Goal: Information Seeking & Learning: Learn about a topic

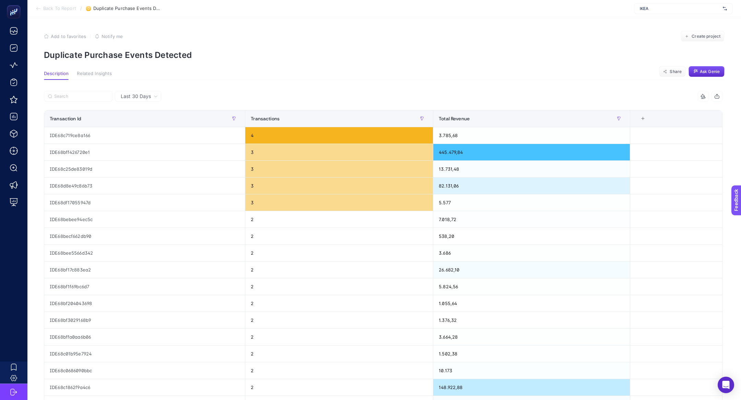
click at [681, 11] on div "IKEA" at bounding box center [683, 8] width 99 height 11
type input "he-qa"
click at [680, 23] on div "www.he-qa.com" at bounding box center [683, 22] width 98 height 11
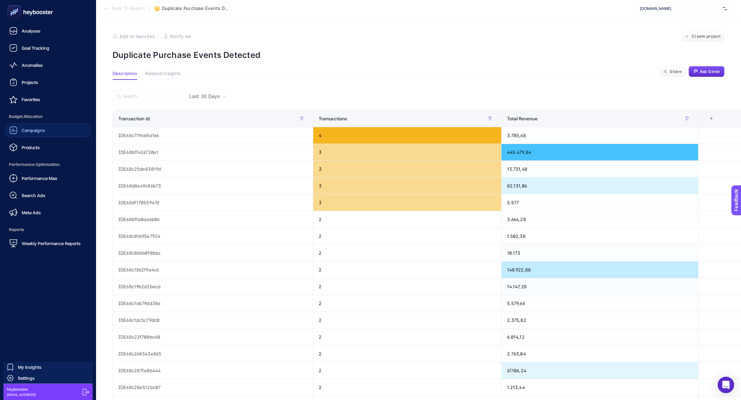
click at [51, 129] on link "Campaigns" at bounding box center [47, 130] width 85 height 14
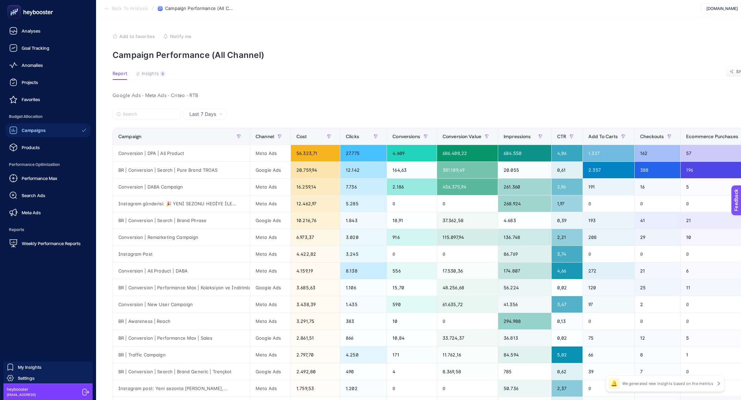
click at [9, 13] on rect at bounding box center [14, 12] width 11 height 11
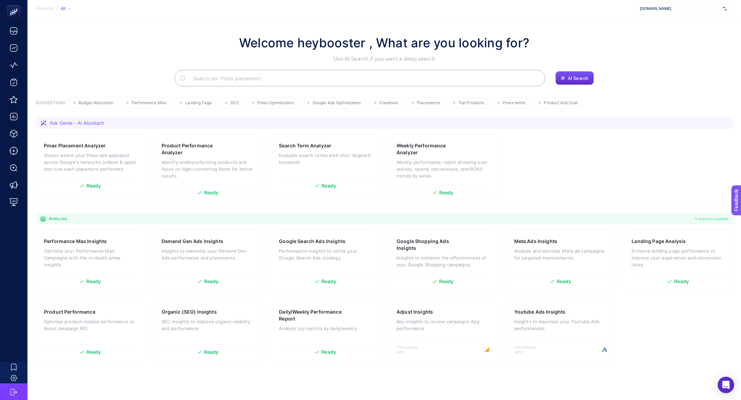
click at [245, 81] on input "Search" at bounding box center [364, 78] width 352 height 19
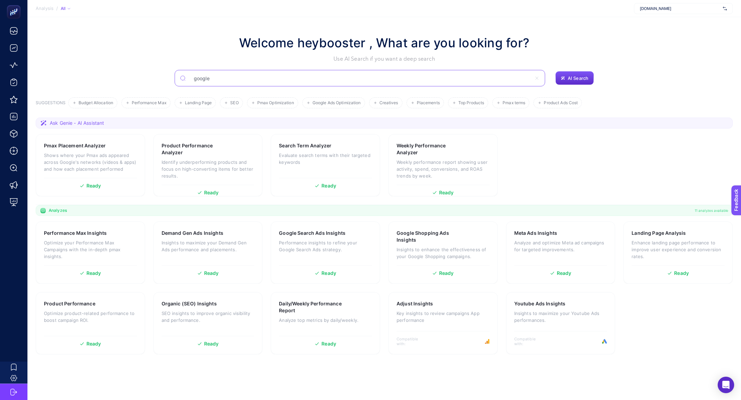
type input "google"
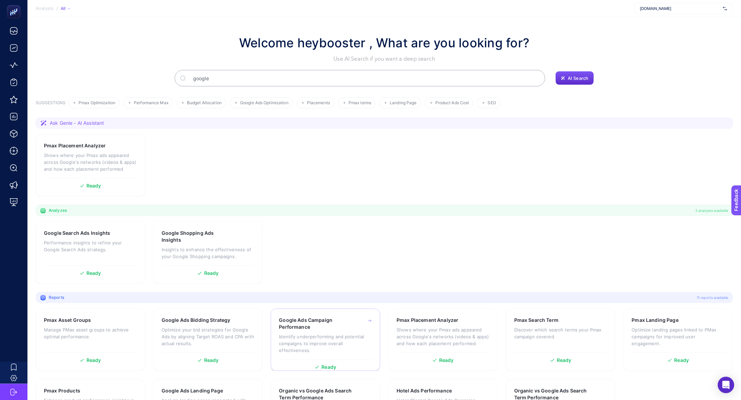
click at [324, 322] on h3 "Google Ads Campaign Performance" at bounding box center [315, 324] width 72 height 14
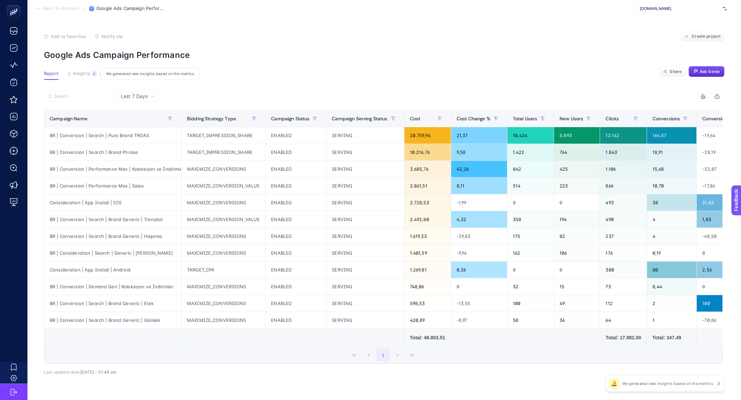
click at [85, 78] on button "Insights 4 We generated new insights based on the metrics" at bounding box center [82, 75] width 30 height 9
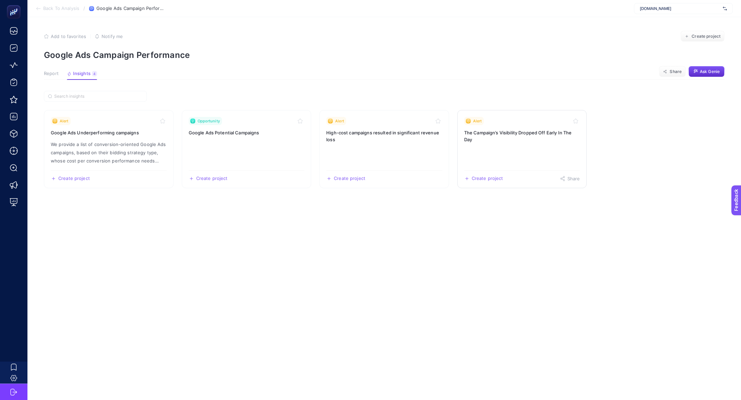
click at [486, 136] on h3 "The Campaign’s Visibility Dropped Off Early In The Day" at bounding box center [522, 136] width 116 height 14
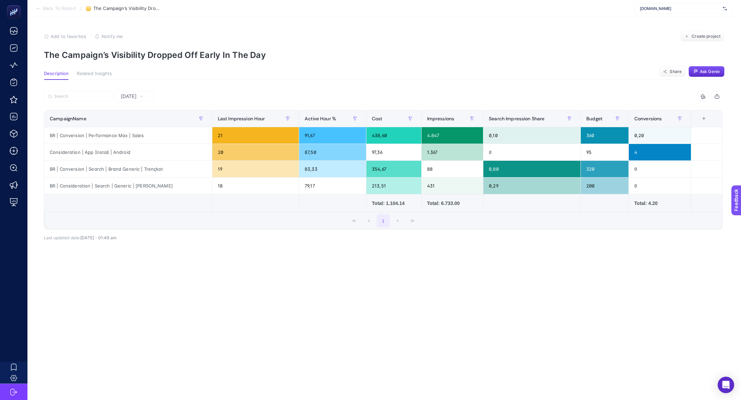
click at [143, 101] on div "Yesterday" at bounding box center [134, 96] width 39 height 11
click at [140, 125] on li "Last 7 Days" at bounding box center [134, 123] width 35 height 12
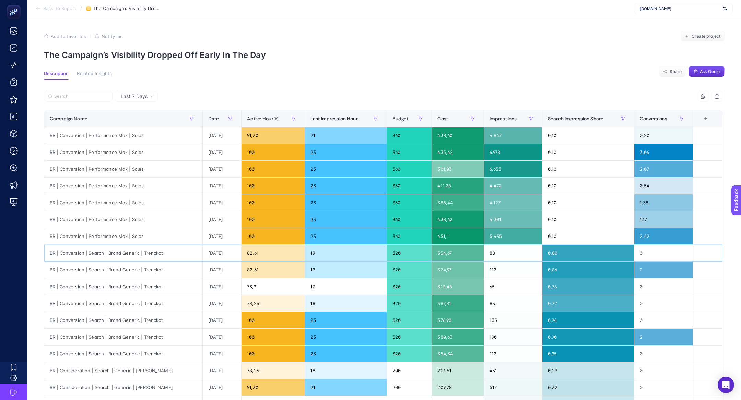
click at [157, 252] on div "BR | Conversion | Search | Brand Generic | Trençkot" at bounding box center [123, 253] width 158 height 16
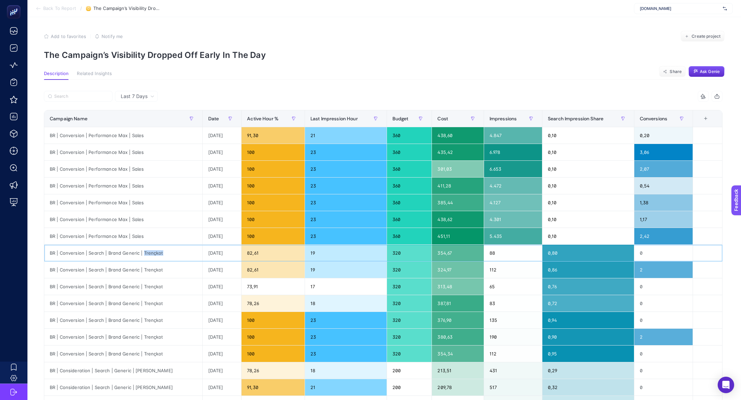
click at [157, 252] on div "BR | Conversion | Search | Brand Generic | Trençkot" at bounding box center [123, 253] width 158 height 16
copy tr "BR | Conversion | Search | Brand Generic | Trençkot"
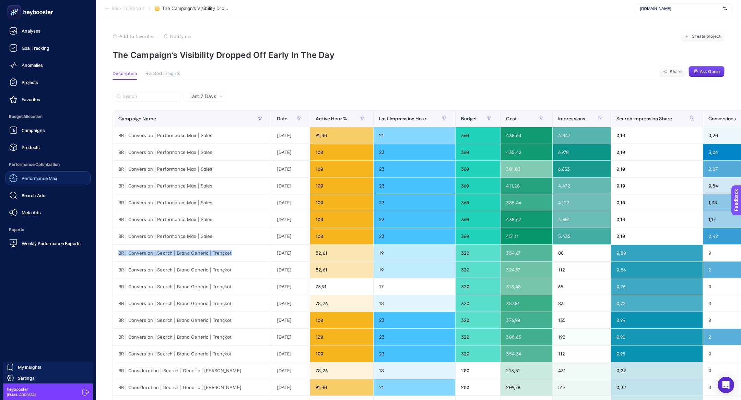
click at [35, 179] on span "Performance Max" at bounding box center [40, 178] width 36 height 5
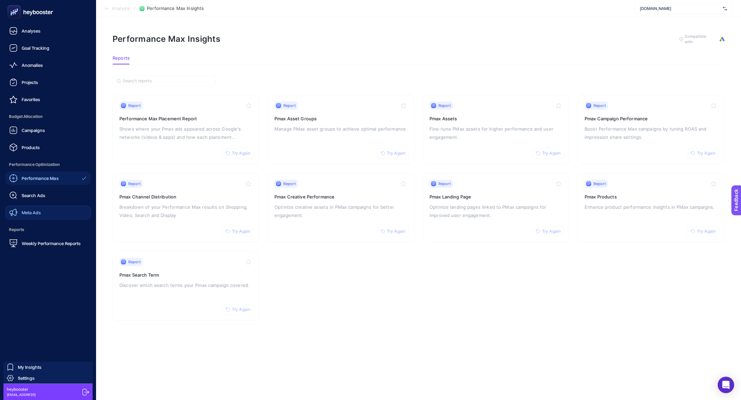
click at [45, 212] on link "Meta Ads" at bounding box center [47, 213] width 85 height 14
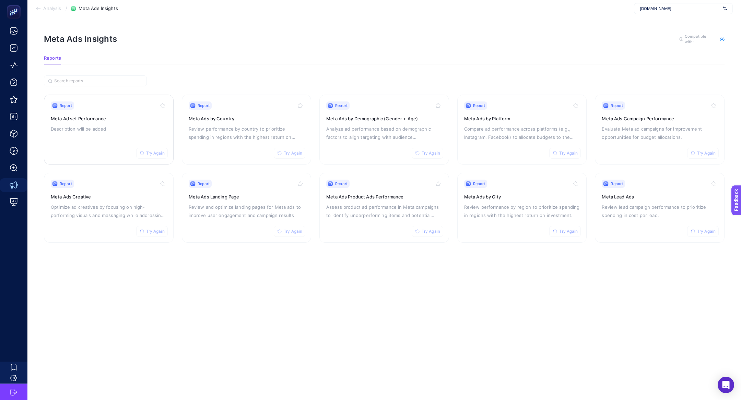
click at [132, 145] on div "Report Try Again Meta Ad set Performance Description will be added" at bounding box center [109, 130] width 116 height 56
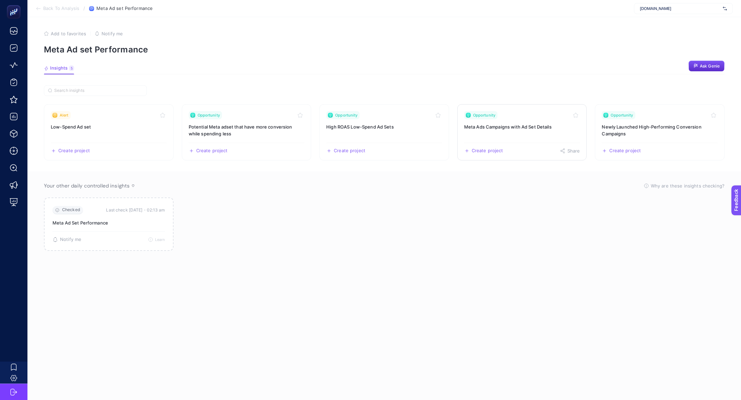
click at [506, 135] on link "Opportunity Meta Ads Campaigns with Ad Set Details Create project Share" at bounding box center [522, 132] width 130 height 56
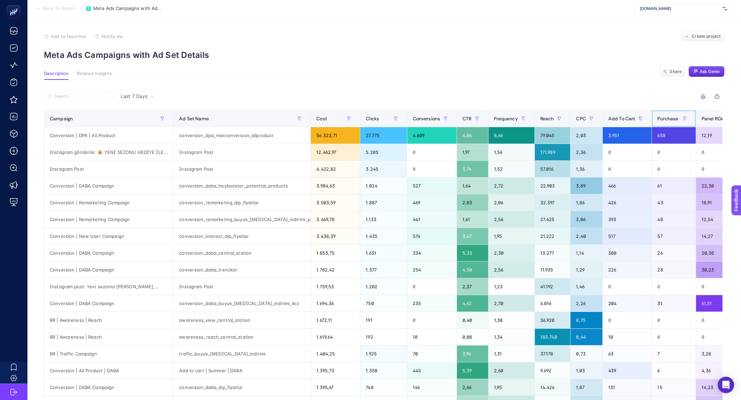
click at [657, 114] on div "Purchase" at bounding box center [673, 118] width 33 height 11
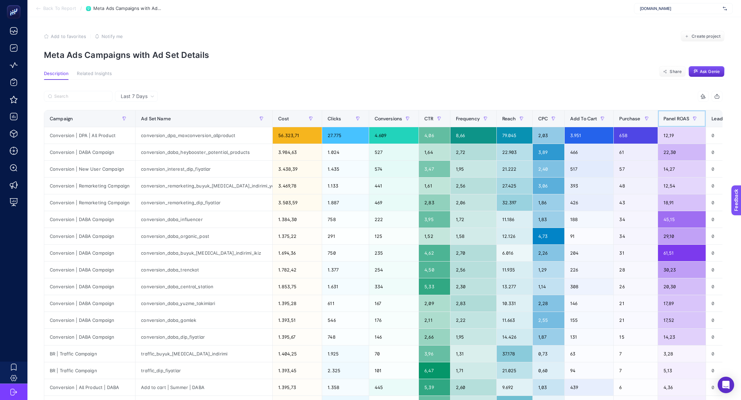
click at [663, 119] on span "Panel ROAS" at bounding box center [676, 118] width 26 height 5
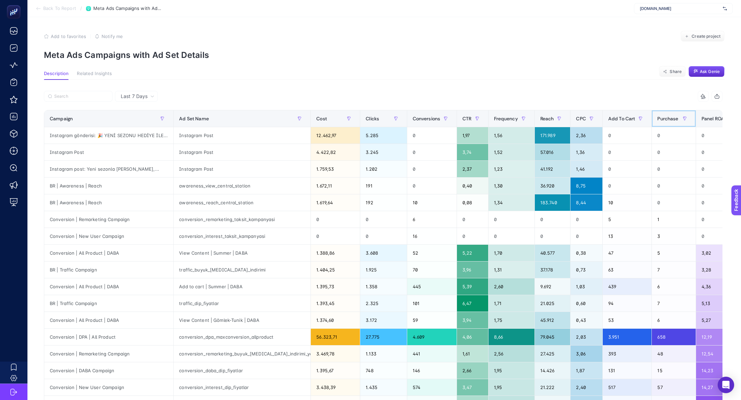
click at [657, 119] on span "Purchase" at bounding box center [667, 118] width 21 height 5
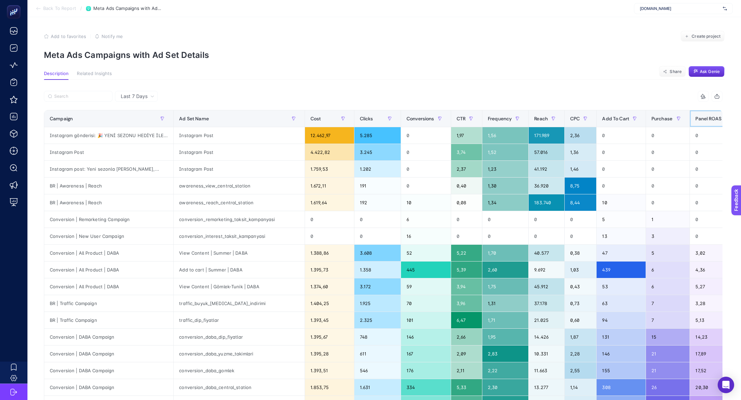
click at [695, 121] on span "Panel ROAS" at bounding box center [708, 118] width 26 height 5
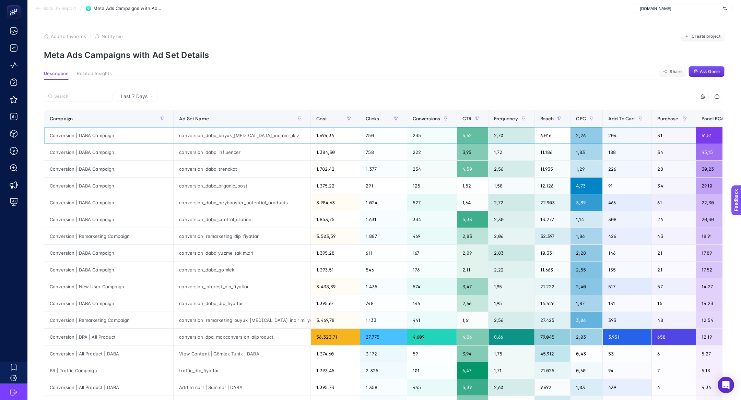
click at [279, 131] on div "conversion_daba_buyuk_yaz_indirimi_ikiz" at bounding box center [242, 135] width 137 height 16
click at [129, 134] on div "Conversion | DABA Campaign" at bounding box center [108, 135] width 129 height 16
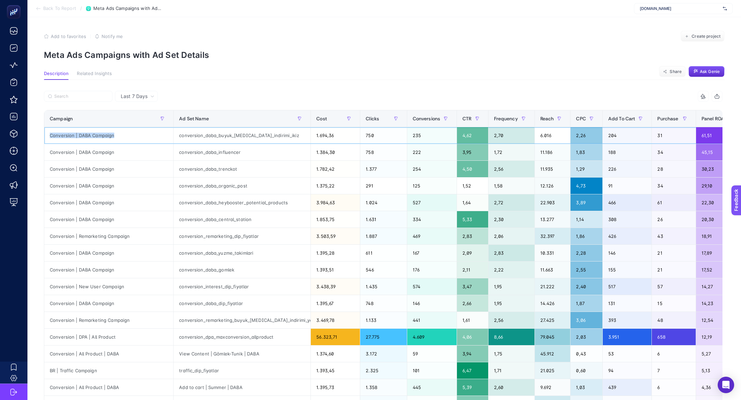
copy tr "Conversion | DABA Campaign"
click at [72, 95] on input "Search" at bounding box center [81, 96] width 54 height 5
paste input "Conversion | DABA Campaign"
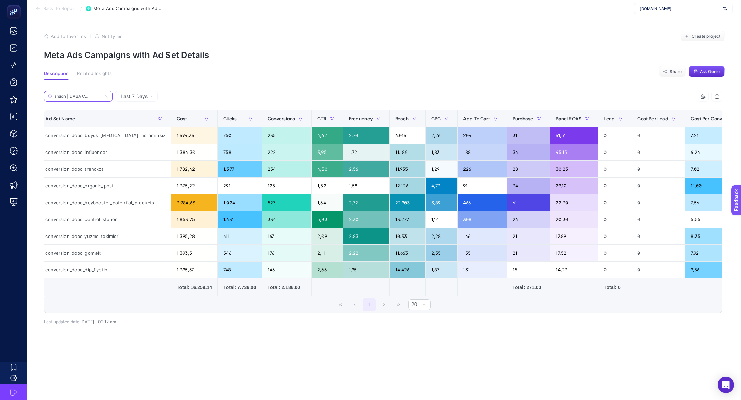
scroll to position [0, 124]
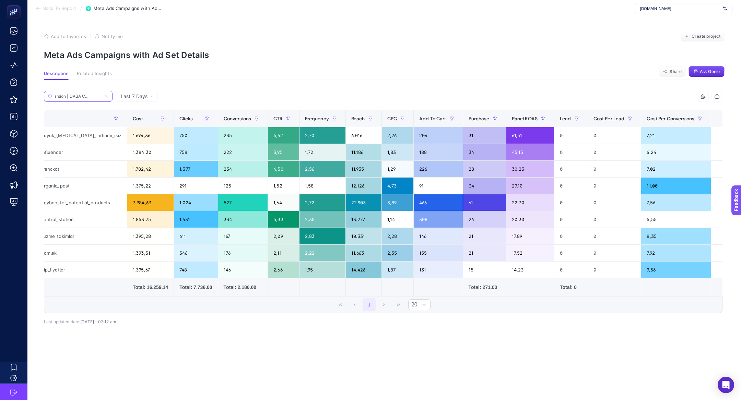
type input "Conversion | DABA Campaign"
click at [447, 220] on div "308" at bounding box center [438, 219] width 49 height 16
click at [468, 120] on span "Purchase" at bounding box center [478, 118] width 21 height 5
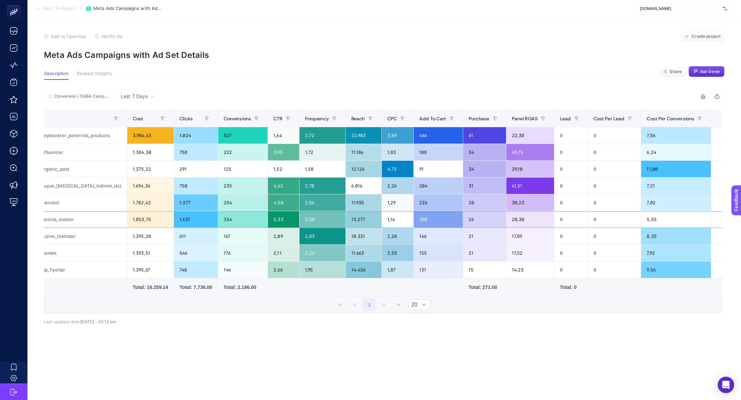
click at [418, 214] on div "308" at bounding box center [438, 219] width 49 height 16
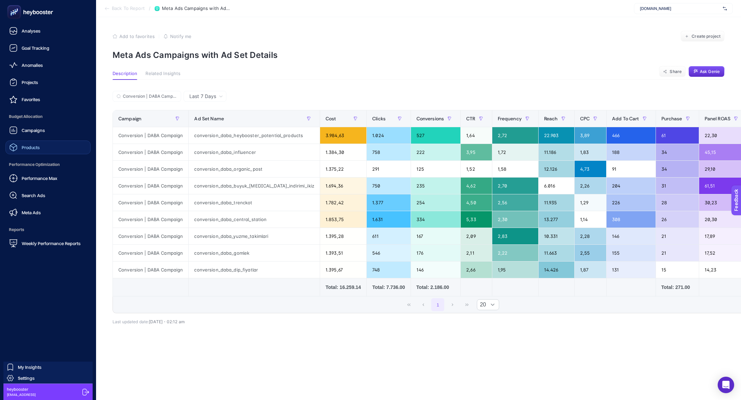
click at [43, 150] on link "Products" at bounding box center [47, 148] width 85 height 14
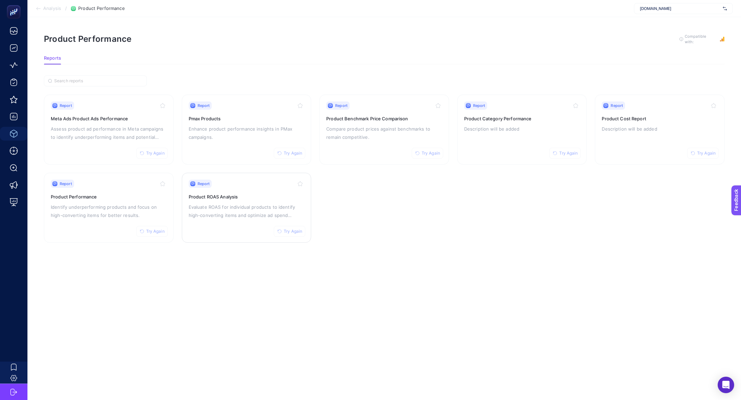
click at [214, 214] on p "Evaluate ROAS for individual products to identify high-converting items and opt…" at bounding box center [247, 211] width 116 height 16
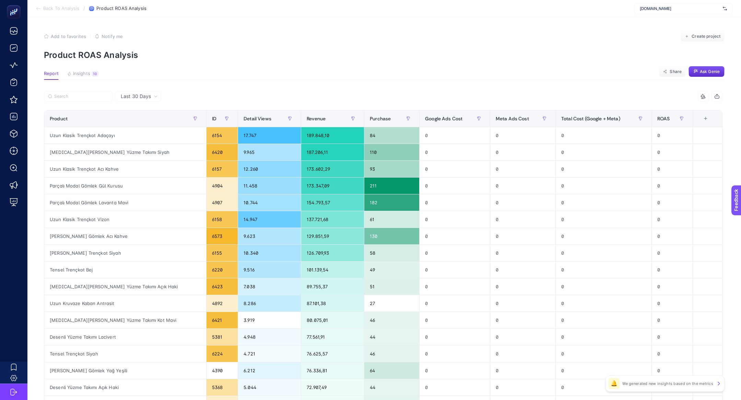
click at [84, 81] on article "Add to favorites false Notify me Create project Product ROAS Analysis Report In…" at bounding box center [383, 285] width 713 height 536
click at [85, 75] on span "Insights" at bounding box center [81, 73] width 17 height 5
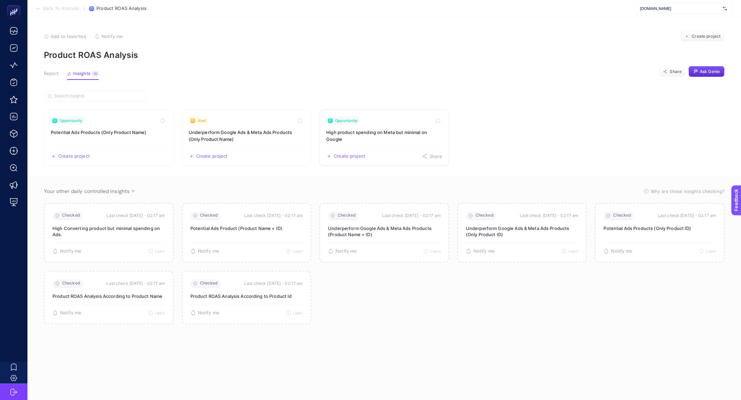
click at [351, 132] on h3 "High product spending on Meta but minimal on Google" at bounding box center [384, 136] width 116 height 14
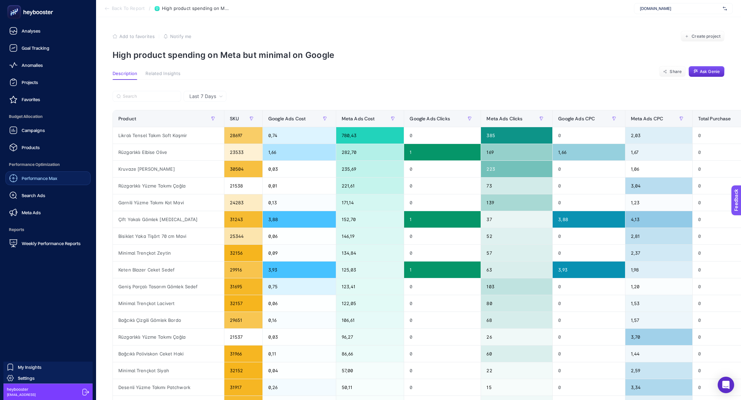
click at [52, 178] on span "Performance Max" at bounding box center [40, 178] width 36 height 5
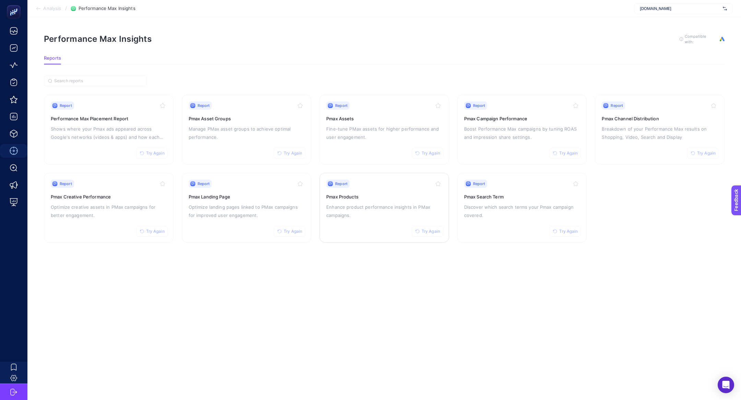
click at [329, 211] on p "Enhance product performance insights in PMax campaigns." at bounding box center [384, 211] width 116 height 16
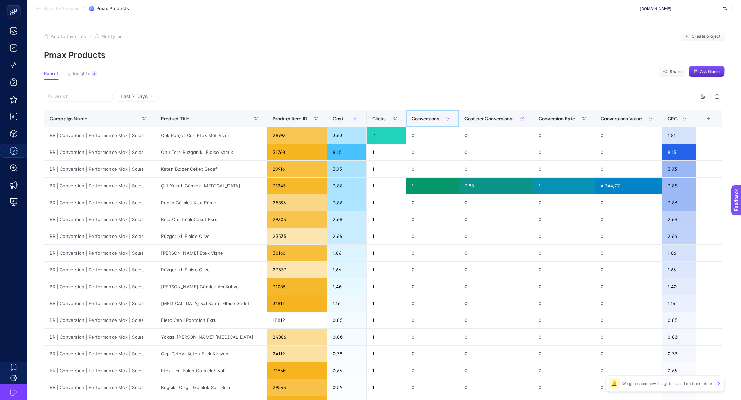
click at [427, 122] on div "Conversions" at bounding box center [432, 118] width 41 height 11
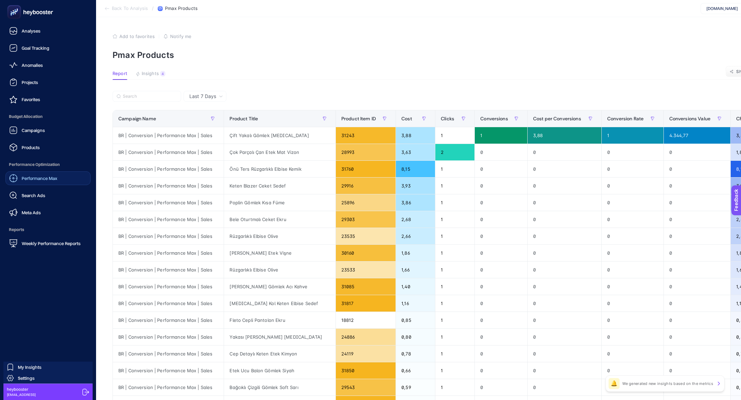
click at [44, 181] on span "Performance Max" at bounding box center [40, 178] width 36 height 5
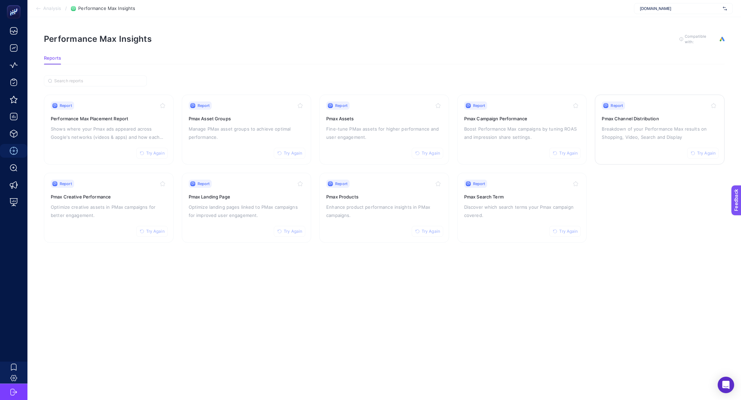
click at [636, 134] on p "Breakdown of your Performance Max results on Shopping, Video, Search and Display" at bounding box center [660, 133] width 116 height 16
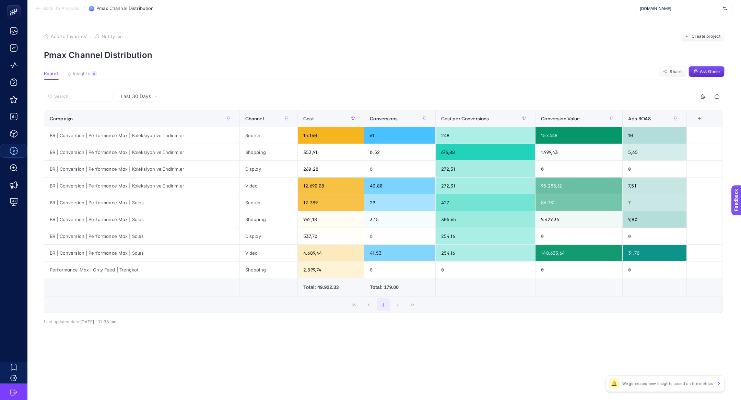
click at [147, 100] on div "Last 30 Days" at bounding box center [138, 96] width 46 height 11
click at [148, 121] on li "Last 7 Days" at bounding box center [138, 123] width 42 height 12
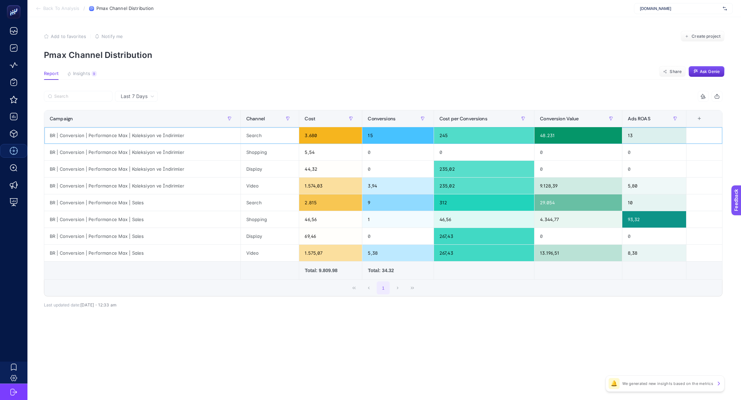
click at [321, 128] on div "3.680" at bounding box center [330, 135] width 63 height 16
click at [321, 118] on div "Cost" at bounding box center [331, 118] width 52 height 11
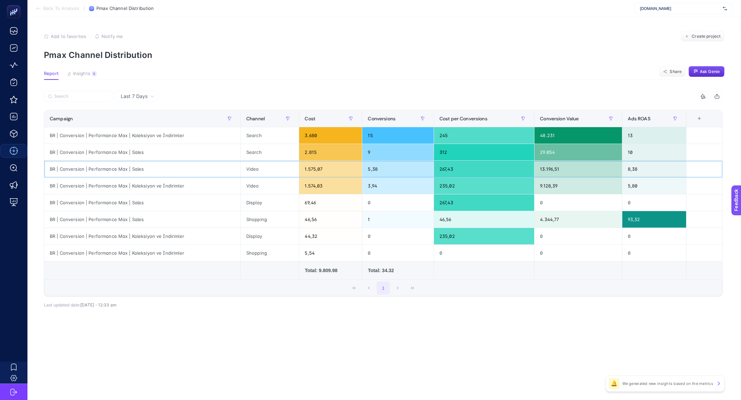
click at [121, 173] on div "BR | Conversion | Performance Max | Sales" at bounding box center [142, 169] width 196 height 16
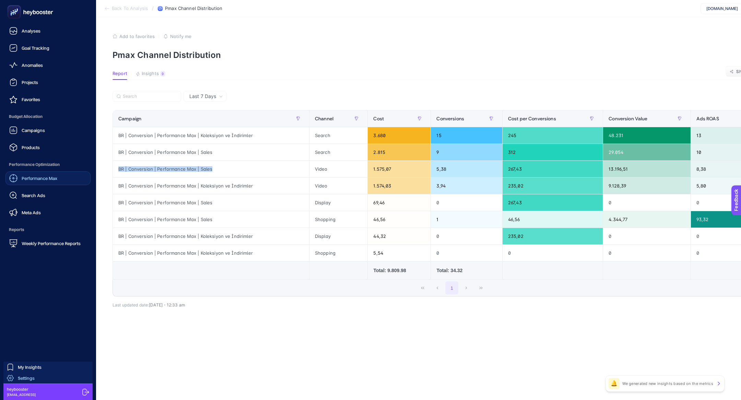
click at [29, 378] on span "Settings" at bounding box center [26, 378] width 17 height 5
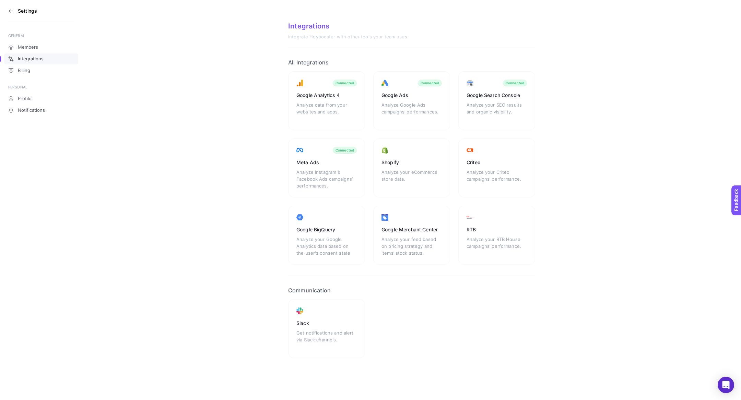
click at [13, 9] on icon at bounding box center [10, 10] width 5 height 5
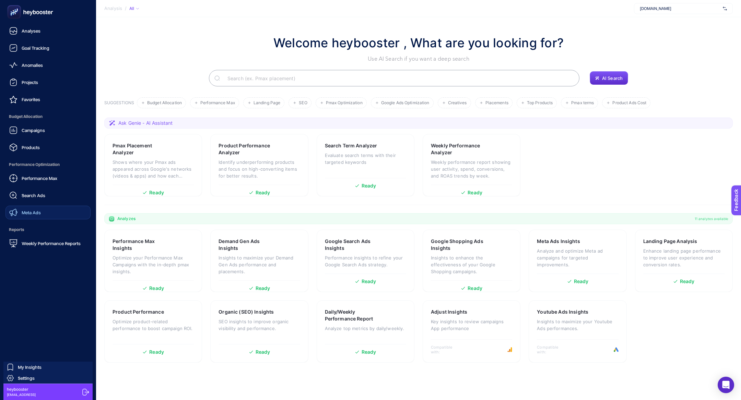
click at [45, 218] on link "Meta Ads" at bounding box center [47, 213] width 85 height 14
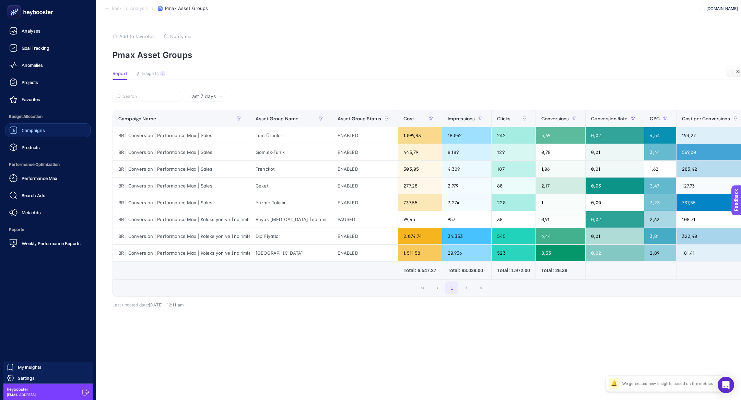
click at [74, 129] on link "Campaigns" at bounding box center [47, 130] width 85 height 14
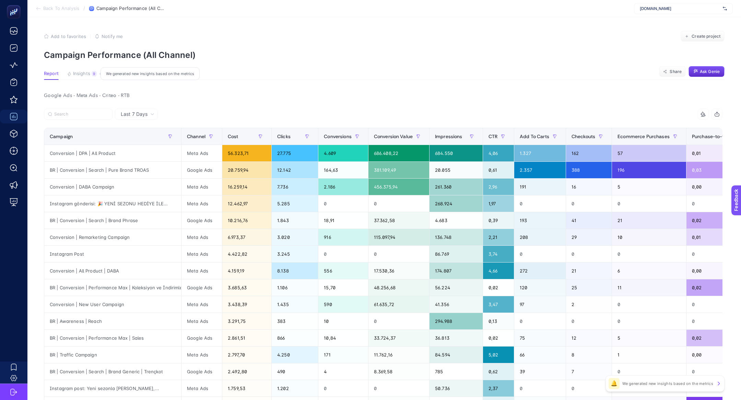
click at [93, 71] on div "9" at bounding box center [94, 73] width 5 height 5
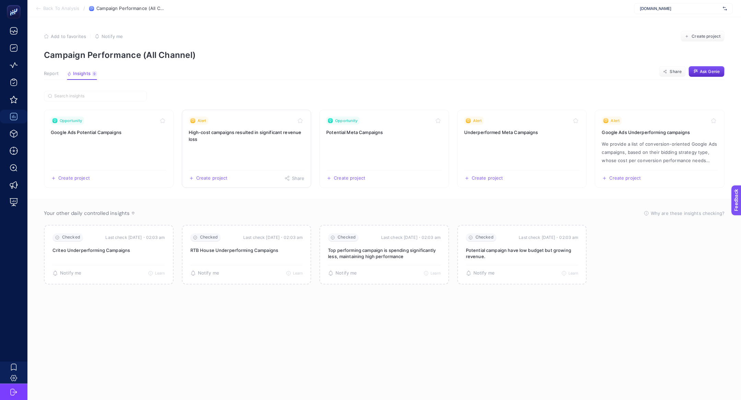
click at [257, 150] on link "Alert High-cost campaigns resulted in significant revenue loss Create project S…" at bounding box center [247, 149] width 130 height 78
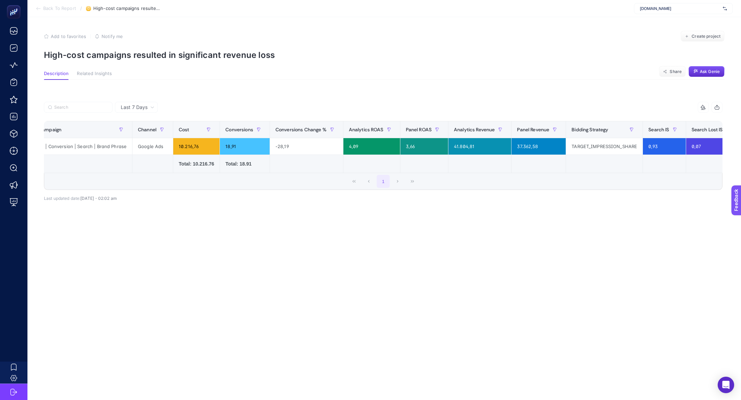
scroll to position [0, 147]
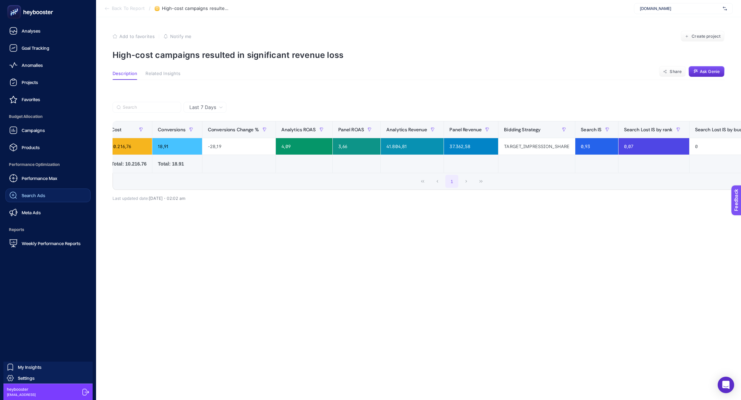
click at [38, 190] on link "Search Ads" at bounding box center [47, 196] width 85 height 14
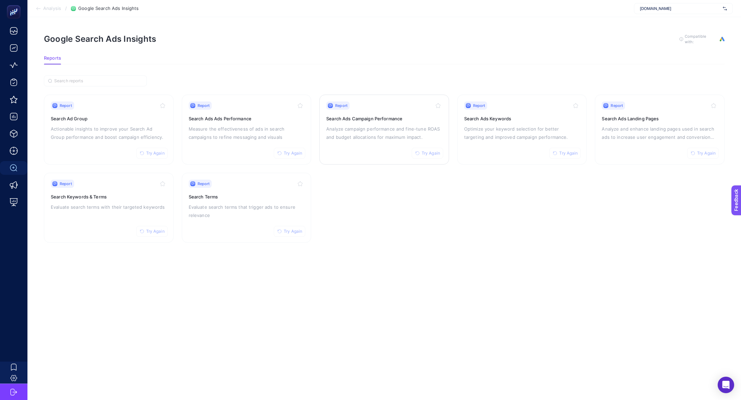
click at [417, 125] on p "Analyze campaign performance and fine-tune ROAS and budget allocations for maxi…" at bounding box center [384, 133] width 116 height 16
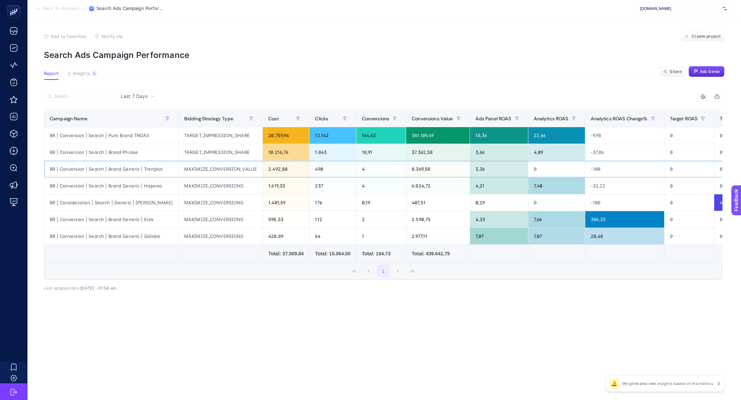
click at [138, 177] on div "BR | Conversion | Search | Brand Generic | Trençkot" at bounding box center [111, 169] width 134 height 16
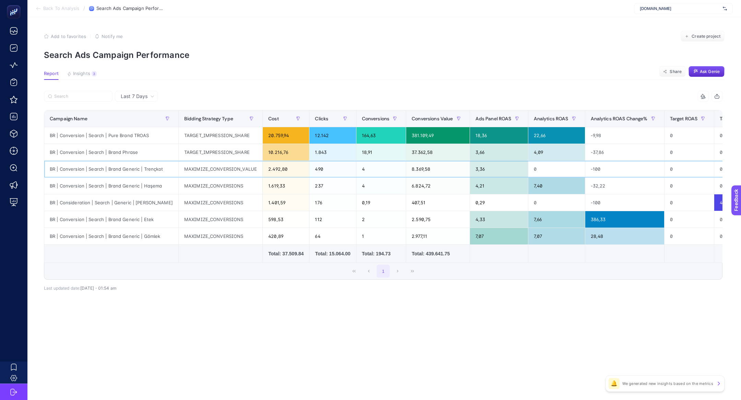
click at [138, 177] on div "BR | Conversion | Search | Brand Generic | Trençkot" at bounding box center [111, 169] width 134 height 16
click at [140, 99] on span "Last 7 Days" at bounding box center [134, 96] width 27 height 7
click at [147, 125] on li "Last 30 Days" at bounding box center [136, 123] width 39 height 12
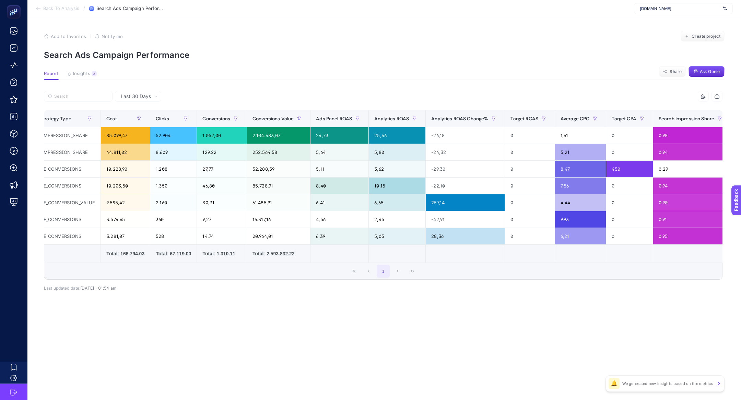
scroll to position [0, 166]
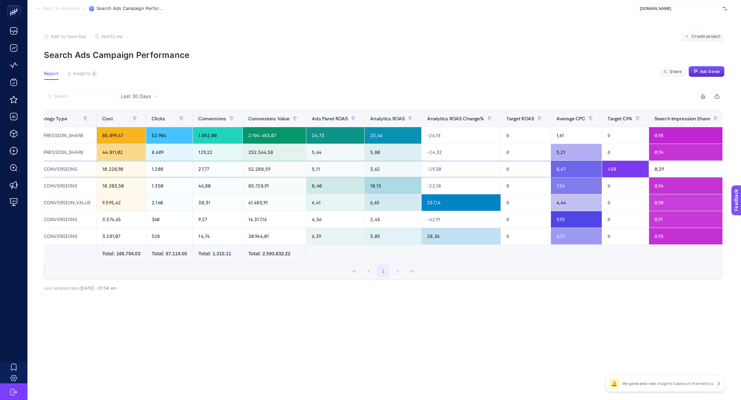
click at [278, 168] on div "52.288,59" at bounding box center [274, 169] width 63 height 16
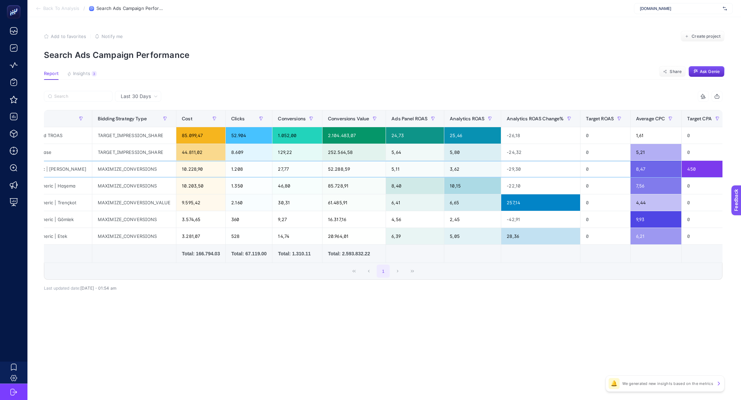
scroll to position [0, 75]
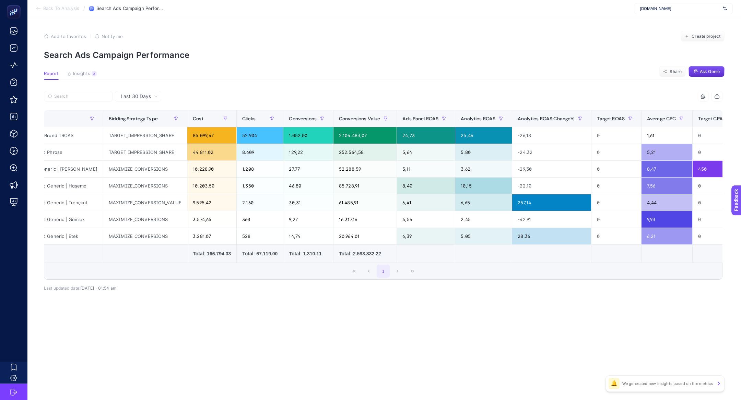
click at [145, 97] on span "Last 30 Days" at bounding box center [136, 96] width 30 height 7
click at [145, 111] on li "Last 7 Days" at bounding box center [138, 111] width 42 height 12
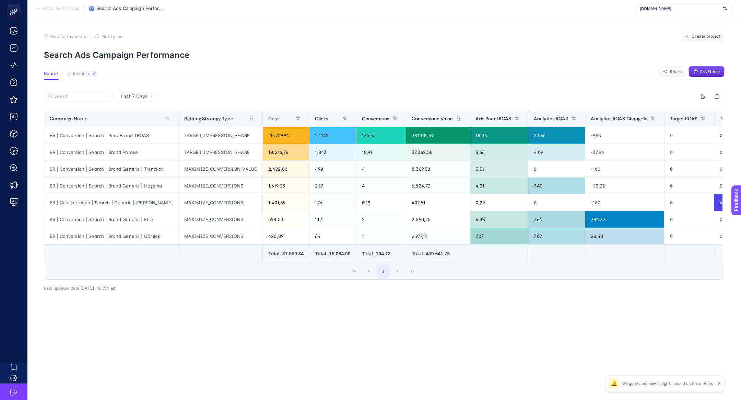
scroll to position [0, 252]
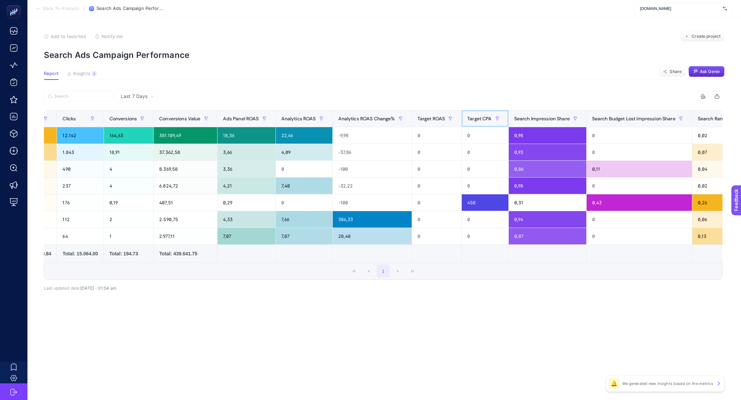
click at [483, 118] on span "Target CPA" at bounding box center [479, 118] width 24 height 5
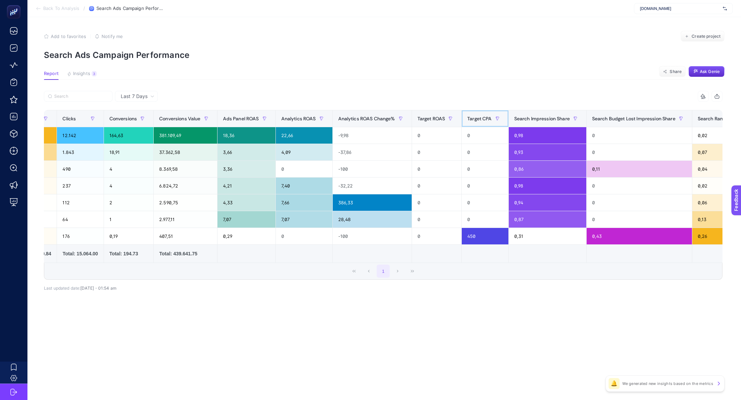
click at [483, 118] on span "Target CPA" at bounding box center [479, 118] width 24 height 5
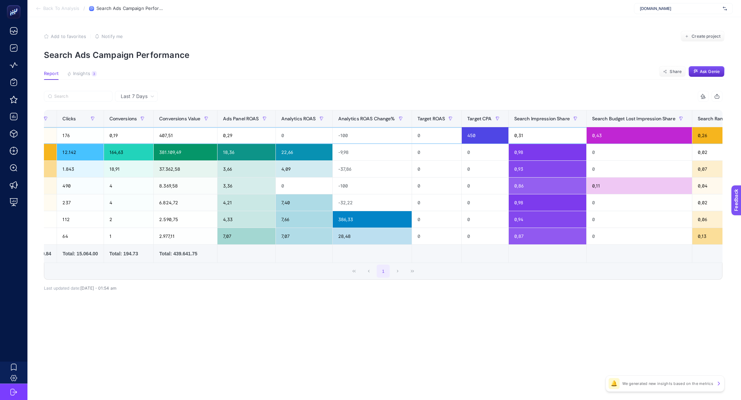
click at [424, 141] on div "0" at bounding box center [437, 135] width 50 height 16
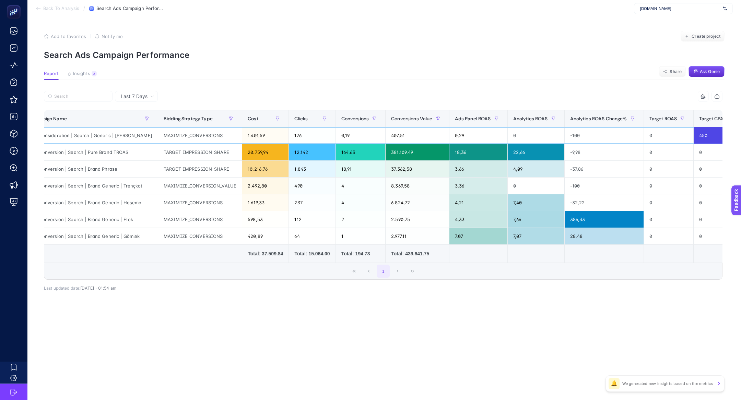
scroll to position [0, 17]
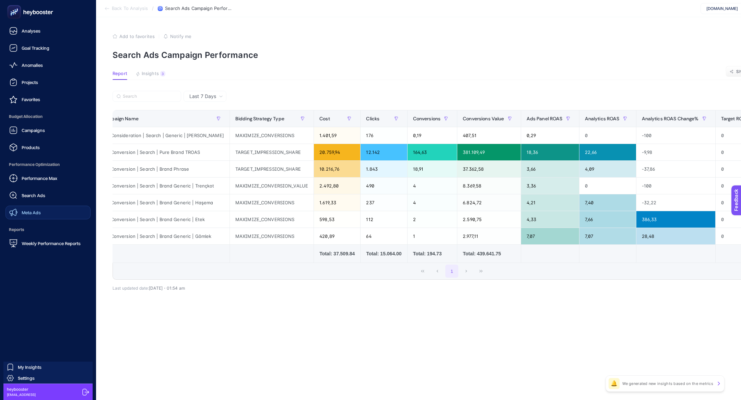
click at [46, 212] on link "Meta Ads" at bounding box center [47, 213] width 85 height 14
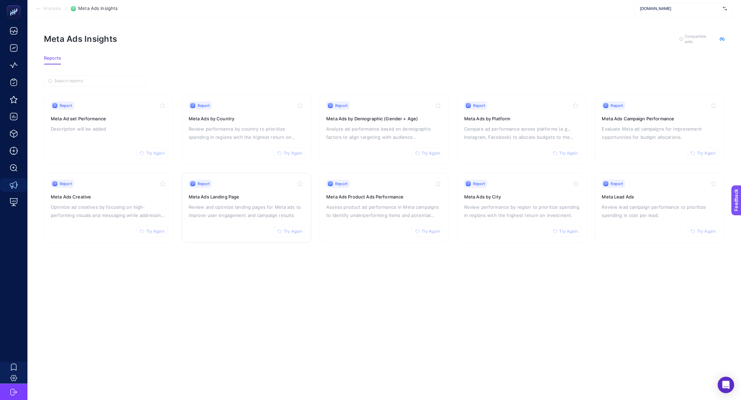
click at [232, 205] on p "Review and optimize landing pages for Meta ads to improve user engagement and c…" at bounding box center [247, 211] width 116 height 16
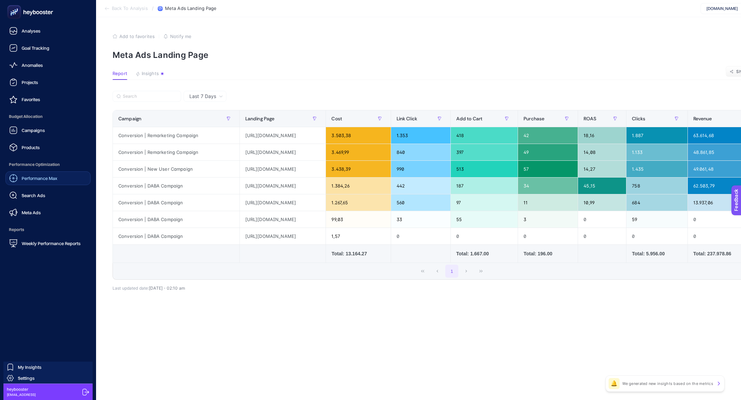
click at [22, 183] on link "Performance Max" at bounding box center [47, 178] width 85 height 14
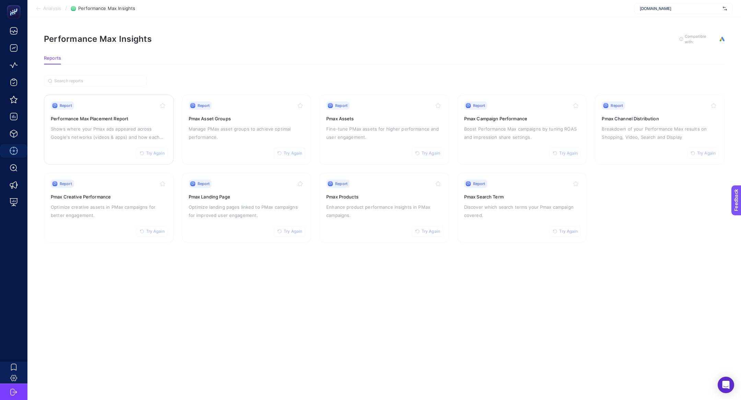
click at [104, 128] on p "Shows where your Pmax ads appeared across Google's networks (videos & apps) and…" at bounding box center [109, 133] width 116 height 16
click at [220, 134] on p "Manage PMax asset groups to achieve optimal performance." at bounding box center [247, 133] width 116 height 16
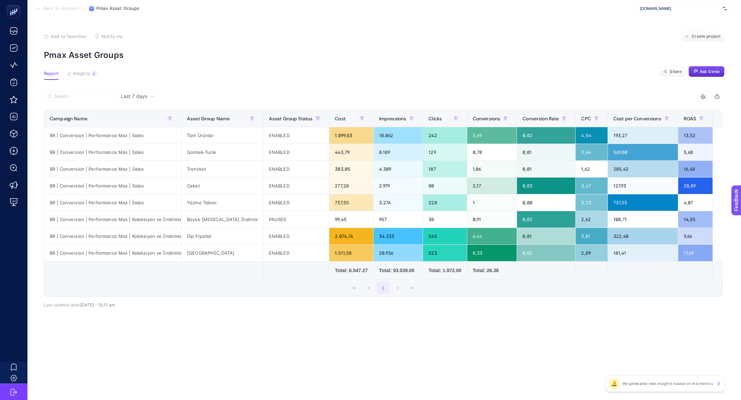
click at [139, 99] on span "Last 7 days" at bounding box center [134, 96] width 26 height 7
click at [143, 118] on li "Last 30 days" at bounding box center [136, 123] width 38 height 12
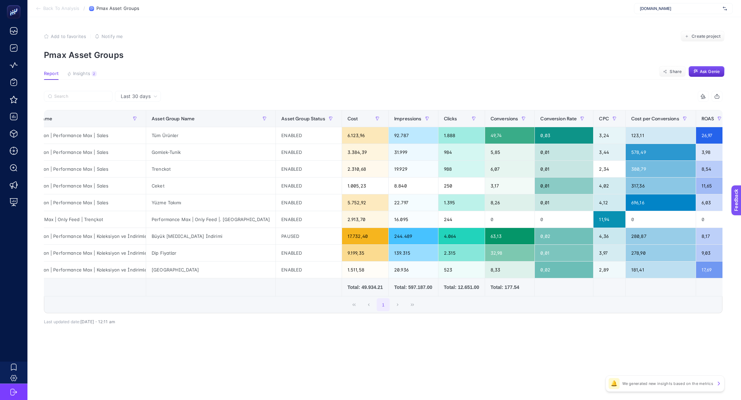
scroll to position [0, 43]
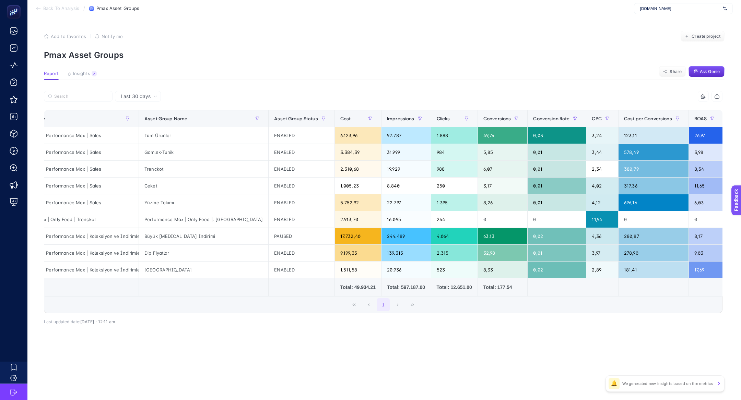
click at [730, 116] on div "+" at bounding box center [736, 118] width 13 height 5
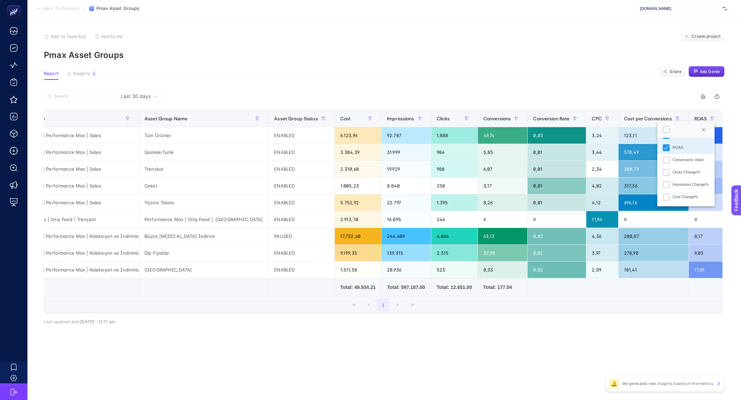
scroll to position [123, 0]
click at [682, 161] on div "Conversions Value" at bounding box center [688, 160] width 32 height 6
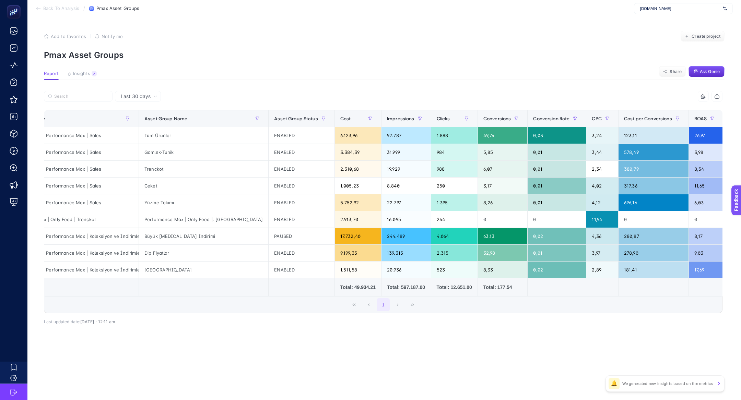
click at [702, 95] on icon at bounding box center [702, 96] width 5 height 5
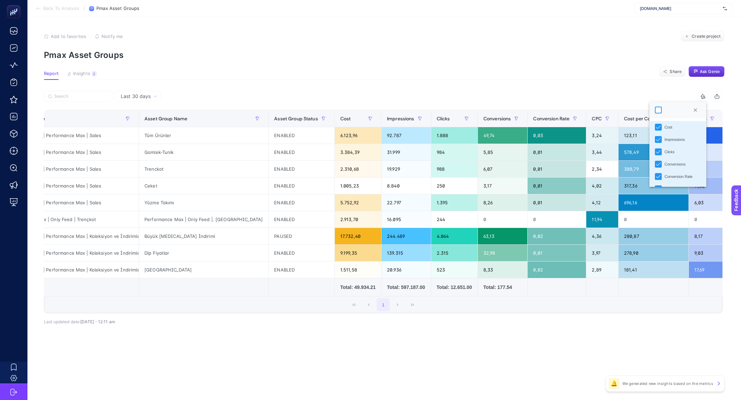
click at [656, 110] on div at bounding box center [658, 110] width 7 height 7
click at [611, 87] on article "Add to favorites false Notify me Create project Pmax Asset Groups Report Insigh…" at bounding box center [383, 208] width 713 height 383
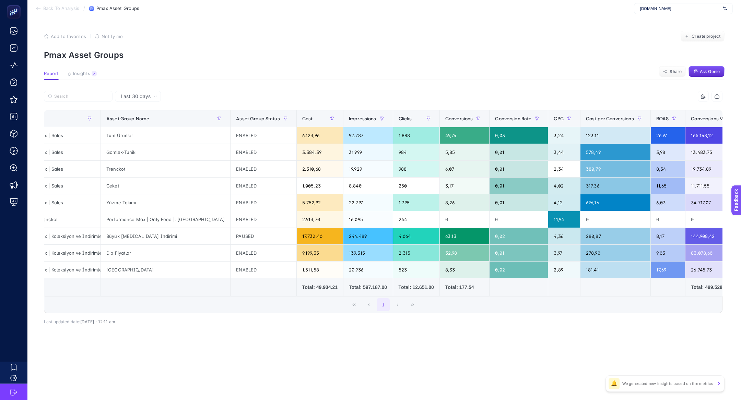
scroll to position [0, 80]
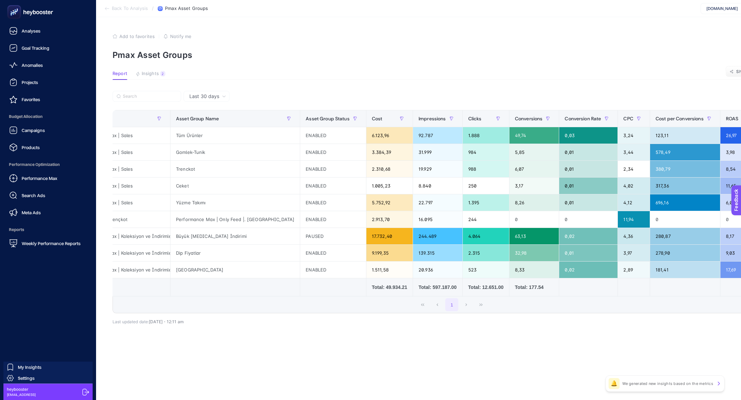
click at [16, 11] on icon at bounding box center [14, 12] width 7 height 7
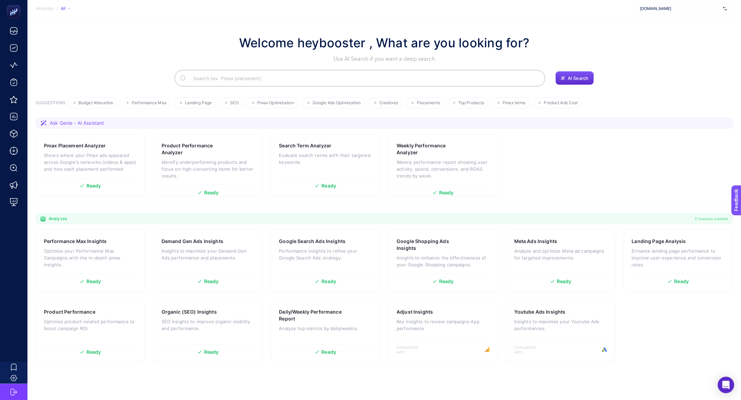
click at [248, 78] on input "Search" at bounding box center [364, 78] width 352 height 19
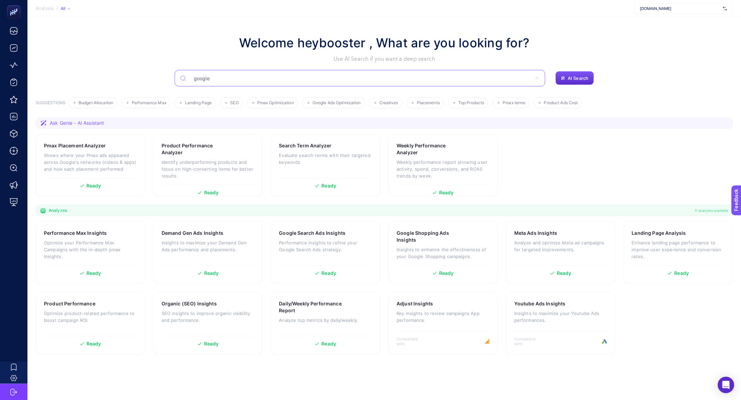
type input "google"
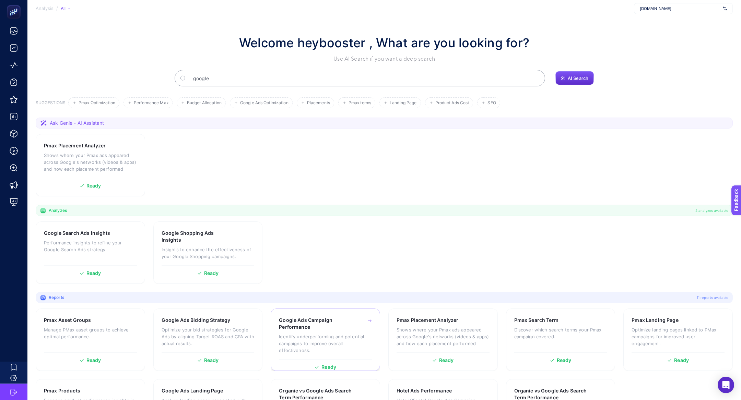
click at [318, 314] on div "Google Ads Campaign Performance Identify underperforming and potential campaign…" at bounding box center [325, 340] width 109 height 62
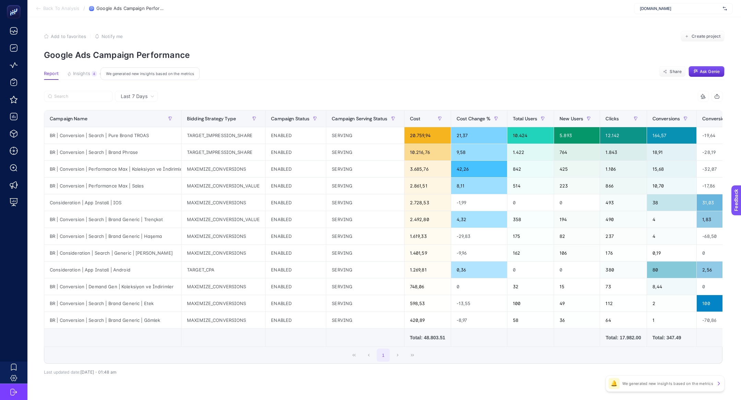
click at [85, 75] on span "Insights" at bounding box center [81, 73] width 17 height 5
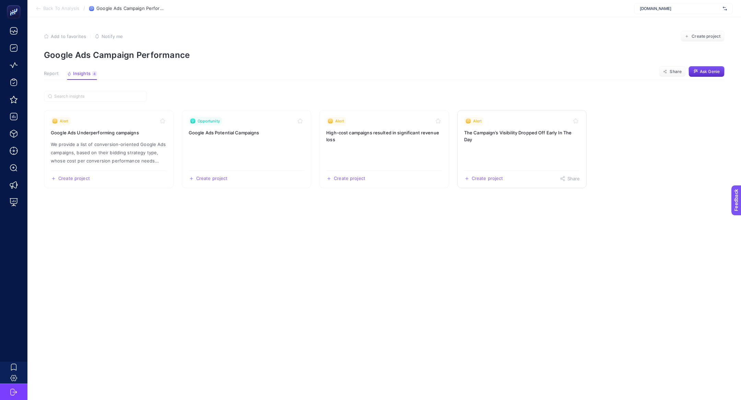
click at [499, 146] on link "Alert The Campaign’s Visibility Dropped Off Early In The Day Create project Sha…" at bounding box center [522, 149] width 130 height 78
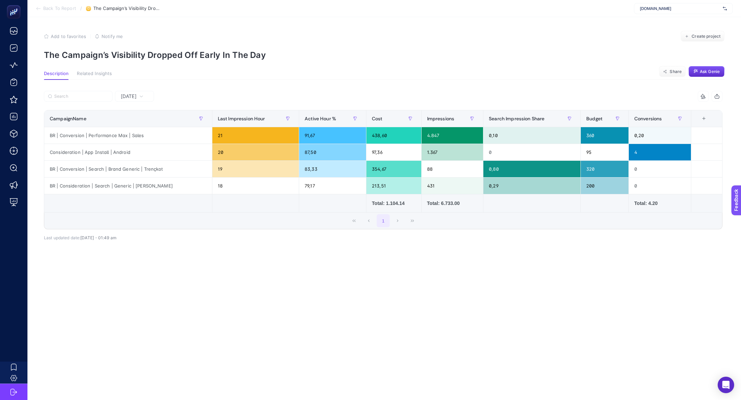
click at [136, 96] on span "Yesterday" at bounding box center [129, 96] width 16 height 7
click at [140, 124] on li "Last 7 Days" at bounding box center [134, 123] width 35 height 12
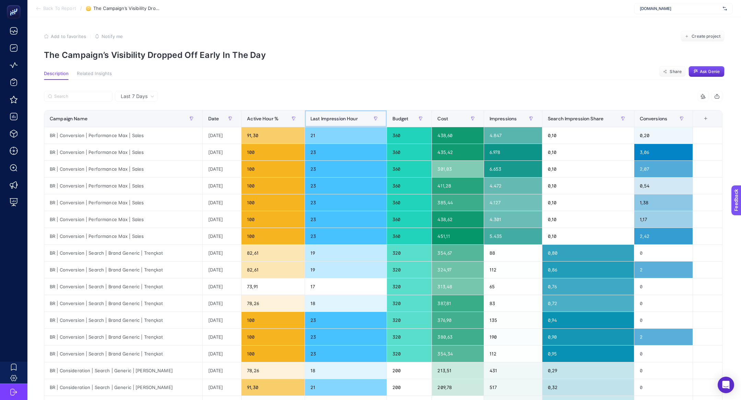
click at [341, 123] on div "Last Impression Hour" at bounding box center [345, 118] width 71 height 11
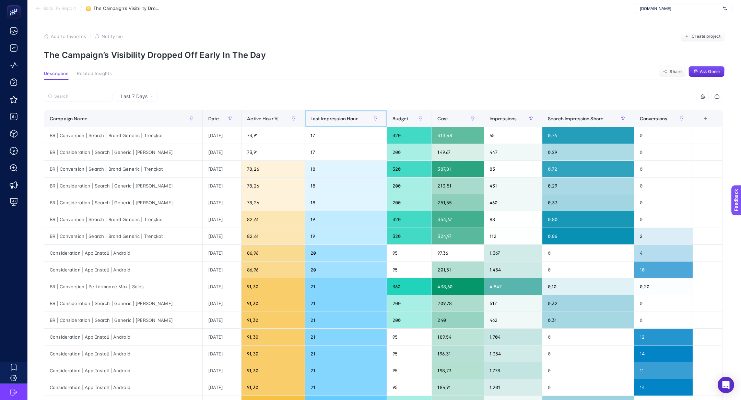
click at [341, 123] on div "Last Impression Hour" at bounding box center [345, 118] width 71 height 11
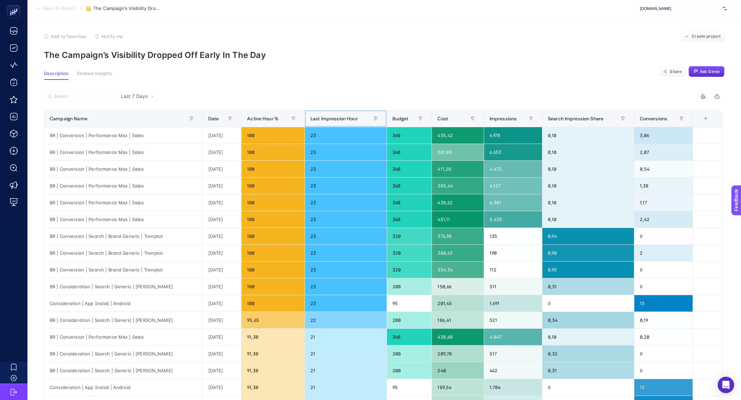
click at [341, 123] on div "Last Impression Hour" at bounding box center [345, 118] width 71 height 11
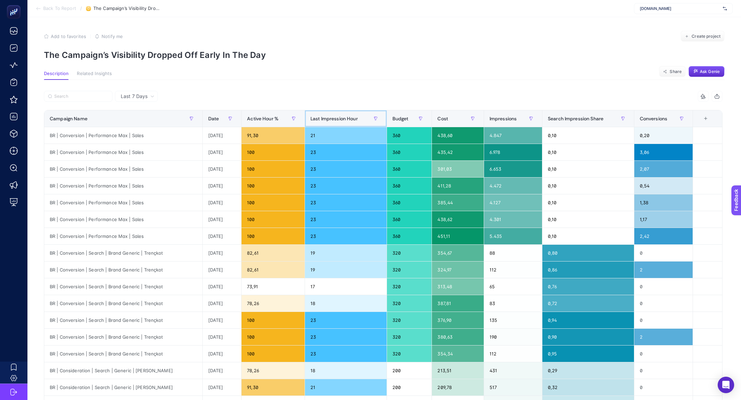
click at [341, 123] on div "Last Impression Hour" at bounding box center [345, 118] width 71 height 11
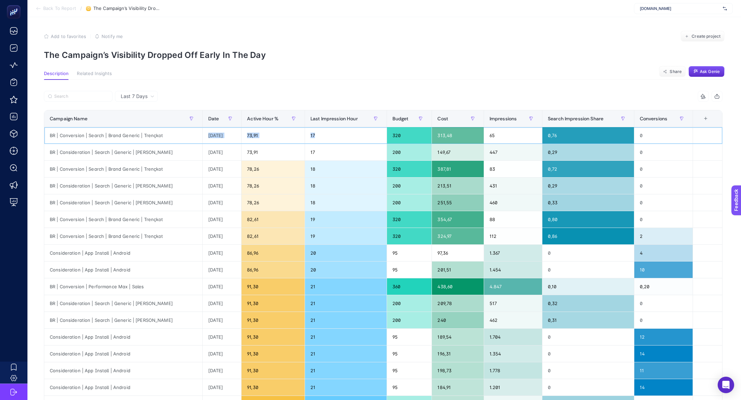
drag, startPoint x: 142, startPoint y: 139, endPoint x: 367, endPoint y: 132, distance: 224.7
click at [367, 133] on tr "BR | Conversion | Search | Brand Generic | Trençkot 2025-10-06 73,91 17 320 313…" at bounding box center [383, 135] width 678 height 17
click at [345, 134] on div "17" at bounding box center [346, 135] width 82 height 16
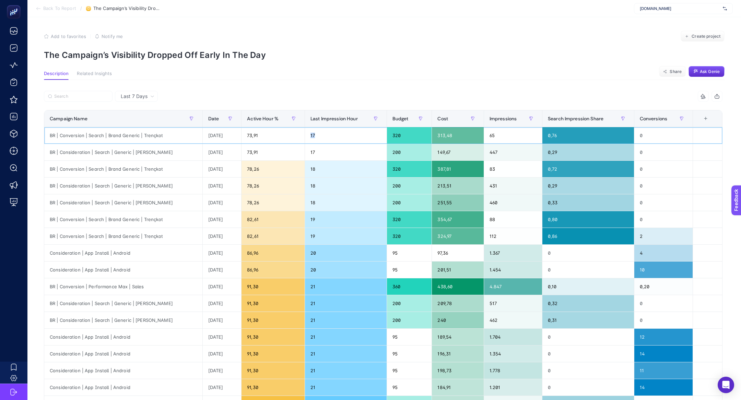
click at [345, 134] on div "17" at bounding box center [346, 135] width 82 height 16
click at [169, 154] on div "BR | Consideration | Search | Generic | Tesettür Haşema" at bounding box center [123, 152] width 158 height 16
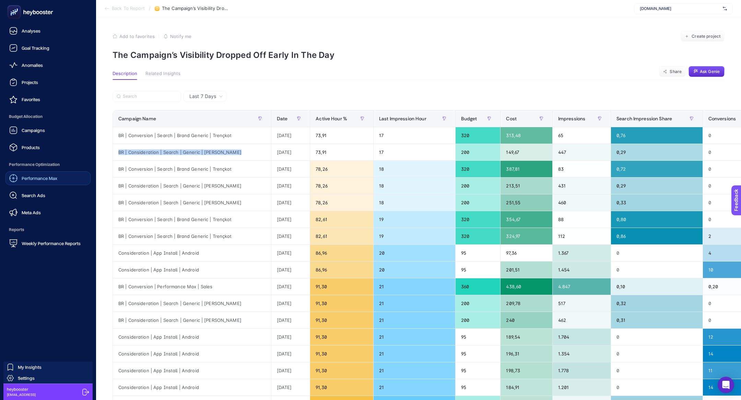
click at [49, 181] on span "Performance Max" at bounding box center [40, 178] width 36 height 5
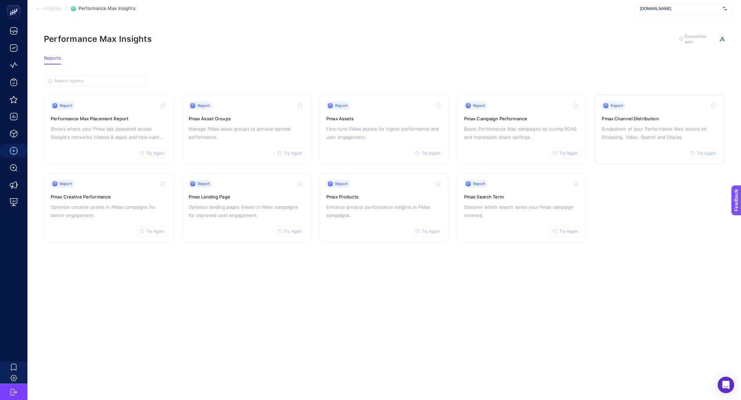
click at [650, 138] on p "Breakdown of your Performance Max results on Shopping, Video, Search and Display" at bounding box center [660, 133] width 116 height 16
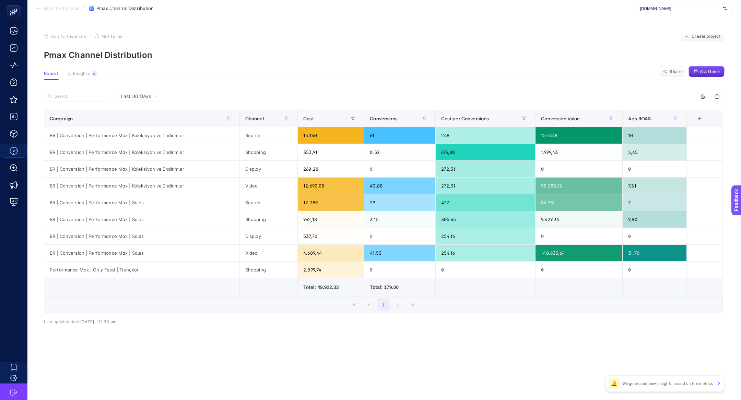
click at [142, 100] on div "Last 30 Days" at bounding box center [138, 96] width 46 height 11
click at [147, 122] on li "Last 7 Days" at bounding box center [138, 123] width 42 height 12
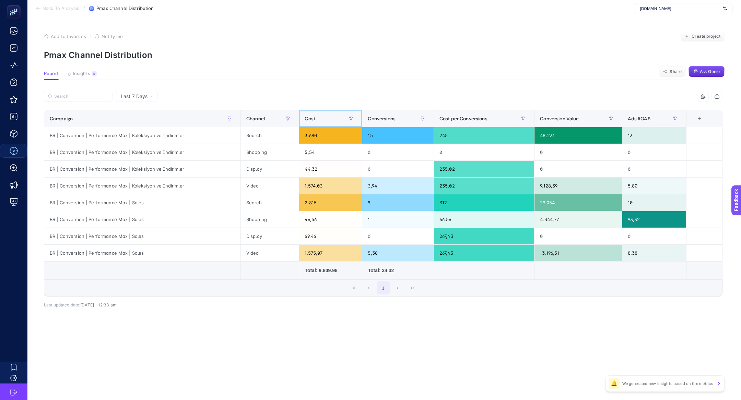
click at [308, 114] on div "Cost" at bounding box center [331, 118] width 52 height 11
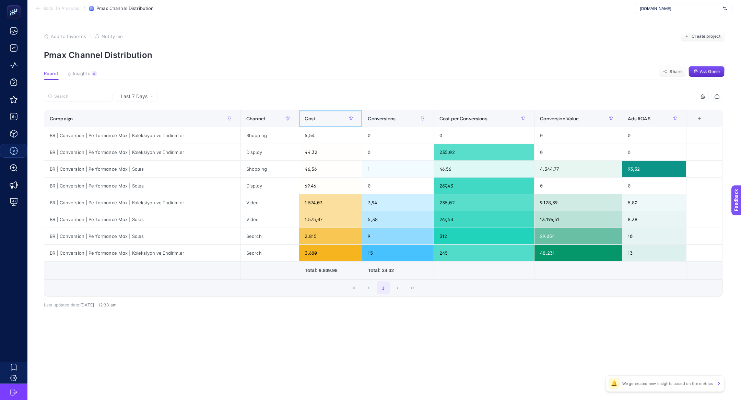
click at [308, 114] on div "Cost" at bounding box center [331, 118] width 52 height 11
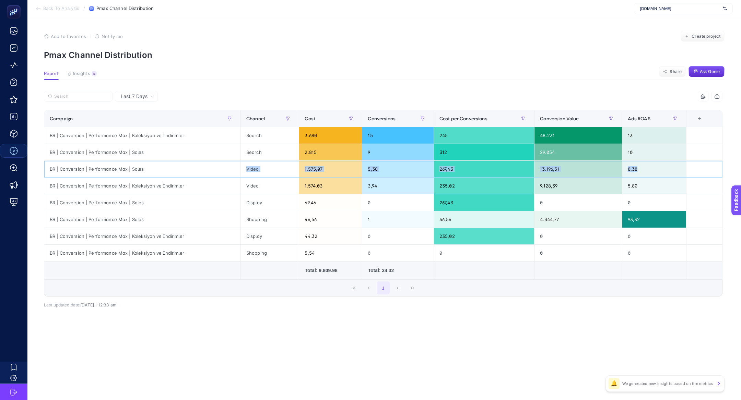
drag, startPoint x: 90, startPoint y: 172, endPoint x: 227, endPoint y: 178, distance: 137.7
click at [227, 178] on tbody "BR | Conversion | Performance Max | Koleksiyon ve İndirimler Search 3.680 15 24…" at bounding box center [383, 194] width 678 height 134
drag, startPoint x: 336, startPoint y: 185, endPoint x: 201, endPoint y: 165, distance: 135.9
click at [201, 165] on tbody "BR | Conversion | Performance Max | Koleksiyon ve İndirimler Search 3.680 15 24…" at bounding box center [383, 194] width 678 height 134
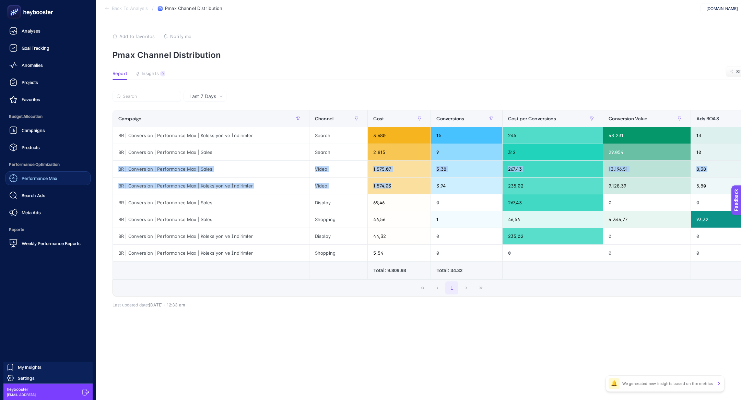
click at [42, 177] on span "Performance Max" at bounding box center [40, 178] width 36 height 5
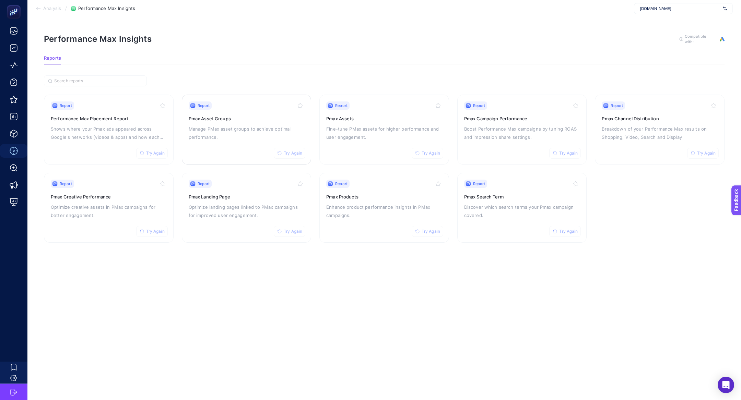
click at [206, 136] on p "Manage PMax asset groups to achieve optimal performance." at bounding box center [247, 133] width 116 height 16
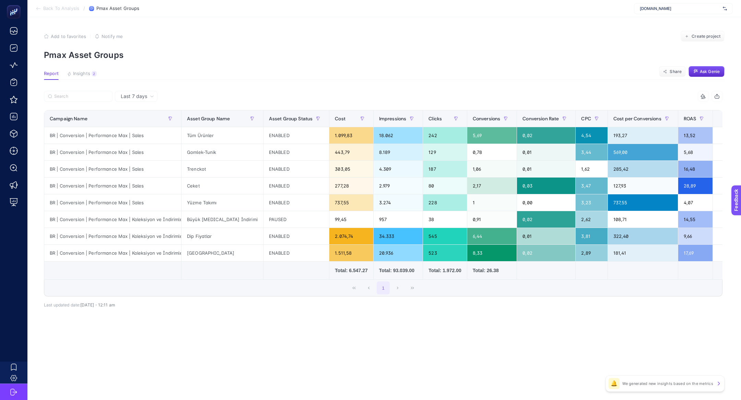
scroll to position [0, 0]
click at [719, 116] on div "+" at bounding box center [725, 118] width 13 height 5
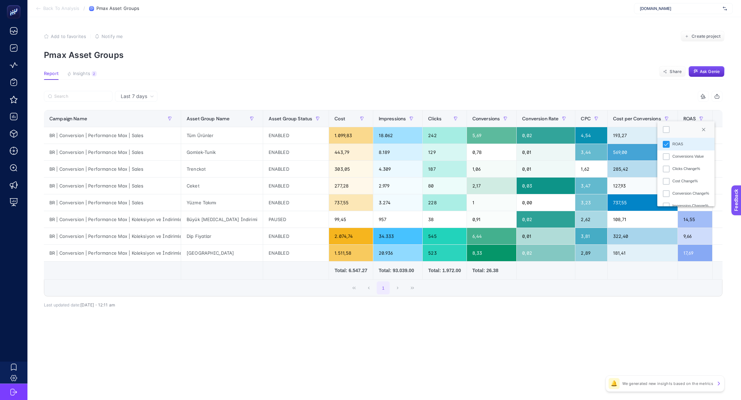
scroll to position [127, 0]
click at [699, 151] on li "Conversions Value" at bounding box center [685, 156] width 57 height 12
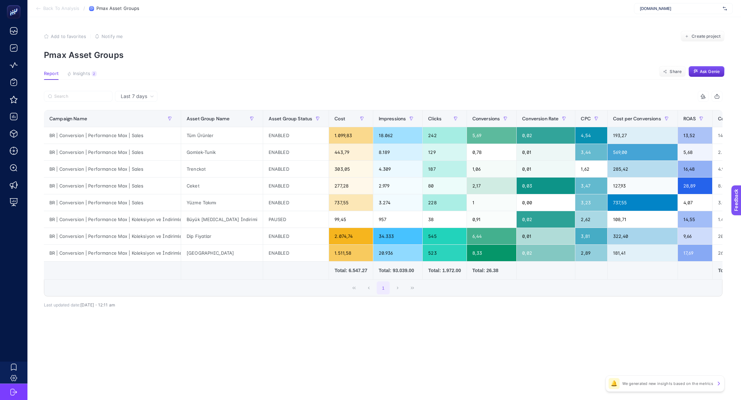
click at [702, 96] on icon at bounding box center [702, 96] width 3 height 0
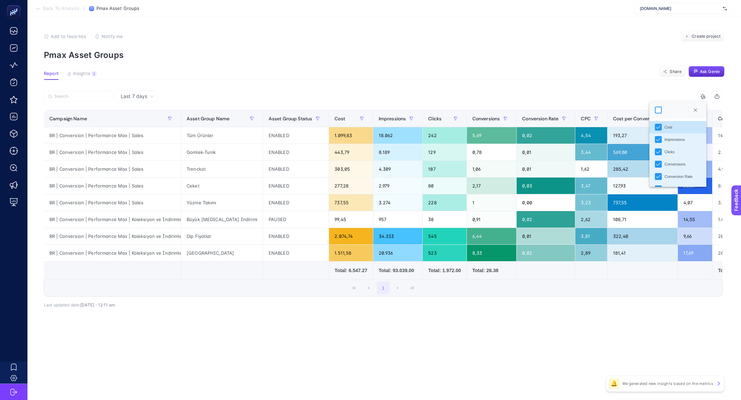
click at [659, 111] on div at bounding box center [658, 110] width 7 height 7
click at [596, 84] on article "Add to favorites false Notify me Create project Pmax Asset Groups Report Insigh…" at bounding box center [383, 208] width 713 height 383
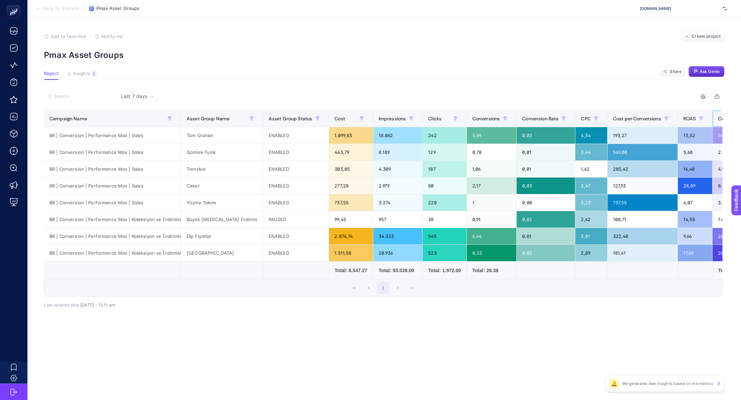
click at [718, 114] on div "Conversions Value" at bounding box center [744, 118] width 52 height 11
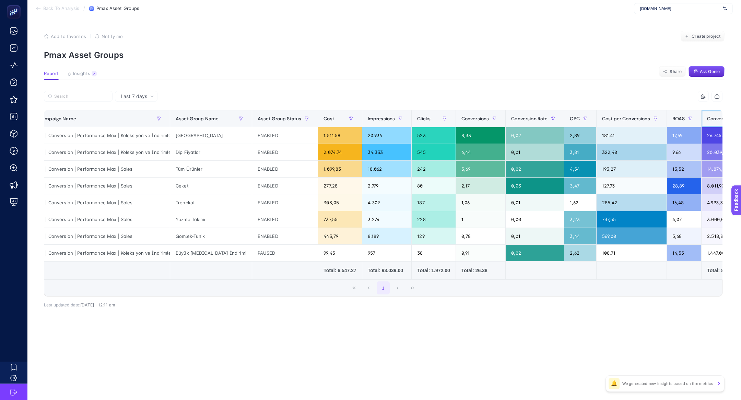
scroll to position [0, 64]
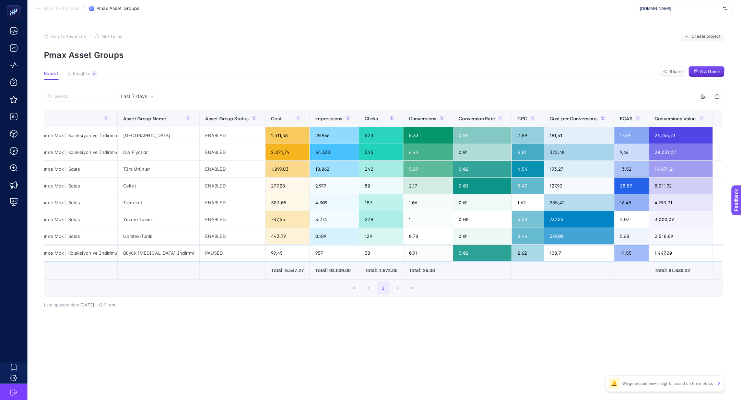
click at [135, 253] on div "Büyük Yaz İndirimi" at bounding box center [159, 253] width 82 height 16
click at [145, 145] on div "Dip Fiyatlar" at bounding box center [159, 152] width 82 height 16
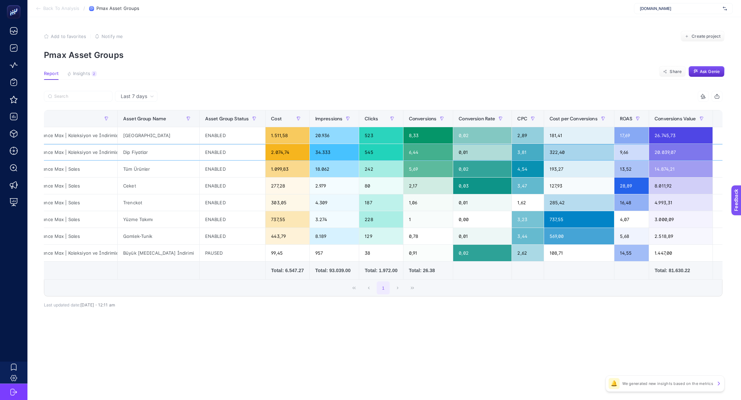
click at [145, 145] on div "Dip Fiyatlar" at bounding box center [159, 152] width 82 height 16
drag, startPoint x: 121, startPoint y: 189, endPoint x: 497, endPoint y: 183, distance: 375.2
click at [497, 183] on tr "BR | Conversion | Performance Max | Sales Ceket ENABLED 277,28 2.979 80 2,17 0,…" at bounding box center [358, 186] width 757 height 17
click at [277, 187] on div "277,28" at bounding box center [287, 186] width 44 height 16
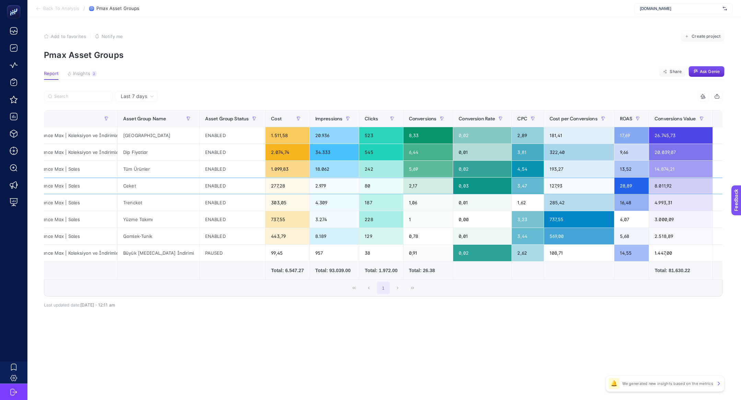
click at [277, 187] on div "277,28" at bounding box center [287, 186] width 44 height 16
click at [403, 188] on div "2,17" at bounding box center [428, 186] width 50 height 16
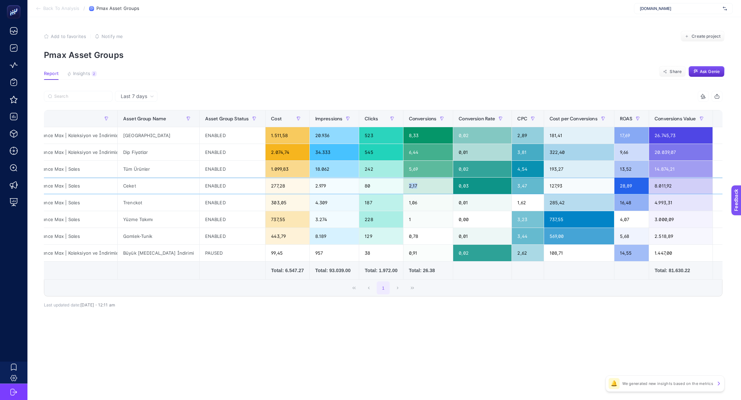
click at [403, 188] on div "2,17" at bounding box center [428, 186] width 50 height 16
click at [405, 169] on div "5,69" at bounding box center [428, 169] width 50 height 16
click at [405, 188] on div "2,17" at bounding box center [428, 186] width 50 height 16
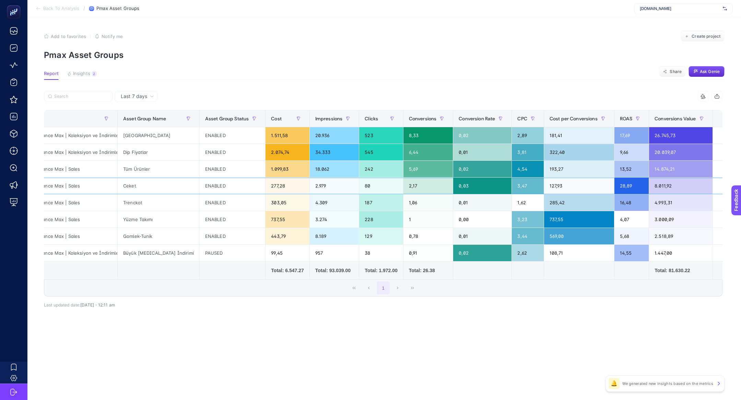
click at [404, 189] on div "2,17" at bounding box center [428, 186] width 50 height 16
drag, startPoint x: 140, startPoint y: 205, endPoint x: 117, endPoint y: 203, distance: 23.4
click at [117, 203] on tr "BR | Conversion | Performance Max | Sales Trenckot ENABLED 303,05 4.309 187 1,0…" at bounding box center [358, 202] width 757 height 17
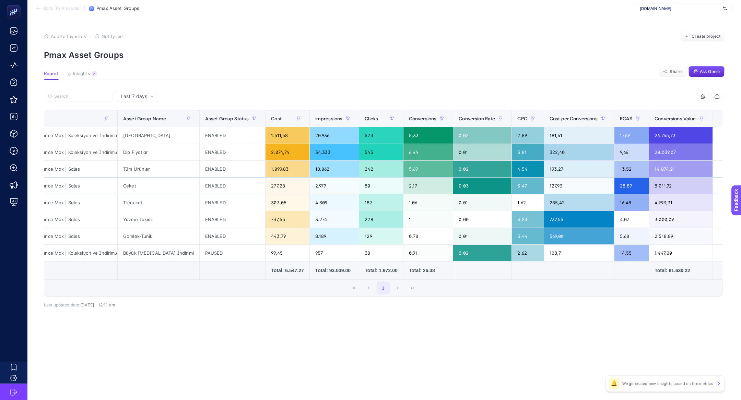
click at [127, 191] on div "Ceket" at bounding box center [159, 186] width 82 height 16
click at [101, 183] on div "BR | Conversion | Performance Max | Sales" at bounding box center [48, 186] width 137 height 16
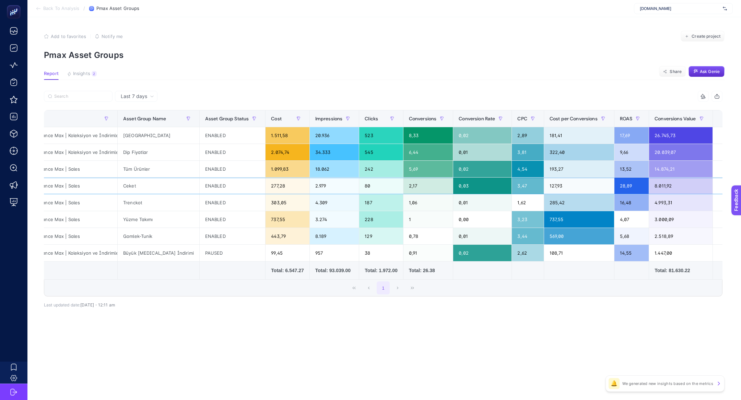
click at [101, 183] on div "BR | Conversion | Performance Max | Sales" at bounding box center [48, 186] width 137 height 16
click at [122, 192] on div "Ceket" at bounding box center [159, 186] width 82 height 16
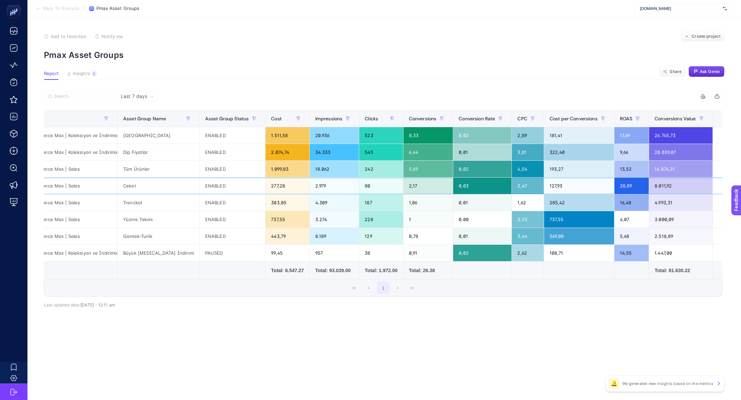
click at [122, 192] on div "Ceket" at bounding box center [159, 186] width 82 height 16
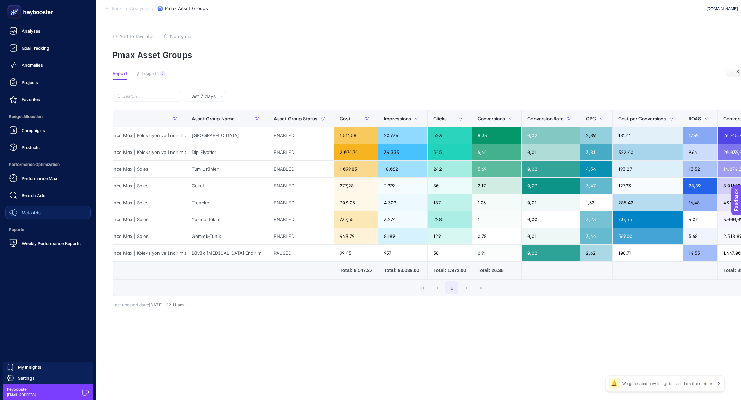
click at [42, 211] on link "Meta Ads" at bounding box center [47, 213] width 85 height 14
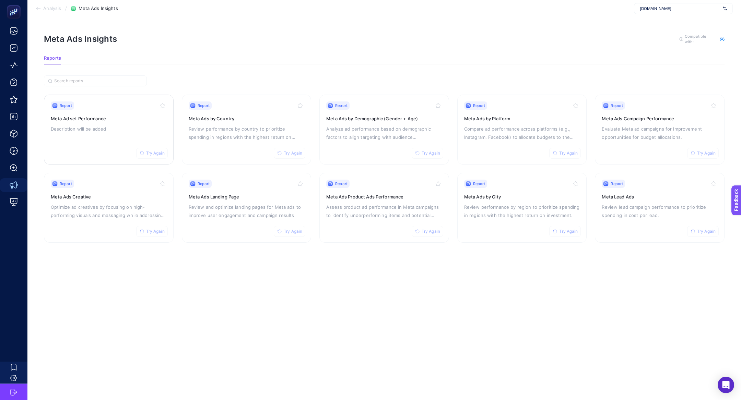
click at [94, 133] on div "Report Try Again Meta Ad set Performance Description will be added" at bounding box center [109, 130] width 116 height 56
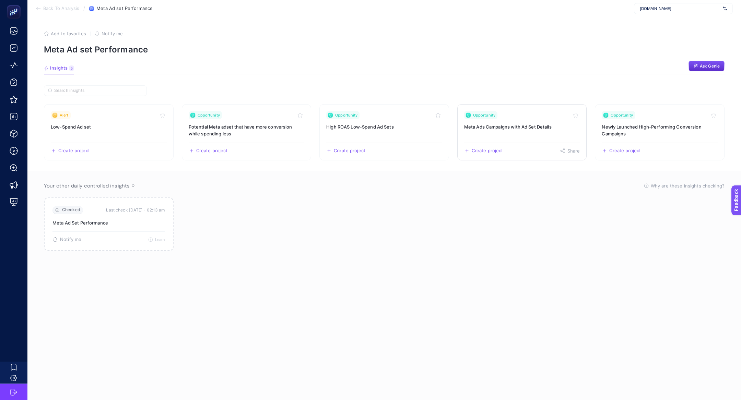
click at [497, 139] on link "Opportunity Meta Ads Campaigns with Ad Set Details Create project Share" at bounding box center [522, 132] width 130 height 56
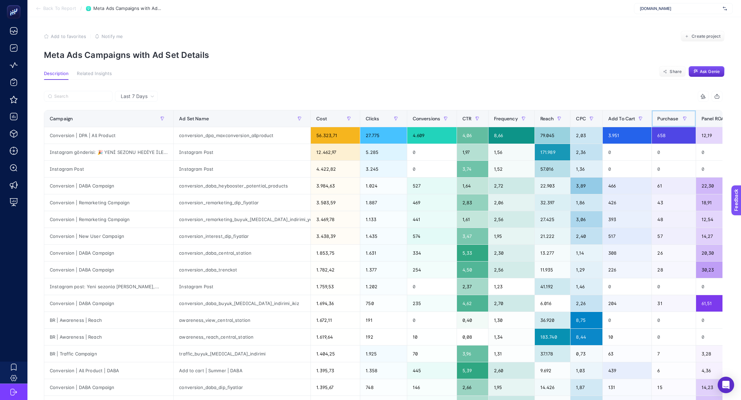
click at [652, 126] on th "Purchase" at bounding box center [674, 118] width 44 height 17
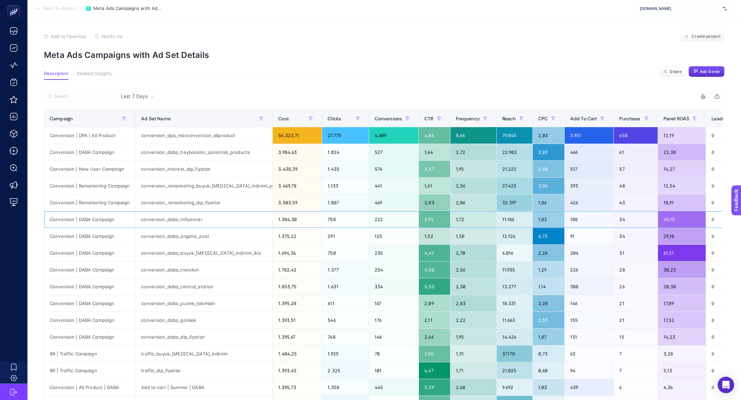
click at [81, 217] on div "Conversion | DABA Campaign" at bounding box center [89, 219] width 91 height 16
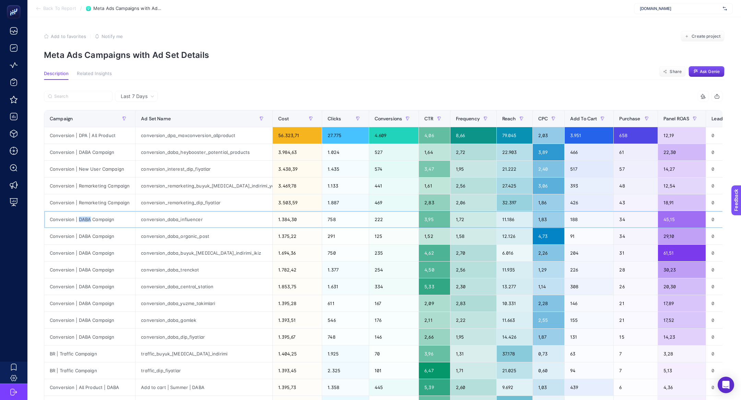
click at [81, 217] on div "Conversion | DABA Campaign" at bounding box center [89, 219] width 91 height 16
copy tr "Conversion | DABA Campaign"
click at [55, 97] on input "Search" at bounding box center [81, 96] width 54 height 5
paste input "Conversion | DABA Campaign"
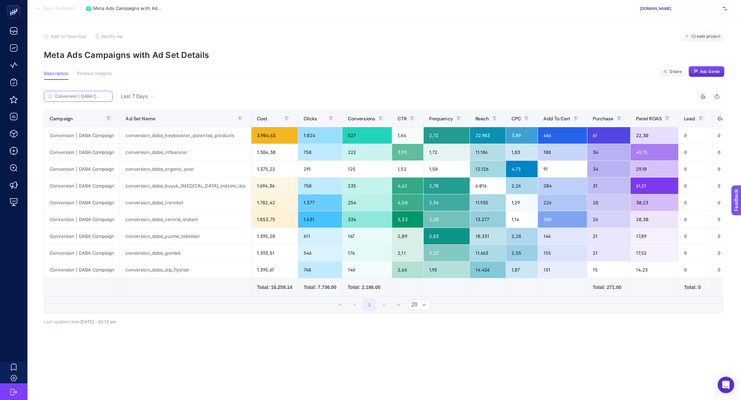
scroll to position [0, 11]
type input "Conversion | DABA Campaign"
click at [274, 155] on div "1.384,30" at bounding box center [274, 152] width 46 height 16
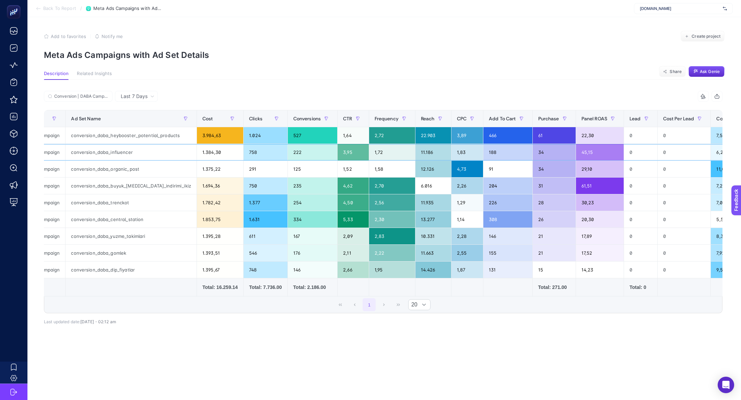
scroll to position [0, 56]
click at [130, 138] on div "conversion_daba_heybooster_potential_products" at bounding box center [129, 135] width 131 height 16
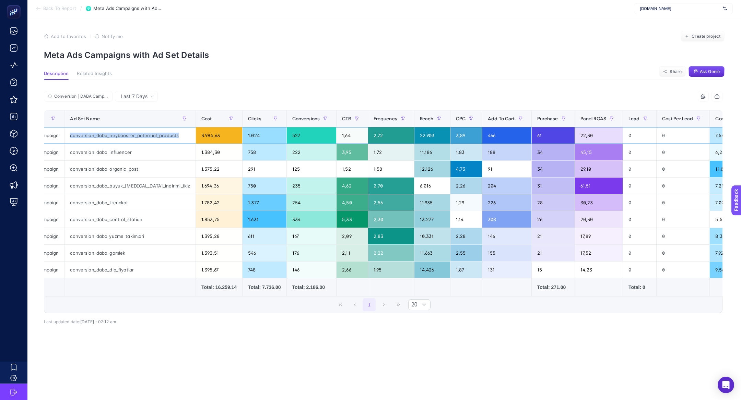
click at [130, 138] on div "conversion_daba_heybooster_potential_products" at bounding box center [129, 135] width 131 height 16
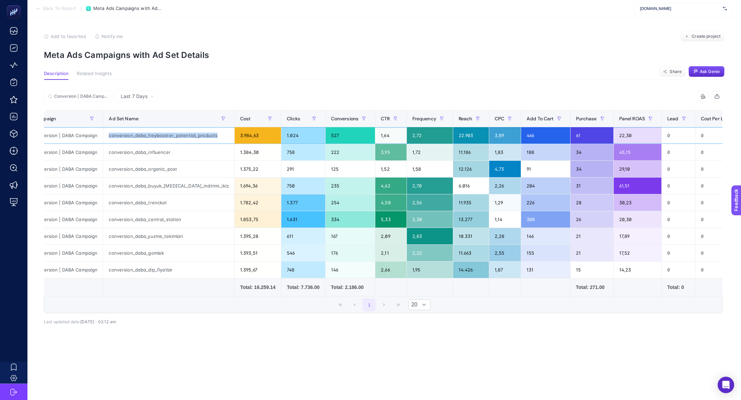
scroll to position [0, 19]
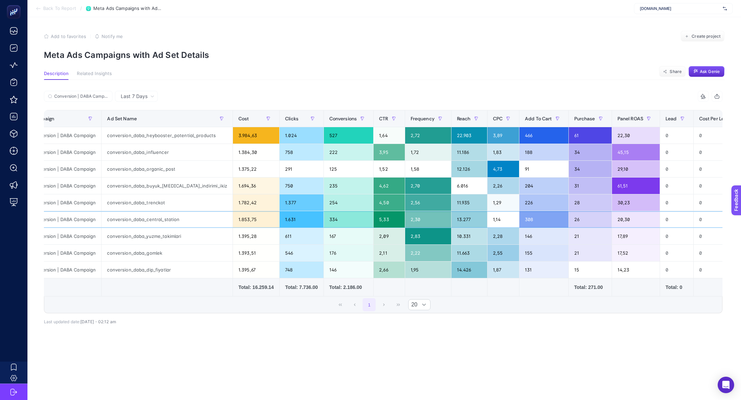
click at [125, 221] on div "conversion_daba_central_station" at bounding box center [167, 219] width 131 height 16
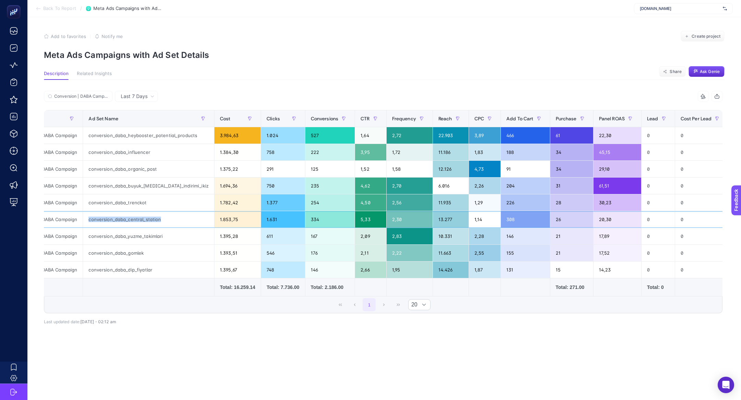
scroll to position [0, 40]
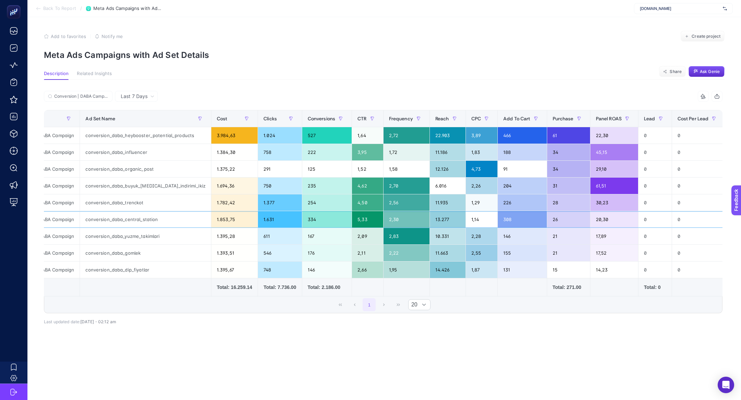
click at [547, 219] on div "26" at bounding box center [568, 219] width 43 height 16
click at [574, 221] on div "26" at bounding box center [568, 219] width 43 height 16
click at [590, 221] on div "20,30" at bounding box center [614, 219] width 48 height 16
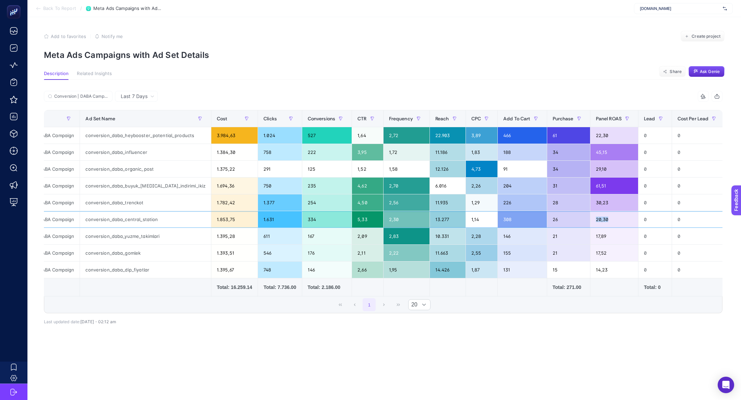
click at [590, 221] on div "20,30" at bounding box center [614, 219] width 48 height 16
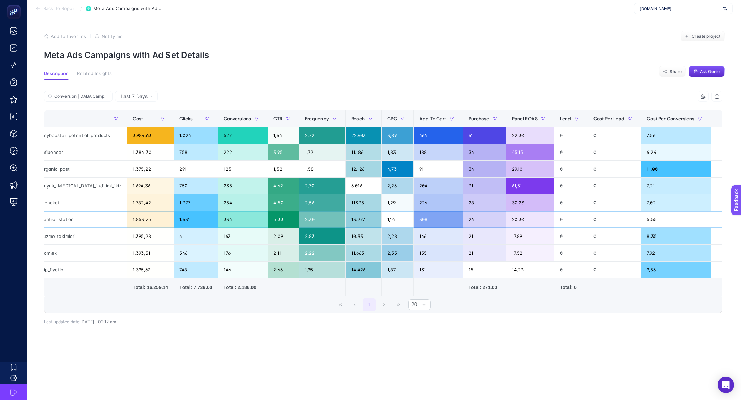
click at [654, 220] on div "5,55" at bounding box center [676, 219] width 70 height 16
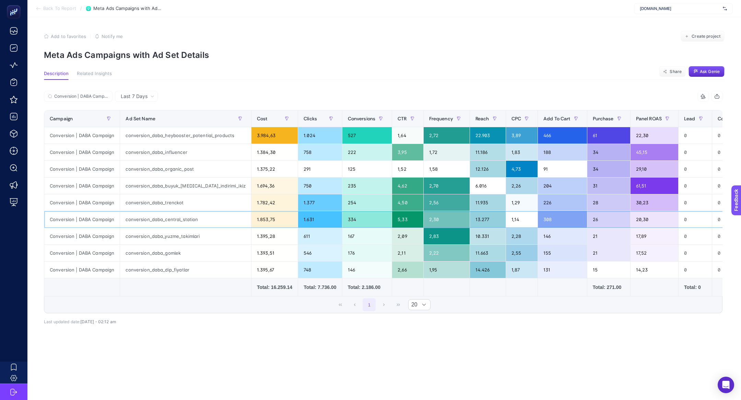
scroll to position [0, 3]
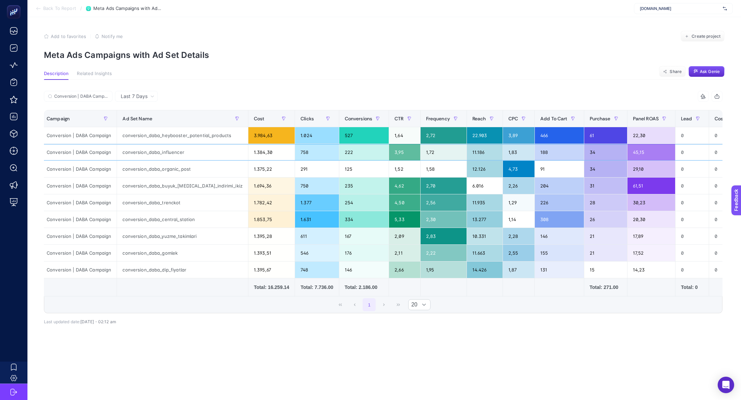
click at [426, 154] on div "1,72" at bounding box center [443, 152] width 46 height 16
drag, startPoint x: 164, startPoint y: 137, endPoint x: 272, endPoint y: 140, distance: 108.1
click at [272, 140] on tr "Conversion | DABA Campaign conversion_daba_heybooster_potential_products 3.984,…" at bounding box center [449, 135] width 816 height 17
click at [156, 166] on div "conversion_daba_organic_post" at bounding box center [182, 169] width 131 height 16
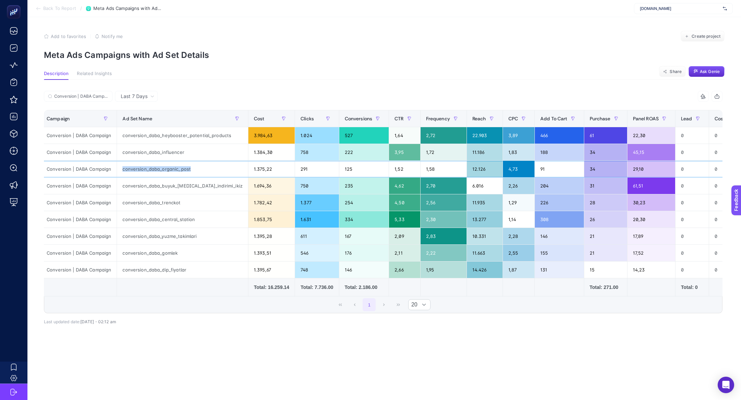
click at [156, 166] on div "conversion_daba_organic_post" at bounding box center [182, 169] width 131 height 16
click at [160, 168] on div "conversion_daba_organic_post" at bounding box center [182, 169] width 131 height 16
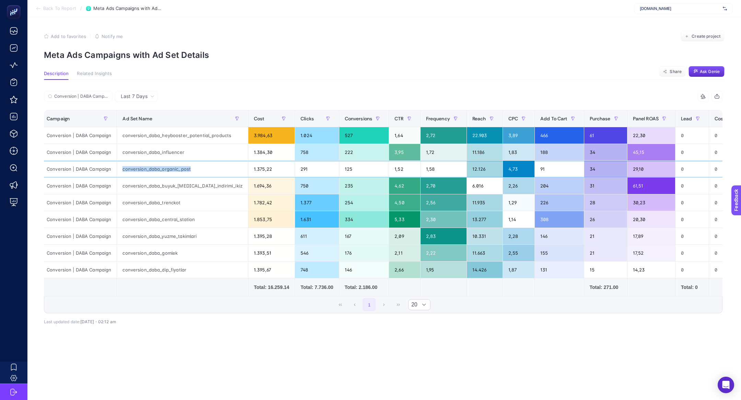
click at [160, 168] on div "conversion_daba_organic_post" at bounding box center [182, 169] width 131 height 16
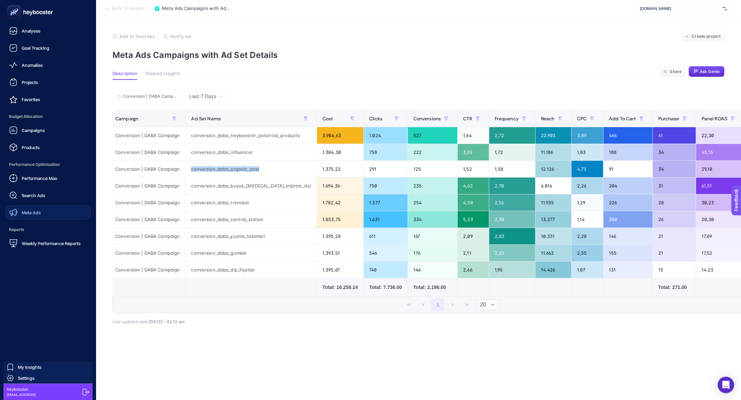
click at [45, 210] on link "Meta Ads" at bounding box center [47, 213] width 85 height 14
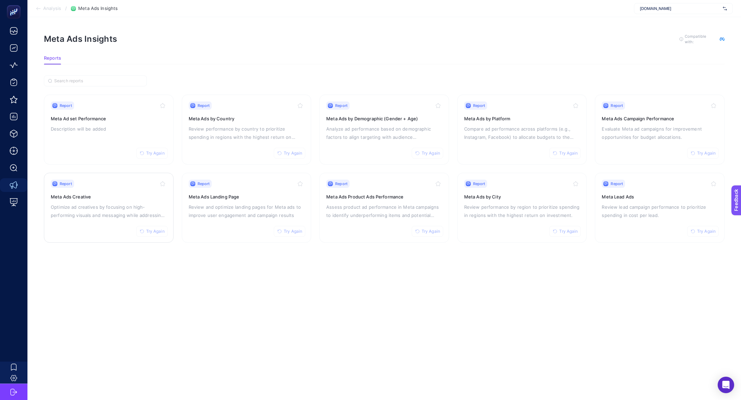
click at [120, 209] on p "Optimize ad creatives by focusing on high-performing visuals and messaging whil…" at bounding box center [109, 211] width 116 height 16
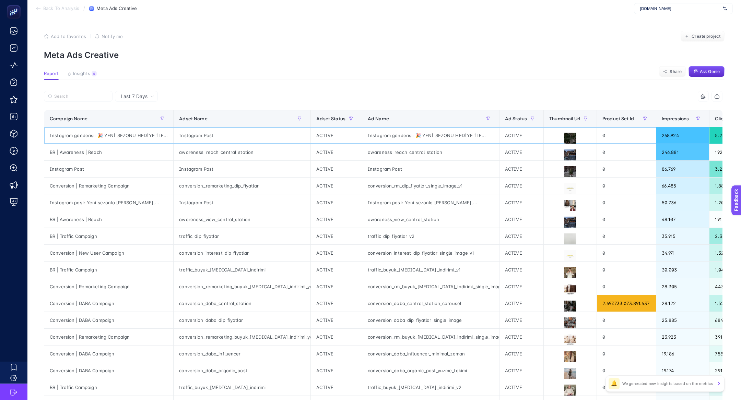
click at [382, 134] on div "Instagram gönderisi: 🎉 YENİ SEZONU HEDİYE İLE..." at bounding box center [430, 135] width 137 height 16
drag, startPoint x: 386, startPoint y: 135, endPoint x: 322, endPoint y: 135, distance: 64.1
click at [322, 135] on tr "Instagram gönderisi: 🎉 YENİ SEZONU HEDİYE İLE... Instagram Post ACTIVE Instagra…" at bounding box center [657, 135] width 1227 height 17
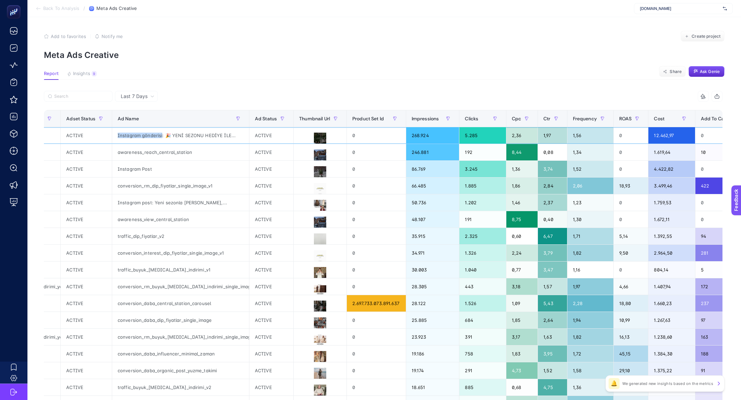
scroll to position [0, 482]
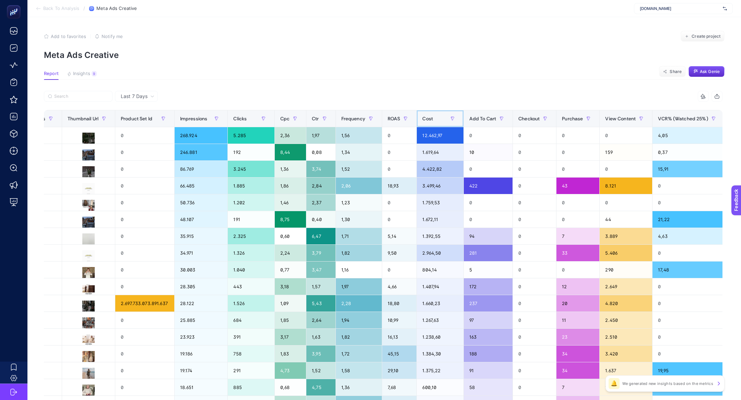
click at [422, 117] on div "Cost" at bounding box center [439, 118] width 35 height 11
click at [469, 117] on span "Add To Cart" at bounding box center [482, 118] width 27 height 5
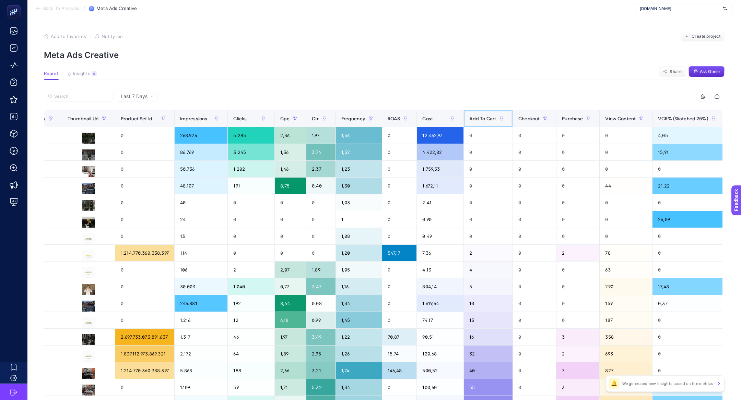
scroll to position [0, 518]
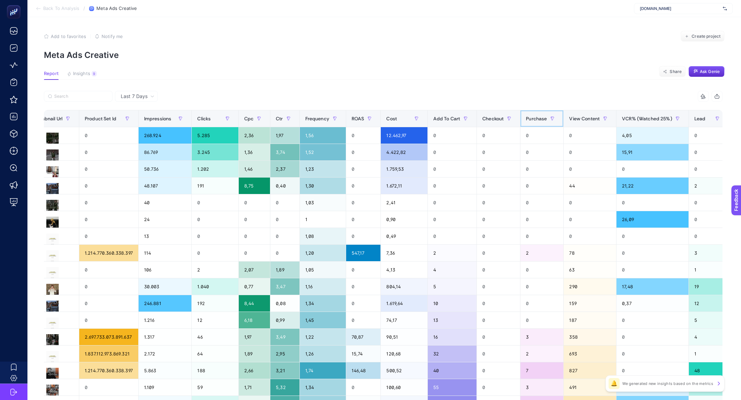
click at [526, 116] on span "Purchase" at bounding box center [536, 118] width 21 height 5
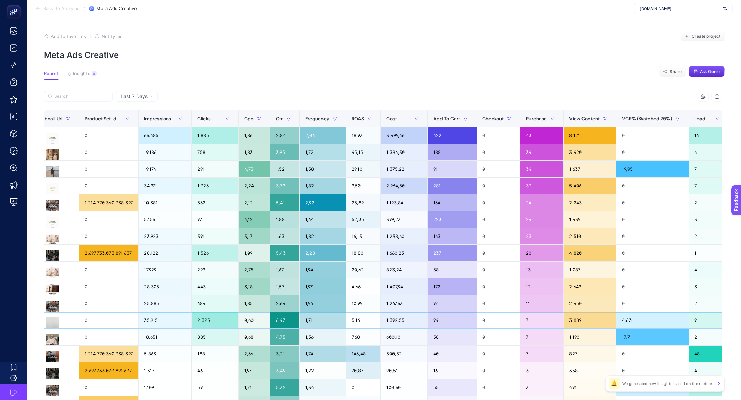
click at [428, 316] on div "94" at bounding box center [452, 320] width 49 height 16
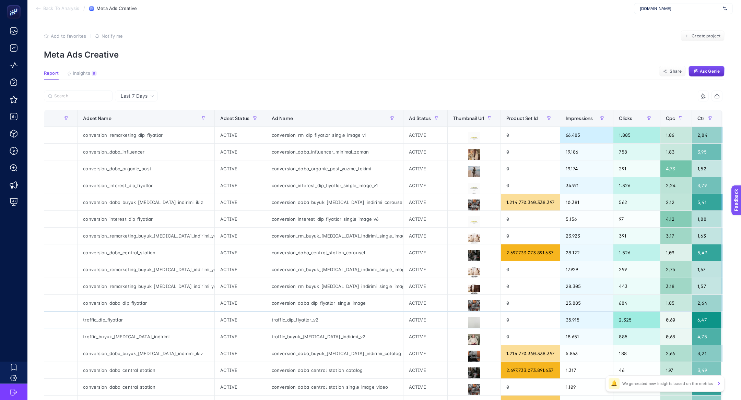
scroll to position [0, 95]
click at [290, 320] on div "traffic_dip_fiyatlar_v2" at bounding box center [335, 320] width 137 height 16
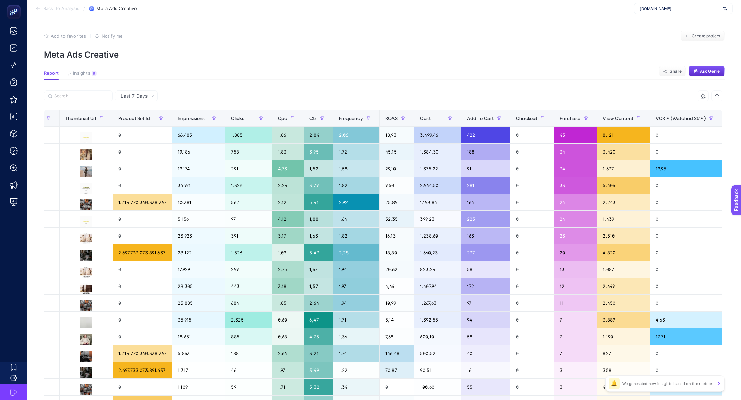
scroll to position [0, 485]
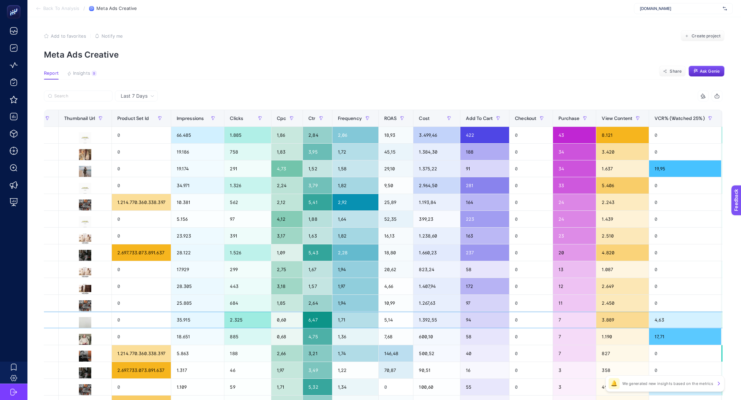
click at [271, 319] on div "0,60" at bounding box center [286, 320] width 31 height 16
click at [303, 321] on div "6,47" at bounding box center [317, 320] width 29 height 16
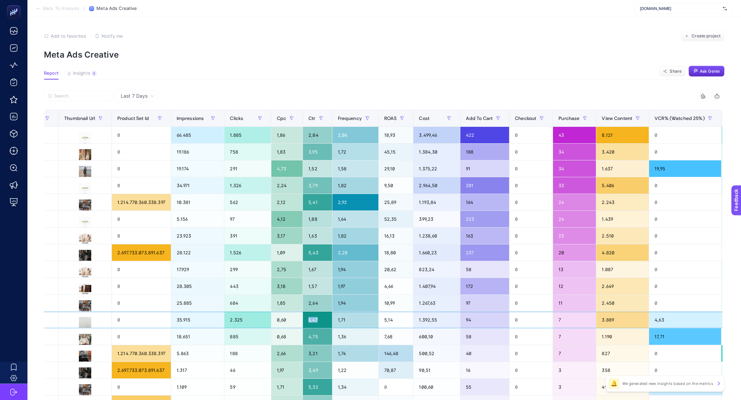
click at [303, 321] on div "6,47" at bounding box center [317, 320] width 29 height 16
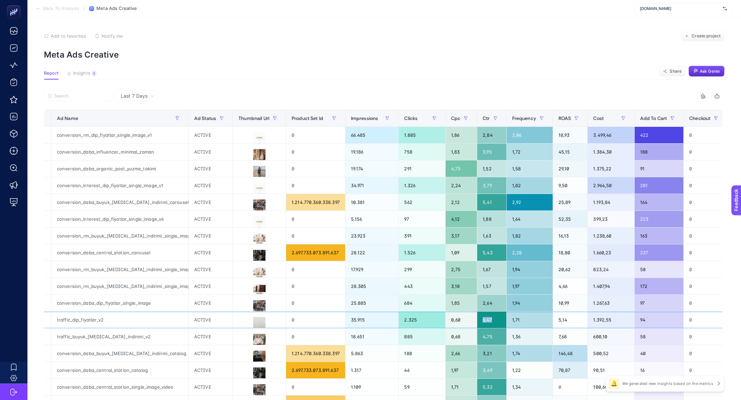
scroll to position [0, 229]
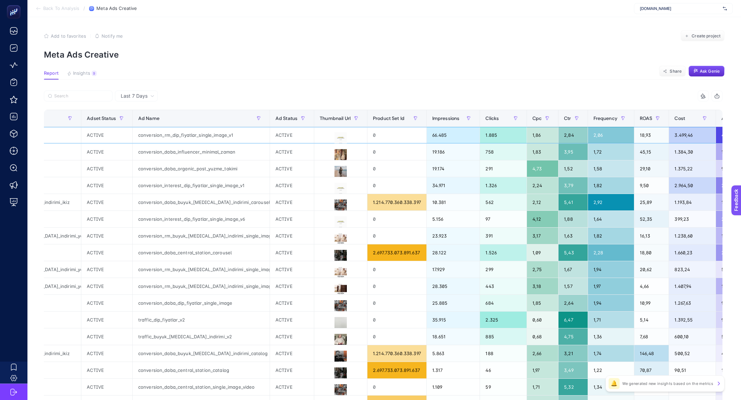
click at [202, 139] on div "conversion_rm_dip_fiyatlar_single_image_v1" at bounding box center [201, 135] width 137 height 16
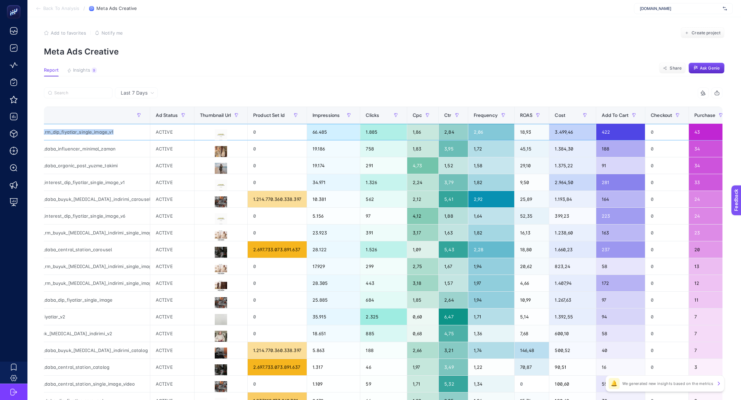
scroll to position [0, 351]
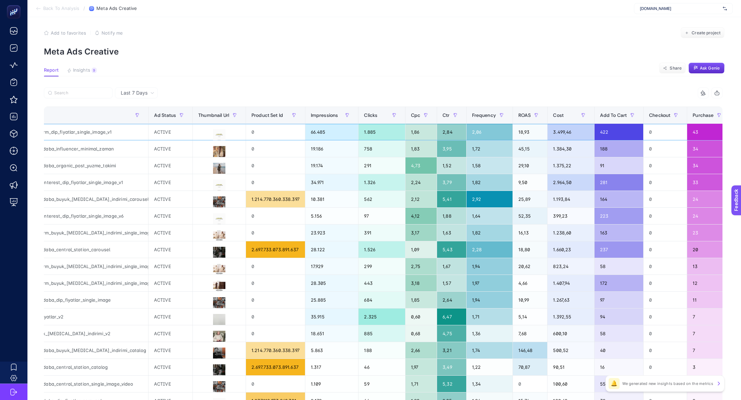
click at [594, 134] on div "422" at bounding box center [618, 132] width 49 height 16
click at [687, 134] on div "43" at bounding box center [708, 132] width 43 height 16
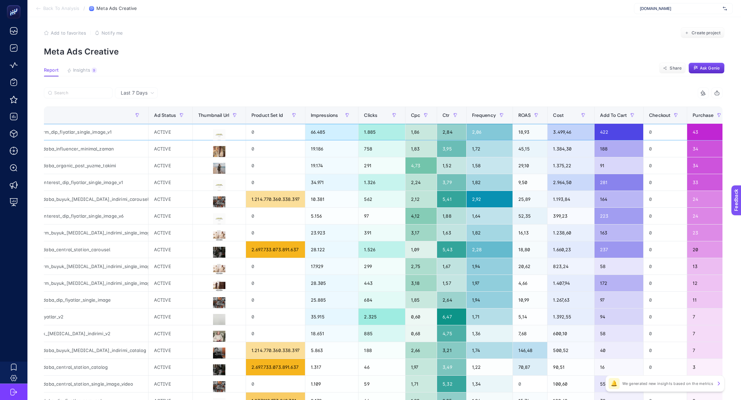
click at [687, 134] on div "43" at bounding box center [708, 132] width 43 height 16
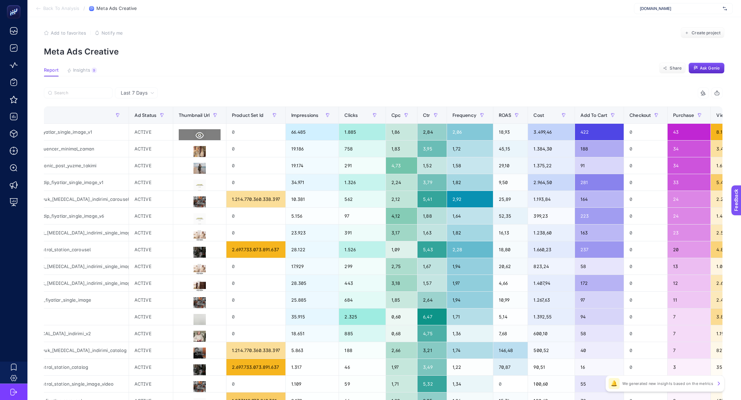
click at [179, 136] on button at bounding box center [200, 135] width 42 height 12
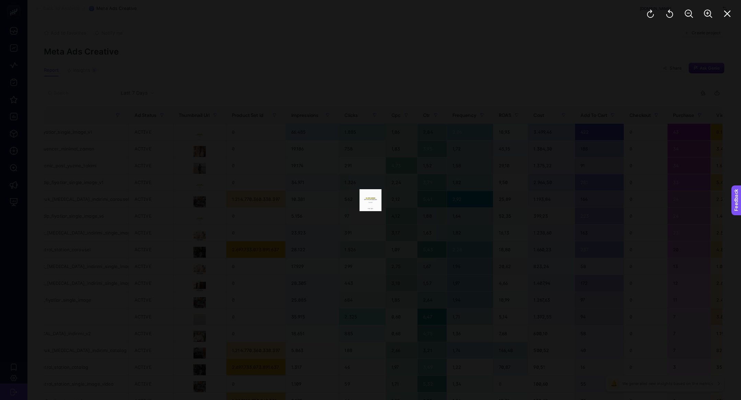
click at [703, 21] on div at bounding box center [689, 13] width 104 height 27
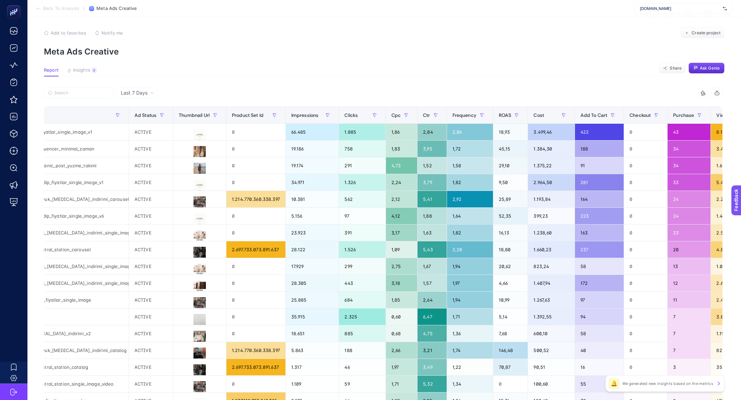
click at [703, 21] on div at bounding box center [689, 13] width 104 height 27
click at [179, 135] on button at bounding box center [200, 135] width 42 height 12
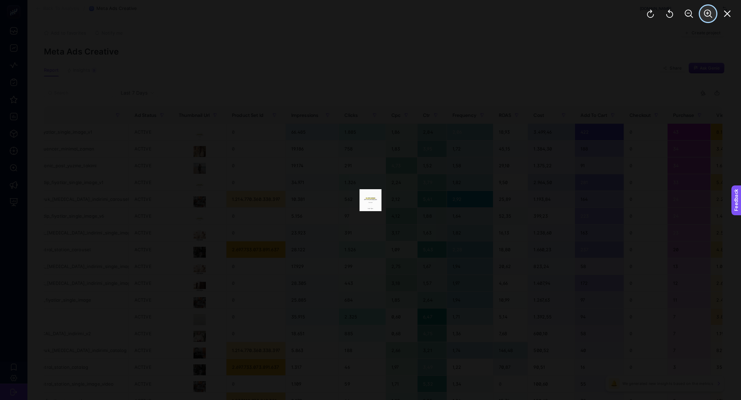
click at [711, 13] on icon "Zoom In" at bounding box center [708, 14] width 8 height 8
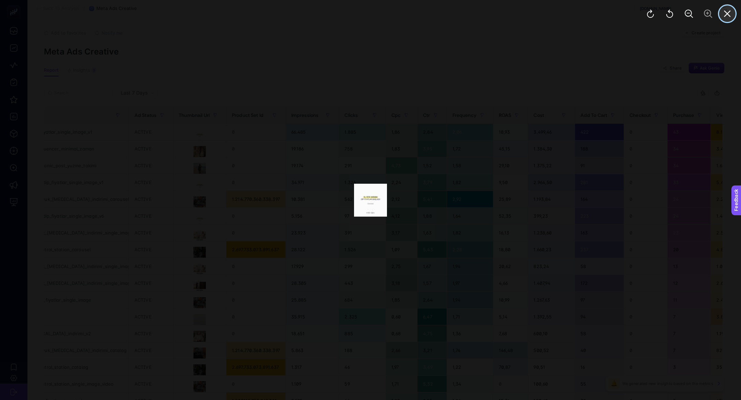
click at [732, 17] on button "Close" at bounding box center [727, 13] width 16 height 16
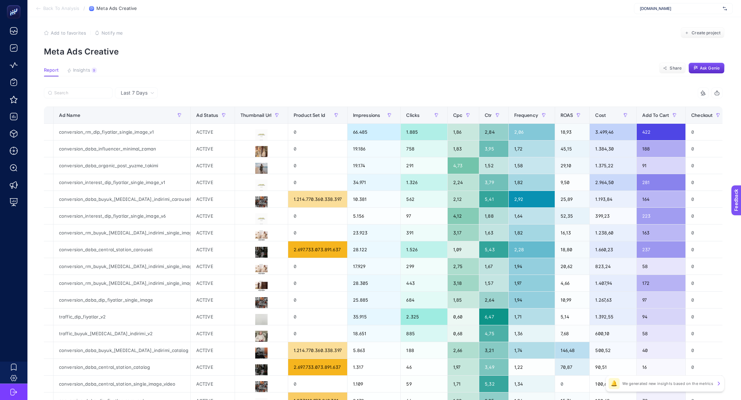
scroll to position [0, 309]
click at [644, 10] on span "www.he-qa.com" at bounding box center [680, 8] width 80 height 5
type input "adidas"
click at [642, 19] on div "adidas Turkiye" at bounding box center [683, 22] width 98 height 11
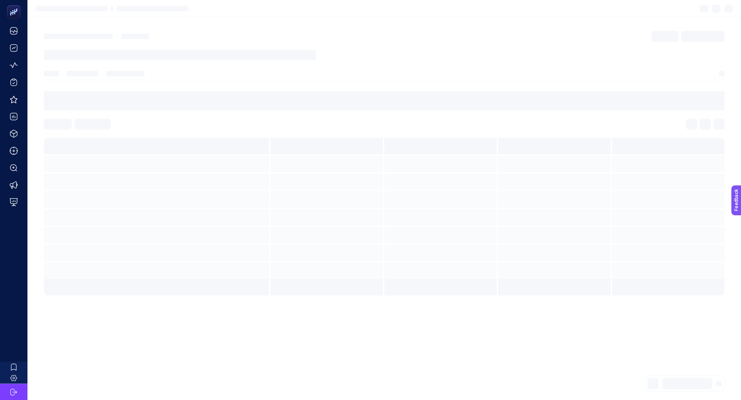
scroll to position [0, 0]
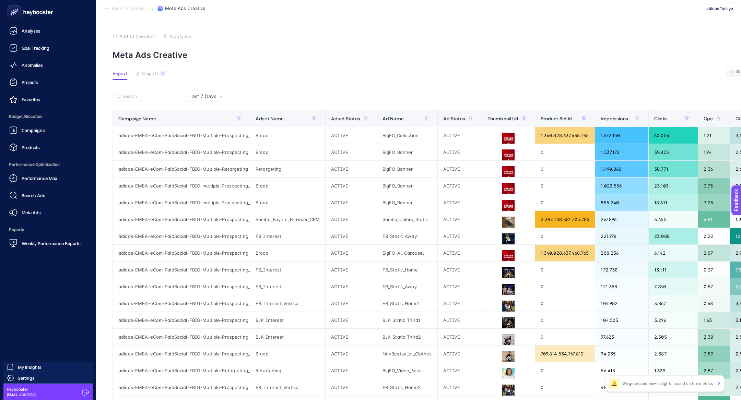
click at [18, 12] on rect at bounding box center [14, 12] width 11 height 11
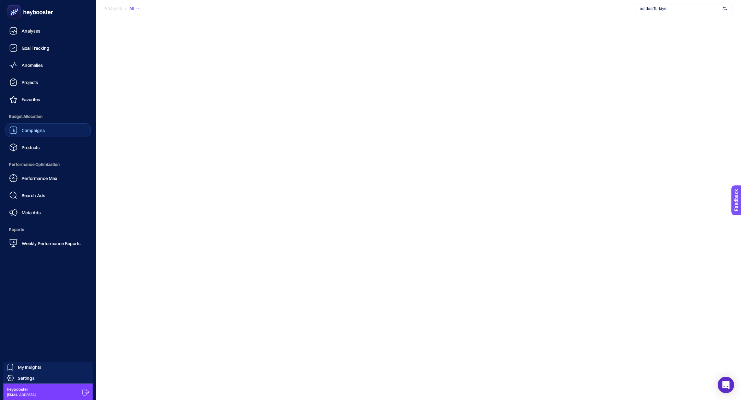
click at [37, 127] on div "Campaigns" at bounding box center [27, 130] width 36 height 8
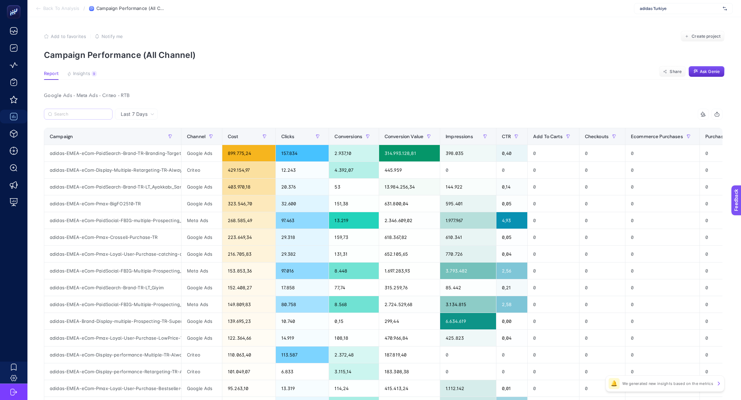
click at [96, 117] on label at bounding box center [78, 114] width 69 height 11
click at [96, 117] on input "Search" at bounding box center [81, 114] width 54 height 5
click at [184, 171] on div "Criteo" at bounding box center [201, 170] width 40 height 16
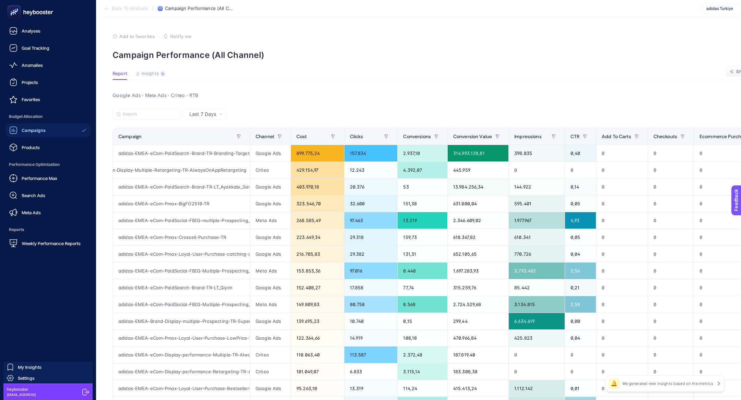
click at [13, 8] on rect at bounding box center [14, 12] width 11 height 11
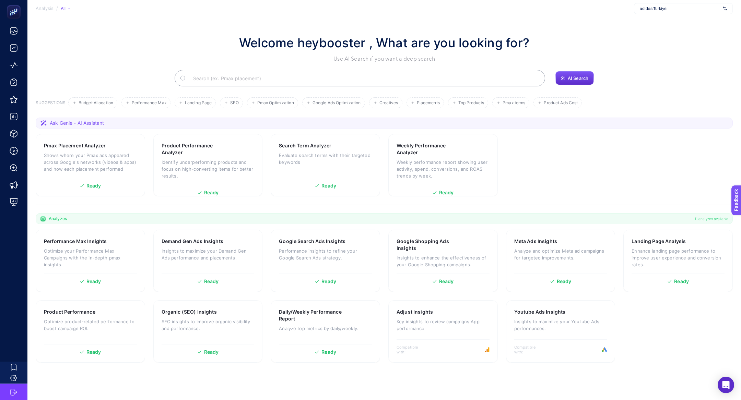
click at [236, 81] on input "Search" at bounding box center [364, 78] width 352 height 19
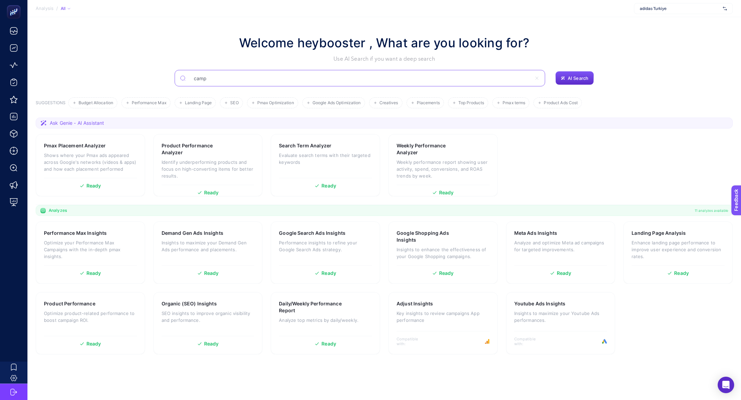
type input "camp"
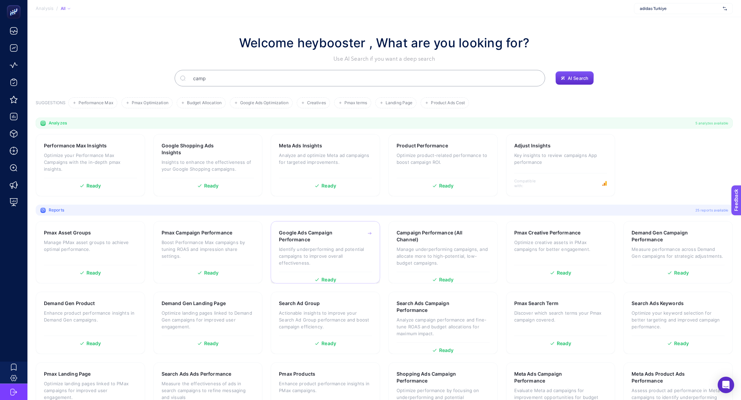
click at [321, 241] on h3 "Google Ads Campaign Performance" at bounding box center [315, 236] width 72 height 14
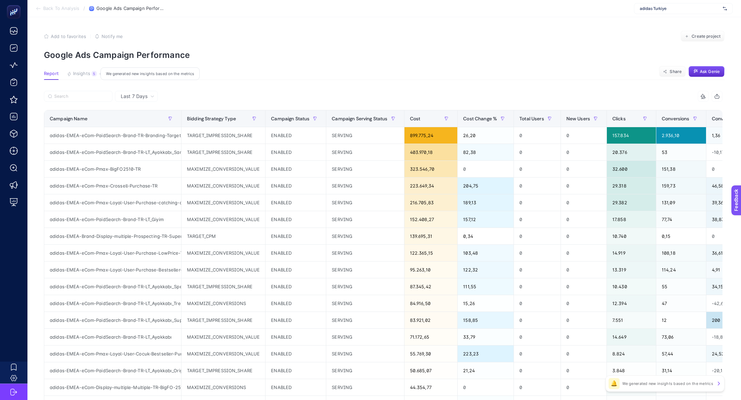
click at [78, 78] on button "Insights 5 We generated new insights based on the metrics" at bounding box center [82, 75] width 30 height 9
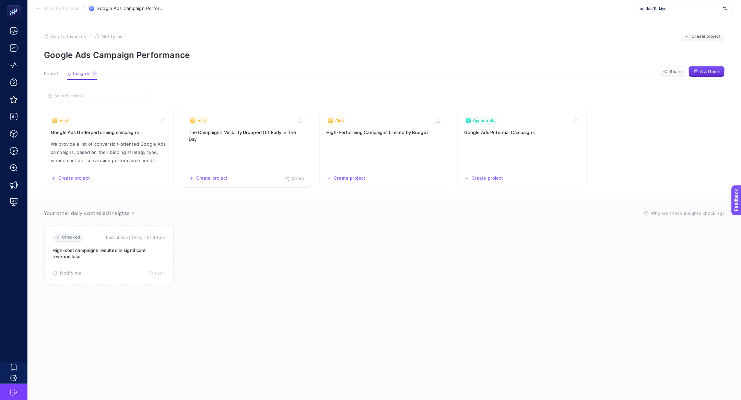
click at [229, 160] on link "Alert The Campaign’s Visibility Dropped Off Early In The Day Create project Sha…" at bounding box center [247, 149] width 130 height 78
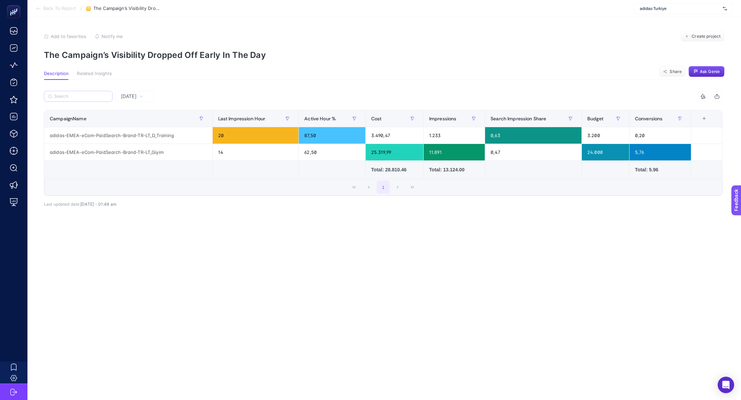
click at [111, 101] on label at bounding box center [78, 96] width 69 height 11
click at [108, 99] on input "Search" at bounding box center [81, 96] width 54 height 5
click at [132, 101] on div "Yesterday" at bounding box center [134, 96] width 39 height 11
click at [140, 128] on li "Last 7 Days" at bounding box center [134, 123] width 35 height 12
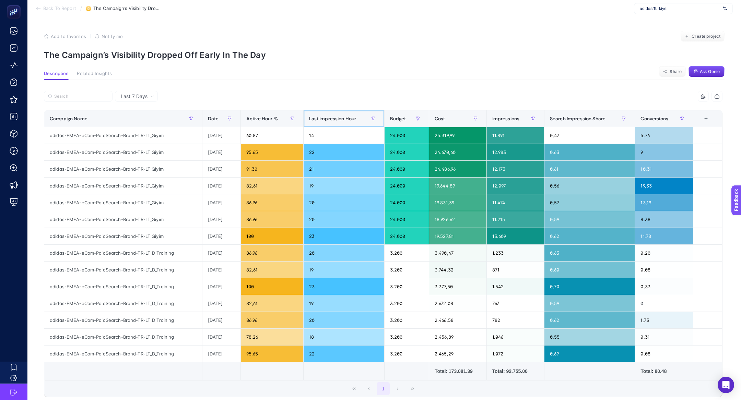
click at [322, 119] on span "Last Impression Hour" at bounding box center [332, 118] width 47 height 5
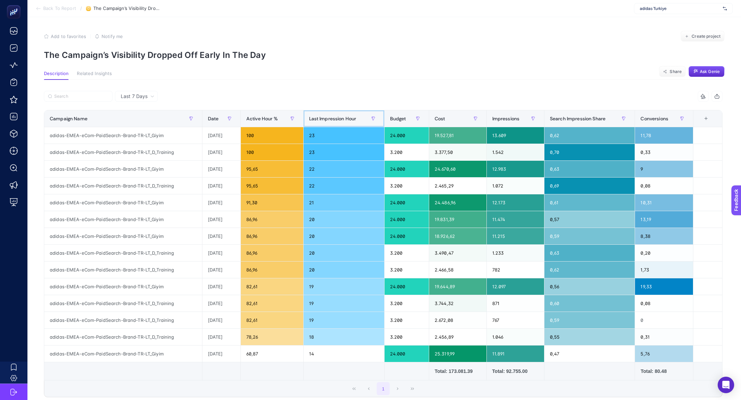
click at [316, 124] on th "Last Impression Hour" at bounding box center [343, 118] width 81 height 17
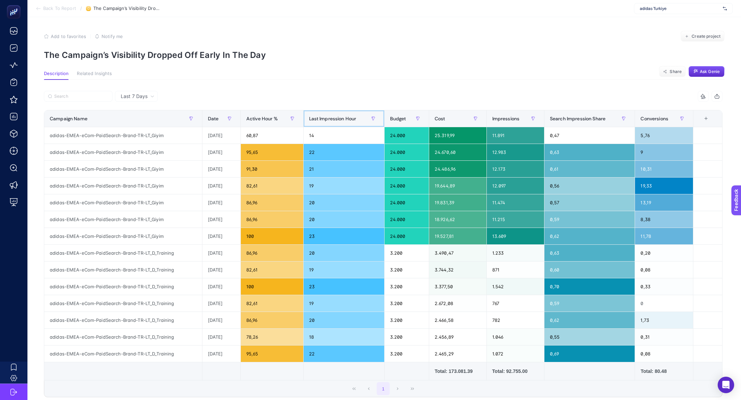
click at [316, 124] on th "Last Impression Hour" at bounding box center [343, 118] width 81 height 17
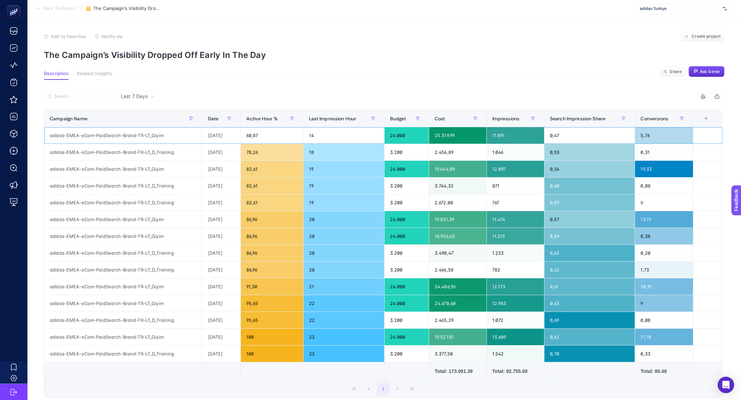
click at [171, 138] on div "adidas-EMEA-eCom-PaidSearch-Brand-TR-LT_Giyim" at bounding box center [123, 135] width 158 height 16
copy tr "adidas-EMEA-eCom-PaidSearch-Brand-TR-LT_Giyim"
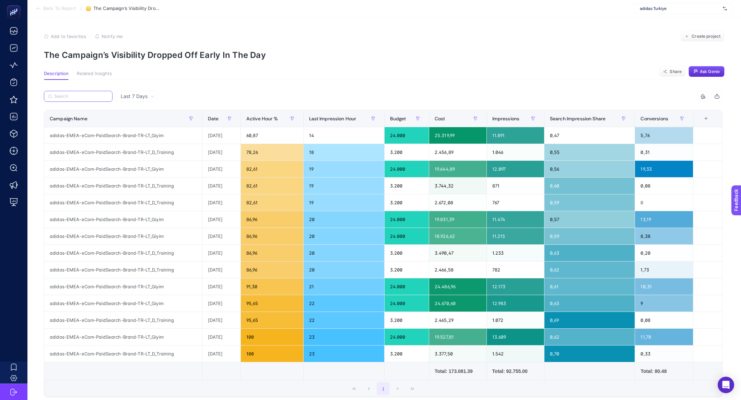
click at [77, 97] on input "Search" at bounding box center [81, 96] width 54 height 5
paste input "adidas-EMEA-eCom-PaidSearch-Brand-TR-LT_Giyim"
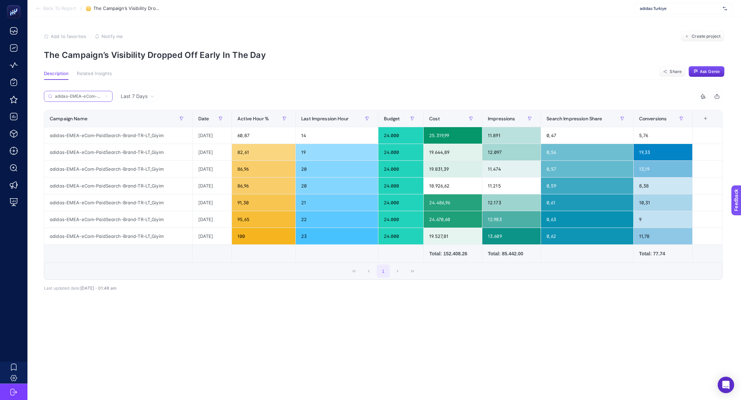
scroll to position [0, 57]
type input "adidas-EMEA-eCom-PaidSearch-Brand-TR-LT_Giyim"
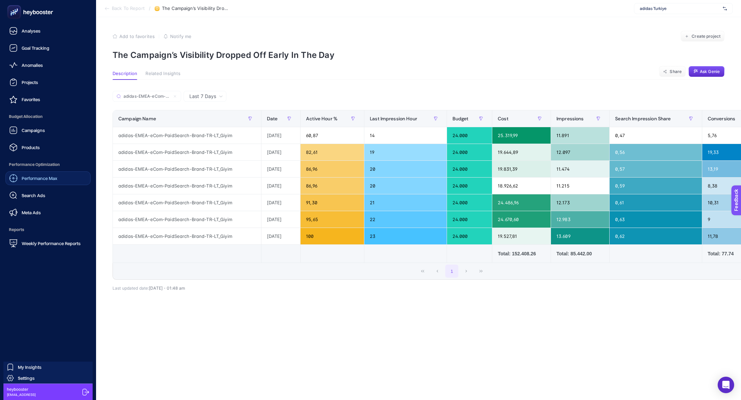
click at [36, 178] on span "Performance Max" at bounding box center [40, 178] width 36 height 5
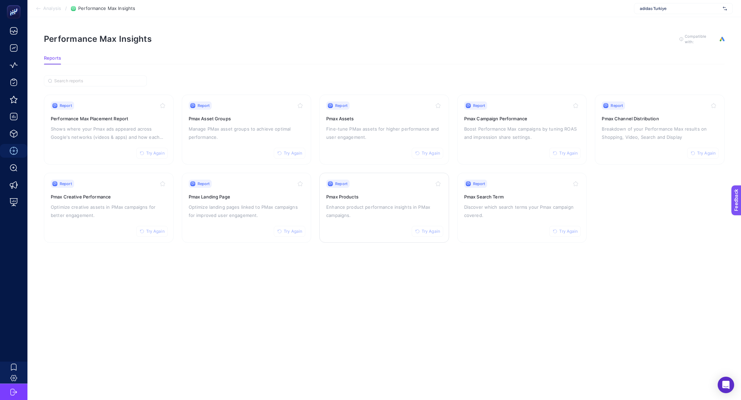
click at [387, 203] on p "Enhance product performance insights in PMax campaigns." at bounding box center [384, 211] width 116 height 16
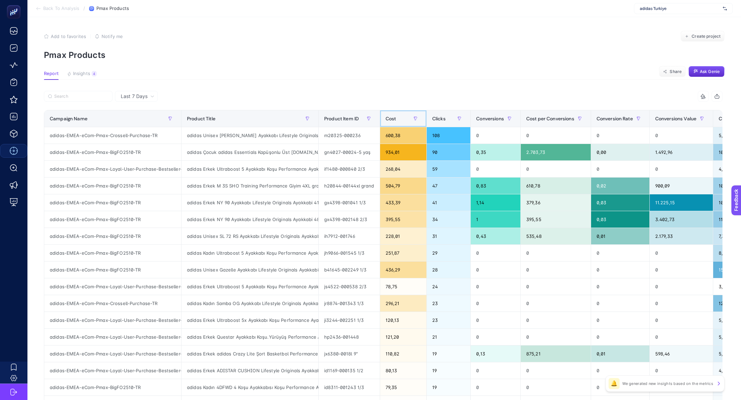
click at [396, 115] on div "Cost" at bounding box center [402, 118] width 35 height 11
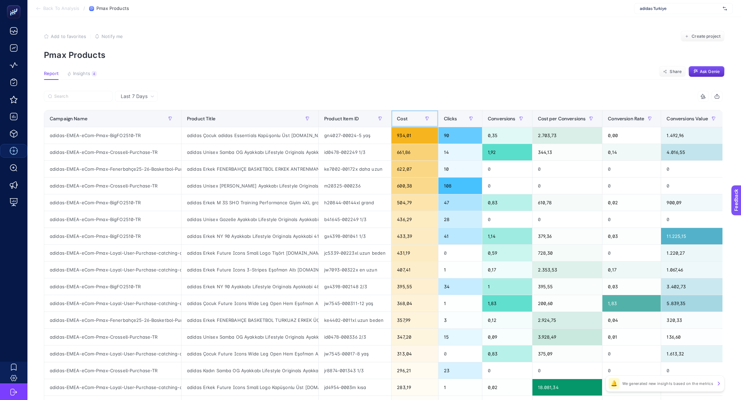
scroll to position [0, 57]
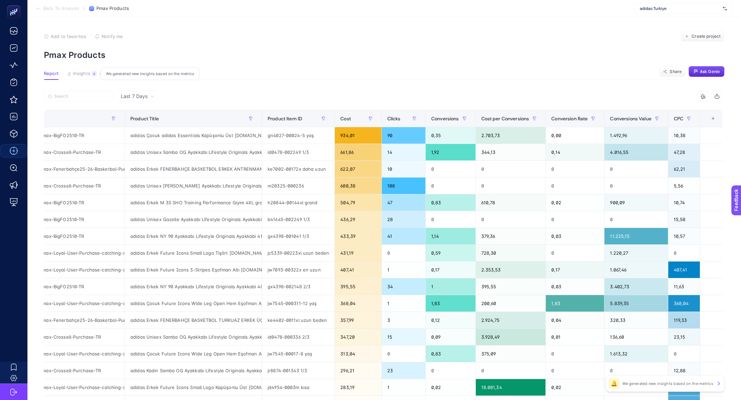
click at [94, 76] on div "4" at bounding box center [94, 73] width 5 height 5
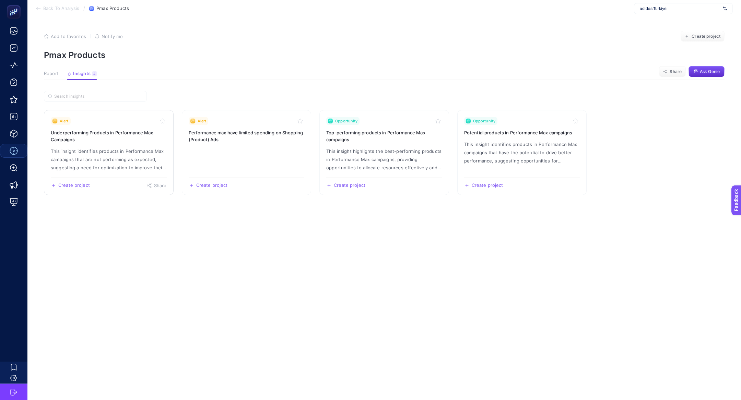
click at [93, 153] on p "This insight identifies products in Performance Max campaigns that are not perf…" at bounding box center [109, 159] width 116 height 25
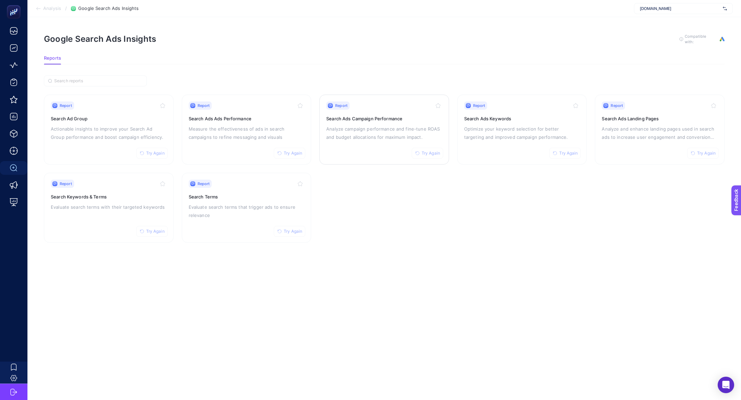
click at [364, 130] on p "Analyze campaign performance and fine-tune ROAS and budget allocations for maxi…" at bounding box center [384, 133] width 116 height 16
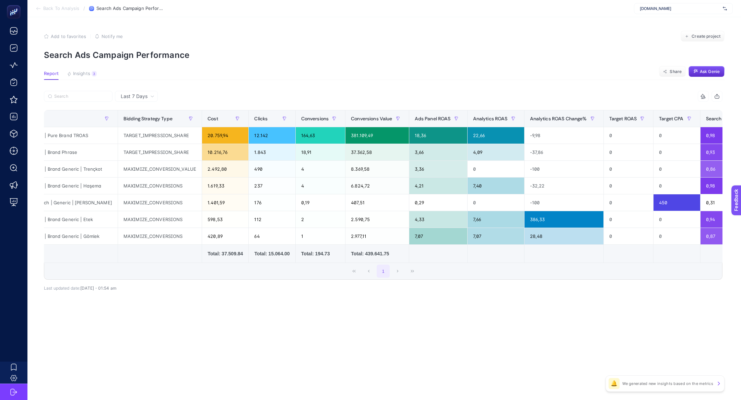
scroll to position [0, 88]
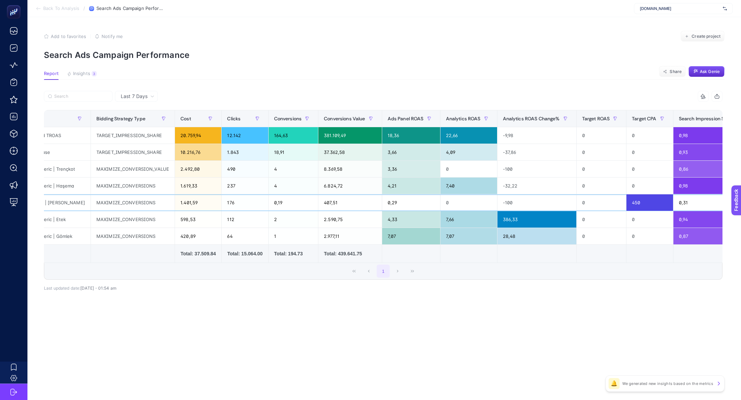
click at [143, 200] on div "MAXIMIZE_CONVERSIONS" at bounding box center [133, 202] width 84 height 16
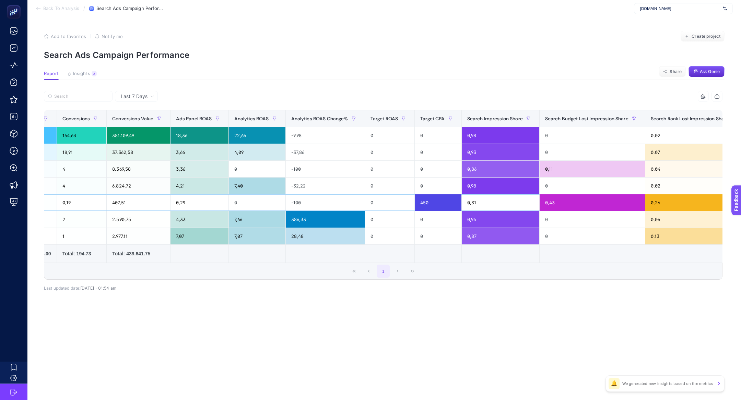
scroll to position [0, 300]
drag, startPoint x: 694, startPoint y: 203, endPoint x: 652, endPoint y: 202, distance: 42.2
click at [653, 202] on div "0,26" at bounding box center [695, 202] width 100 height 16
click at [652, 202] on div "0,26" at bounding box center [695, 202] width 100 height 16
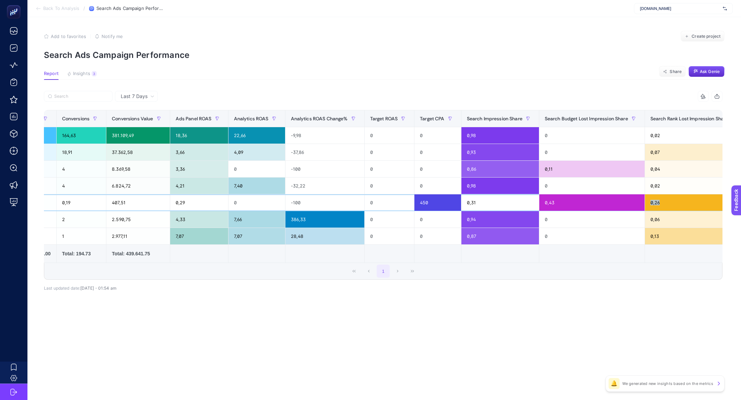
click at [652, 202] on div "0,26" at bounding box center [695, 202] width 100 height 16
click at [424, 203] on div "450" at bounding box center [437, 202] width 46 height 16
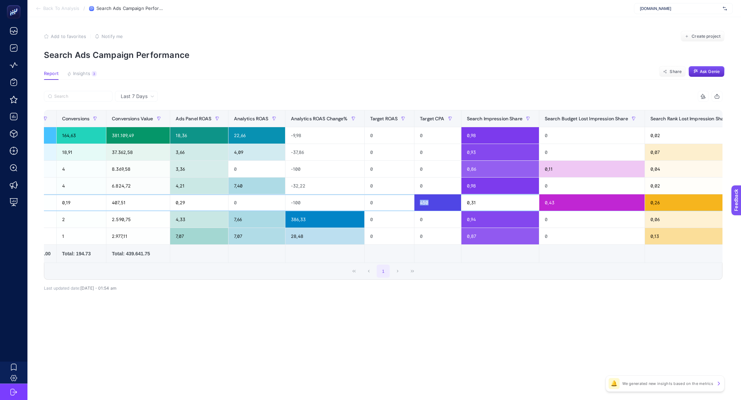
click at [424, 203] on div "450" at bounding box center [437, 202] width 46 height 16
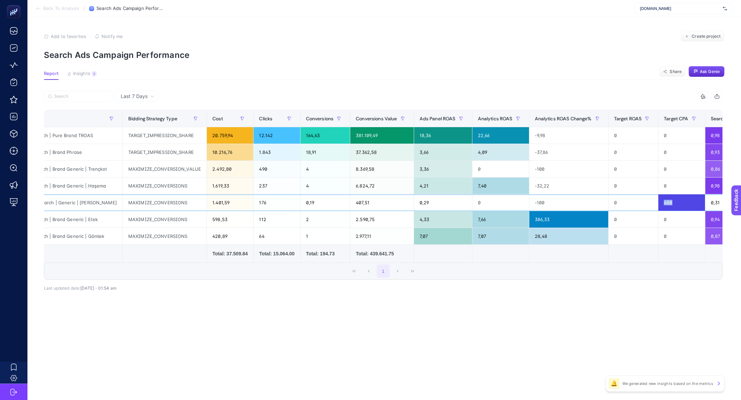
scroll to position [0, 57]
click at [262, 166] on div "490" at bounding box center [276, 169] width 46 height 16
click at [489, 172] on div "0" at bounding box center [500, 169] width 57 height 16
click at [487, 219] on div "7,66" at bounding box center [500, 219] width 57 height 16
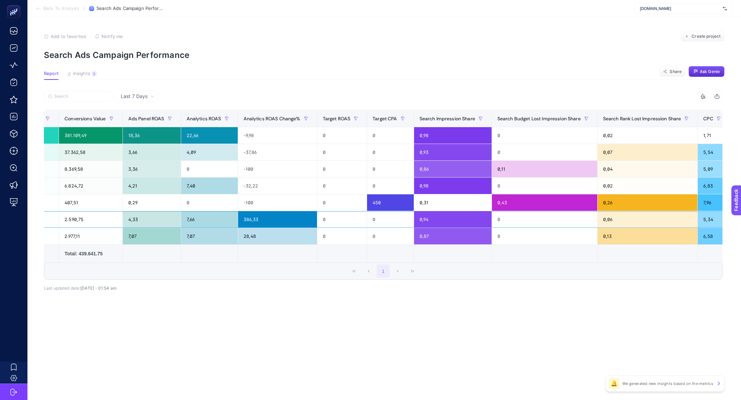
scroll to position [0, 349]
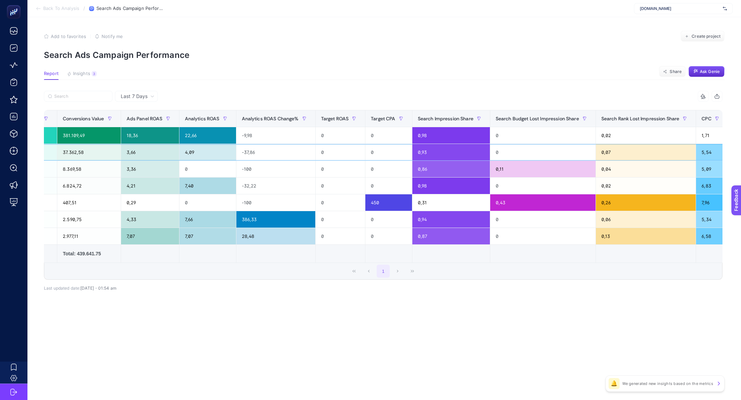
click at [204, 157] on div "4,09" at bounding box center [207, 152] width 57 height 16
click at [203, 168] on div "0" at bounding box center [207, 169] width 57 height 16
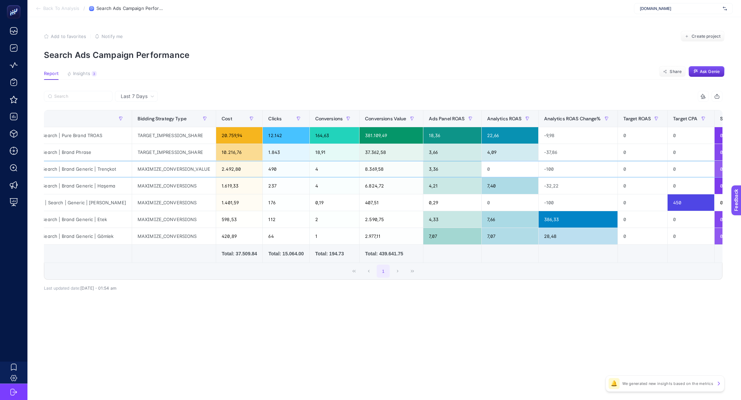
scroll to position [0, 0]
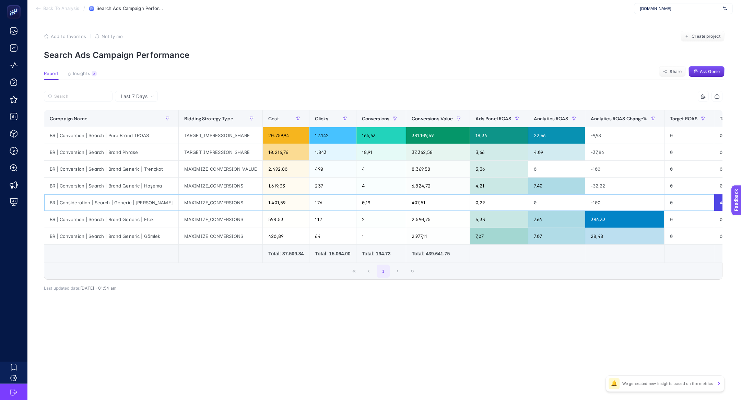
click at [149, 204] on div "BR | Consideration | Search | Generic | Tesettür Haşema" at bounding box center [111, 202] width 134 height 16
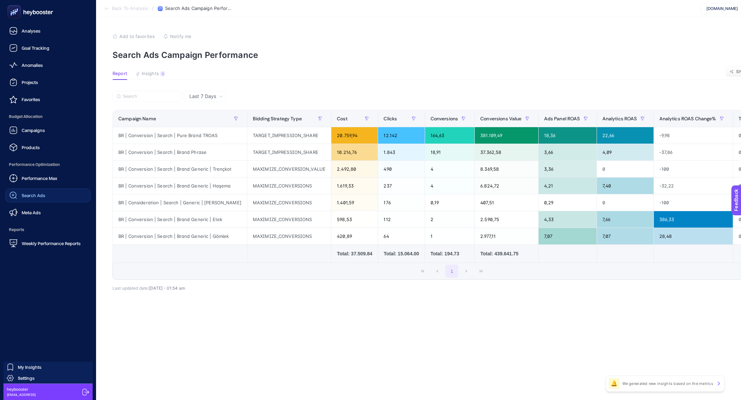
click at [41, 201] on link "Search Ads" at bounding box center [47, 196] width 85 height 14
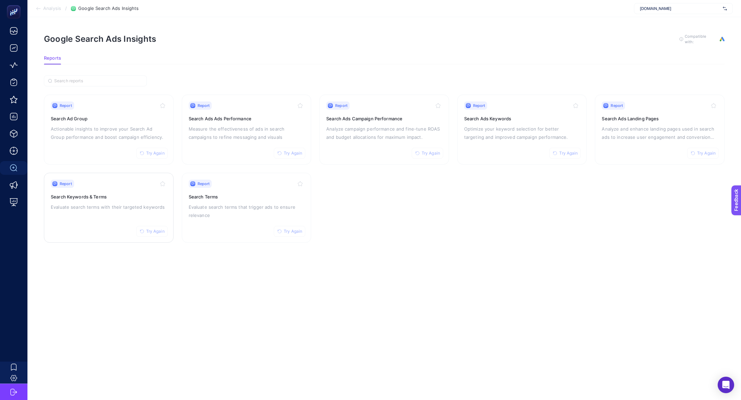
click at [114, 204] on p "Evaluate search terms with their targeted keywords" at bounding box center [109, 207] width 116 height 8
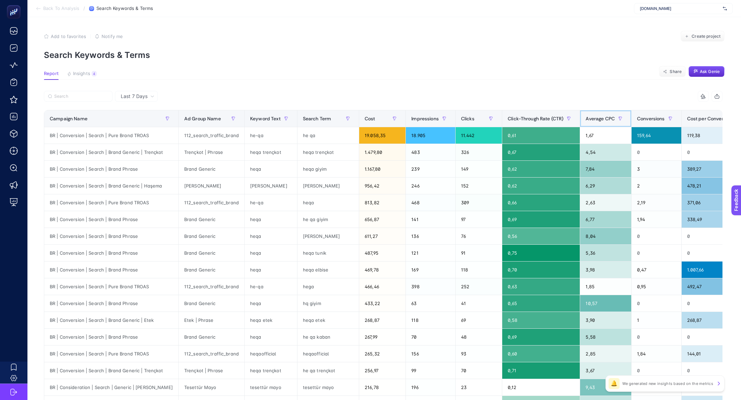
click at [595, 119] on span "Average CPC" at bounding box center [599, 118] width 29 height 5
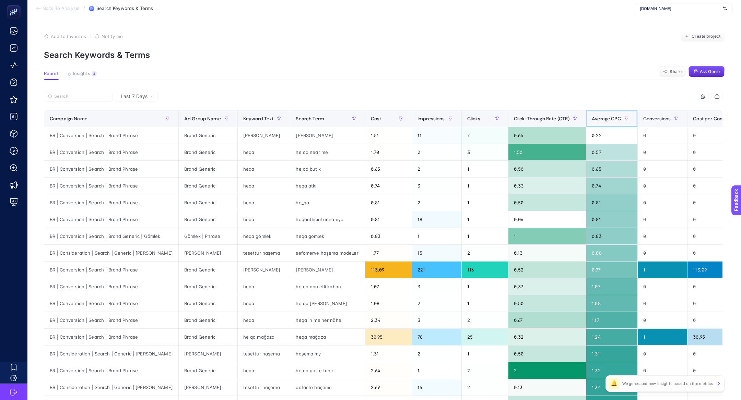
click at [595, 119] on span "Average CPC" at bounding box center [606, 118] width 29 height 5
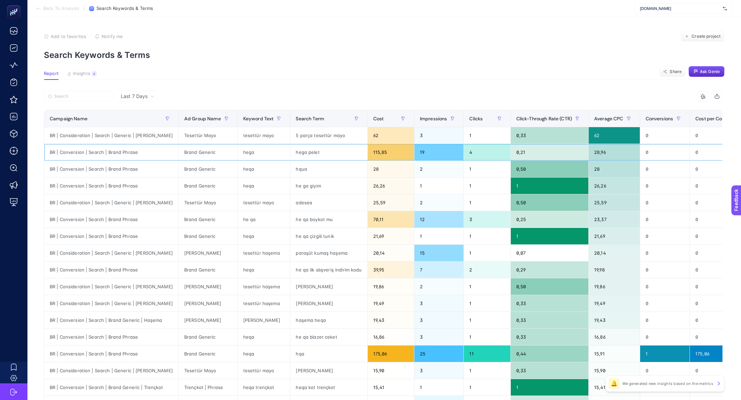
click at [247, 152] on div "hega" at bounding box center [264, 152] width 52 height 16
click at [263, 149] on div "hega" at bounding box center [264, 152] width 52 height 16
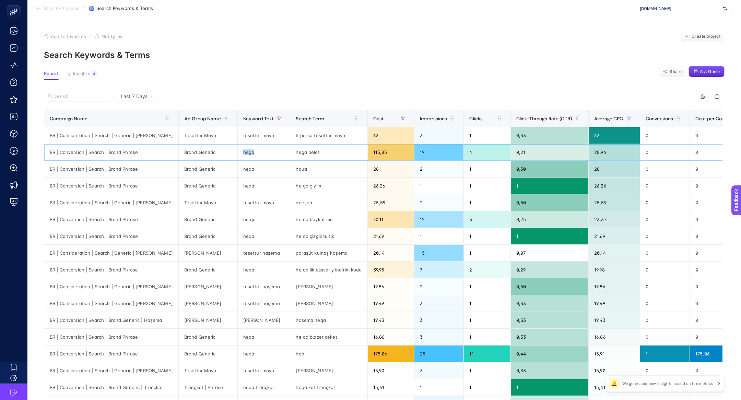
click at [263, 149] on div "hega" at bounding box center [264, 152] width 52 height 16
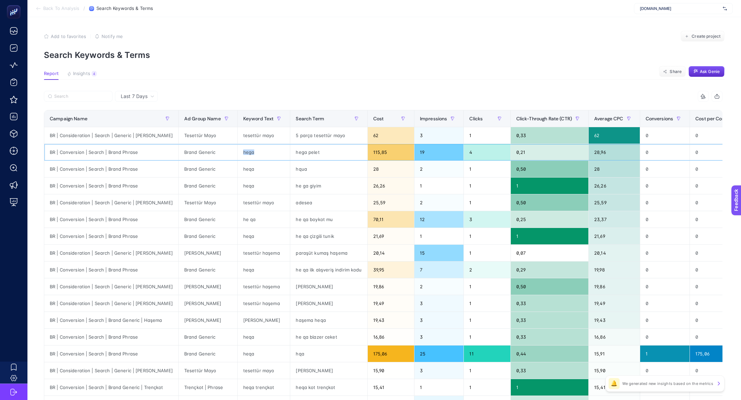
click at [263, 149] on div "hega" at bounding box center [264, 152] width 52 height 16
click at [247, 154] on div "hega" at bounding box center [264, 152] width 52 height 16
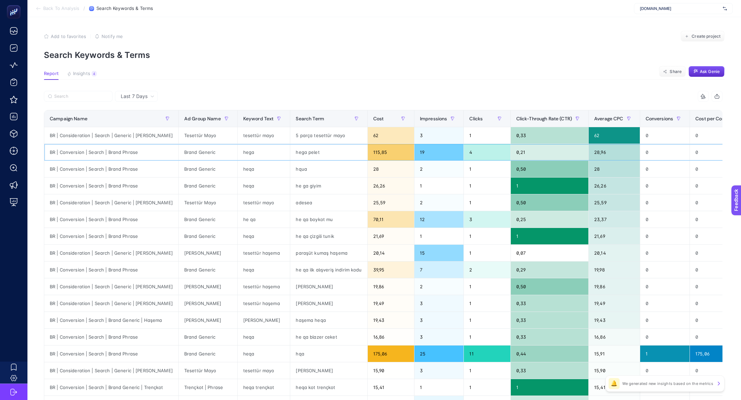
click at [320, 152] on div "hega pelet" at bounding box center [328, 152] width 77 height 16
click at [305, 152] on div "hega pelet" at bounding box center [328, 152] width 77 height 16
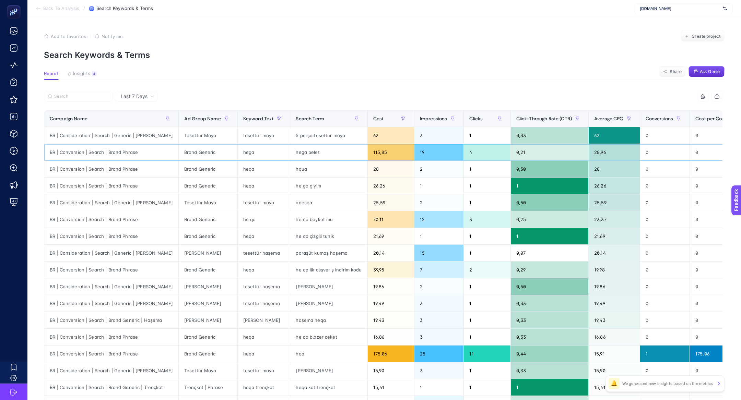
click at [246, 152] on div "hega" at bounding box center [264, 152] width 52 height 16
click at [246, 151] on div "hega" at bounding box center [264, 152] width 52 height 16
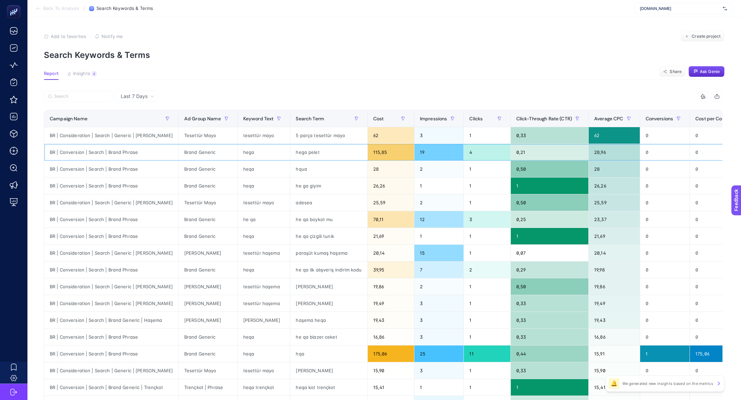
click at [246, 151] on div "hega" at bounding box center [264, 152] width 52 height 16
drag, startPoint x: 612, startPoint y: 151, endPoint x: 601, endPoint y: 150, distance: 11.8
click at [601, 150] on div "28,96" at bounding box center [614, 152] width 51 height 16
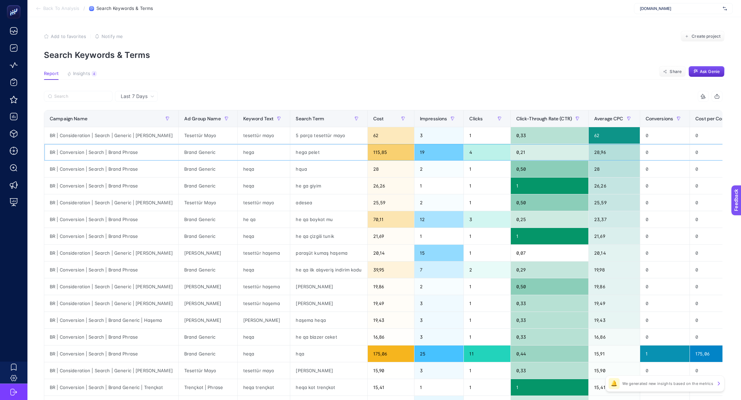
click at [251, 154] on div "hega" at bounding box center [264, 152] width 52 height 16
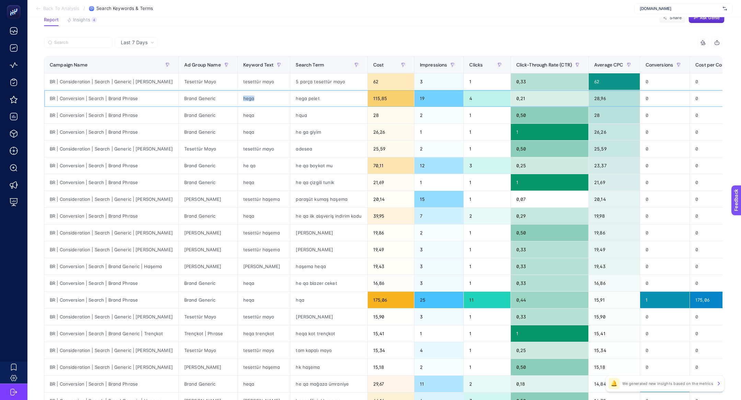
scroll to position [55, 0]
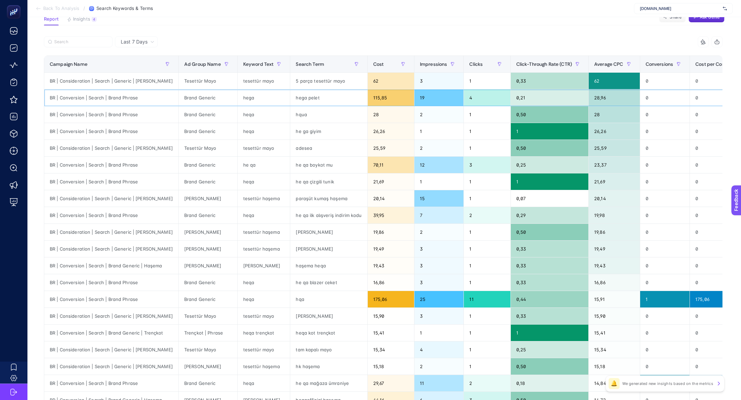
click at [299, 95] on div "hega pelet" at bounding box center [328, 98] width 77 height 16
click at [258, 98] on div "hega" at bounding box center [264, 98] width 52 height 16
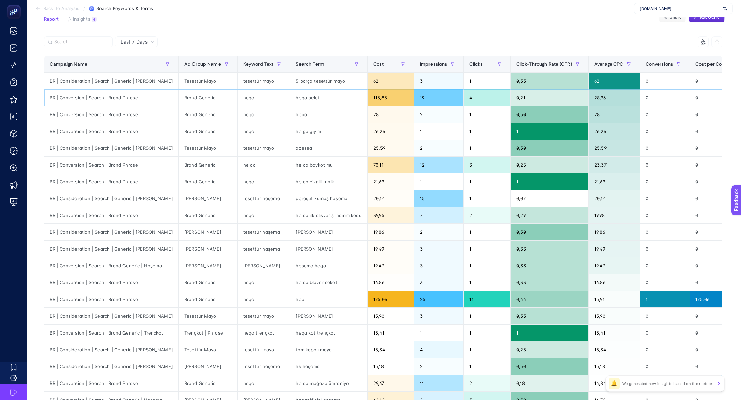
click at [258, 98] on div "hega" at bounding box center [264, 98] width 52 height 16
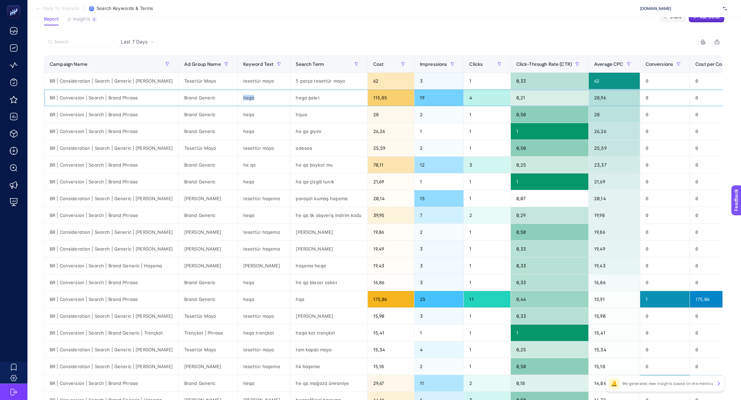
click at [258, 98] on div "hega" at bounding box center [264, 98] width 52 height 16
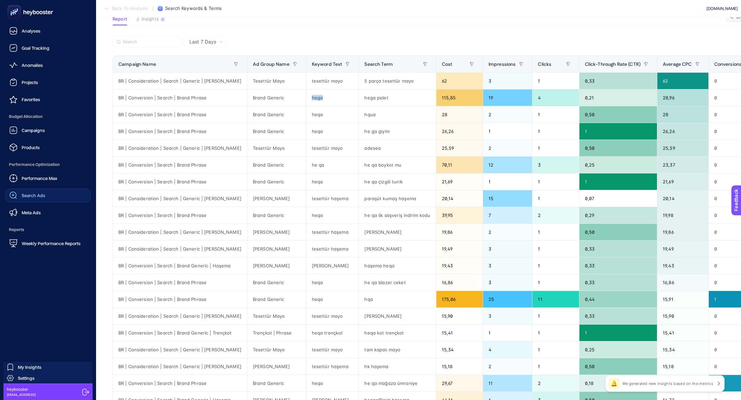
click at [41, 198] on span "Search Ads" at bounding box center [34, 195] width 24 height 5
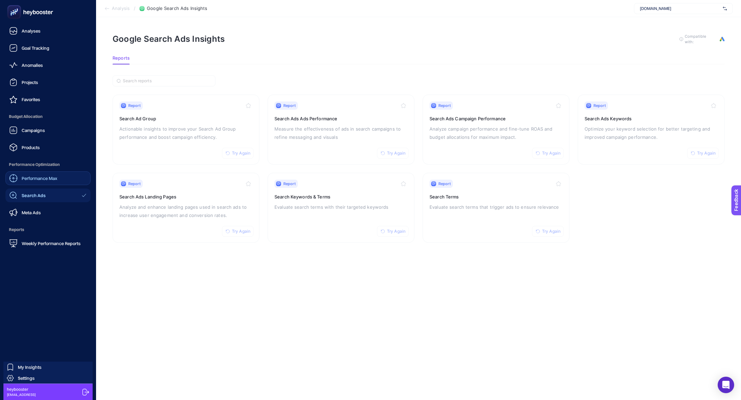
click at [26, 180] on span "Performance Max" at bounding box center [40, 178] width 36 height 5
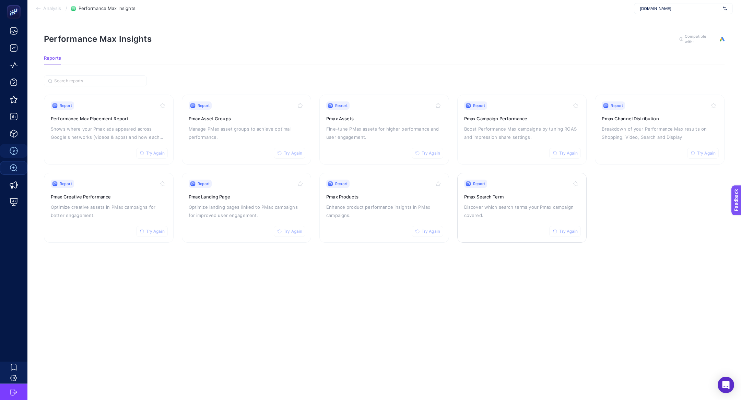
click at [494, 212] on p "Discover which search terms your Pmax campaign covered." at bounding box center [522, 211] width 116 height 16
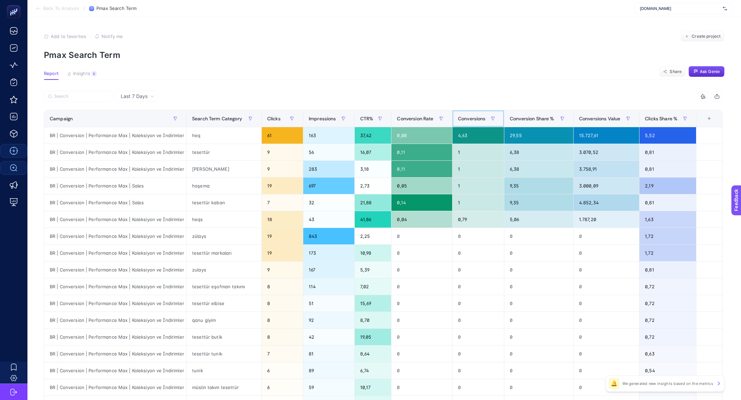
click at [468, 120] on span "Conversions" at bounding box center [472, 118] width 28 height 5
click at [200, 168] on div "melike tatar" at bounding box center [224, 169] width 75 height 16
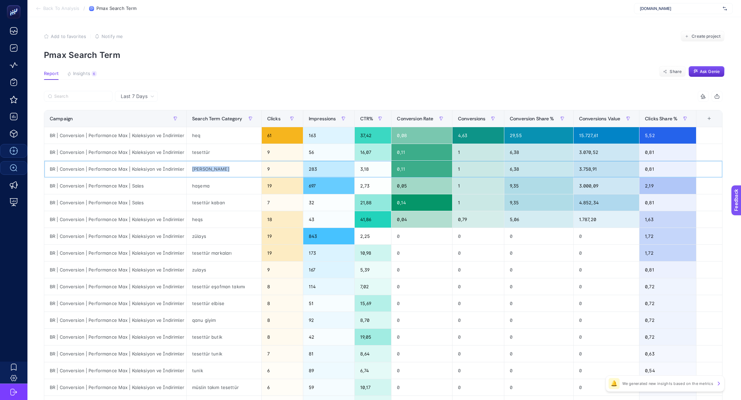
click at [200, 168] on div "melike tatar" at bounding box center [224, 169] width 75 height 16
click at [365, 170] on div "3,18" at bounding box center [373, 169] width 36 height 16
click at [319, 119] on span "Impressions" at bounding box center [322, 118] width 27 height 5
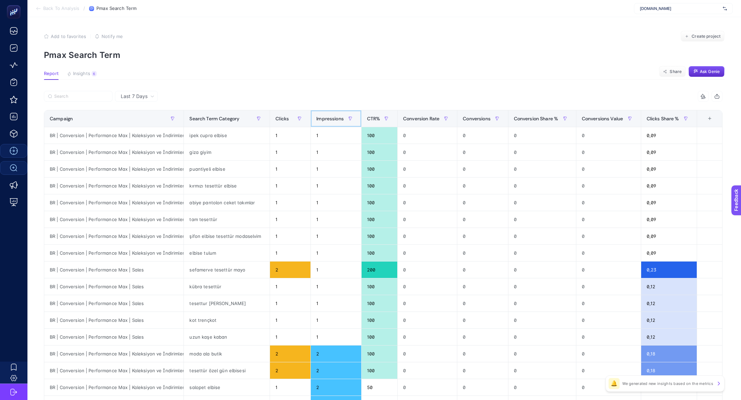
click at [319, 119] on span "Impressions" at bounding box center [329, 118] width 27 height 5
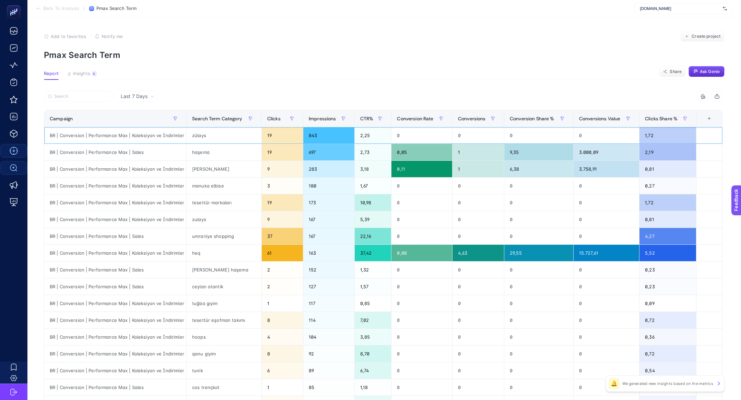
click at [202, 140] on div "zülays" at bounding box center [224, 135] width 75 height 16
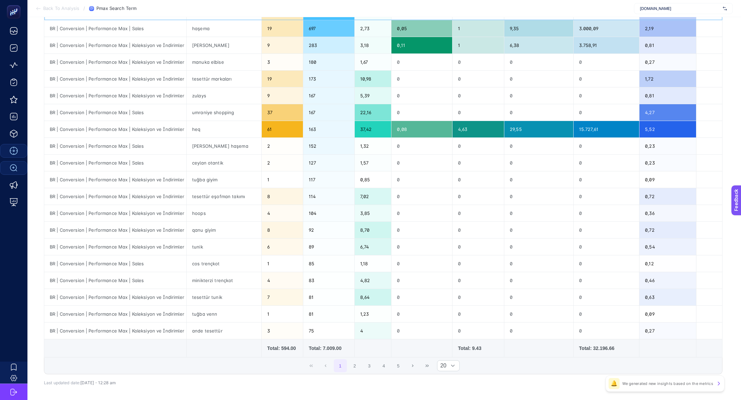
scroll to position [124, 0]
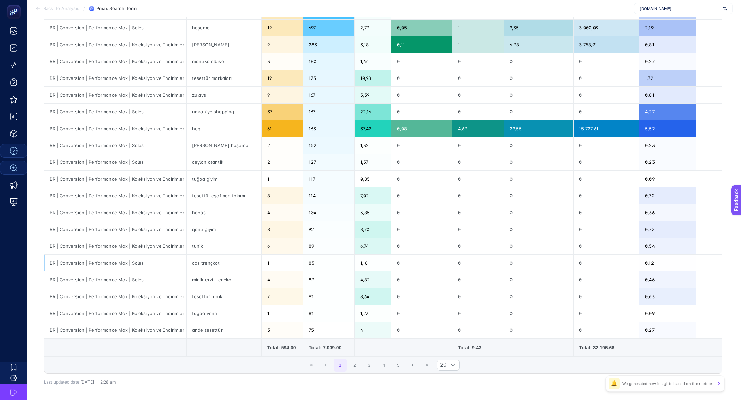
click at [198, 262] on div "cos trençkot" at bounding box center [224, 263] width 75 height 16
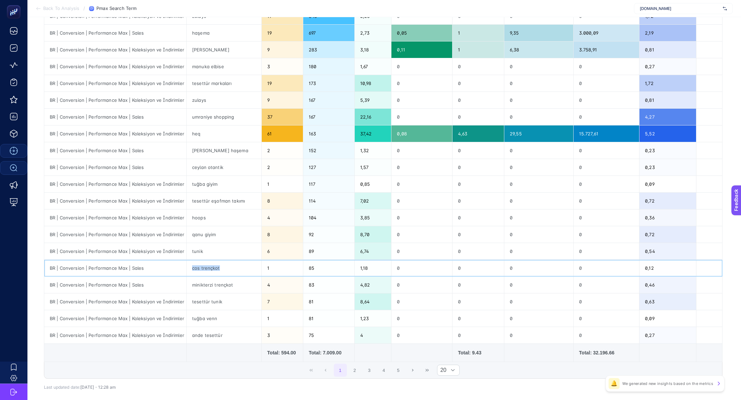
scroll to position [119, 0]
click at [197, 267] on div "cos trençkot" at bounding box center [224, 268] width 75 height 16
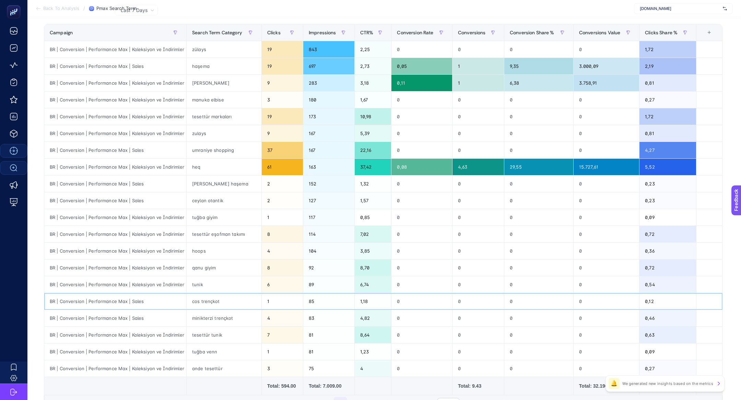
scroll to position [0, 0]
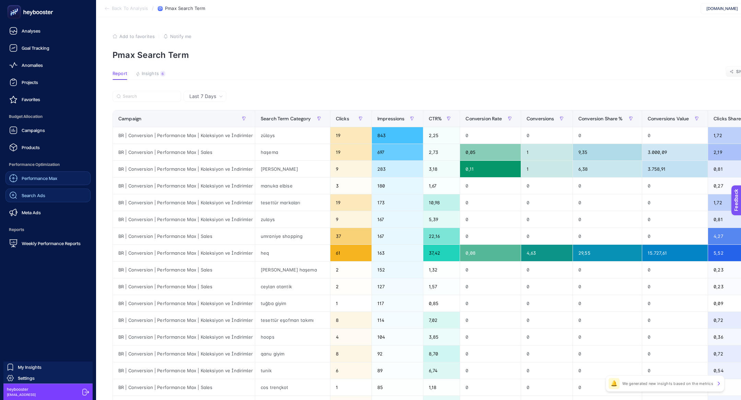
click at [40, 181] on div "Performance Max" at bounding box center [33, 178] width 48 height 8
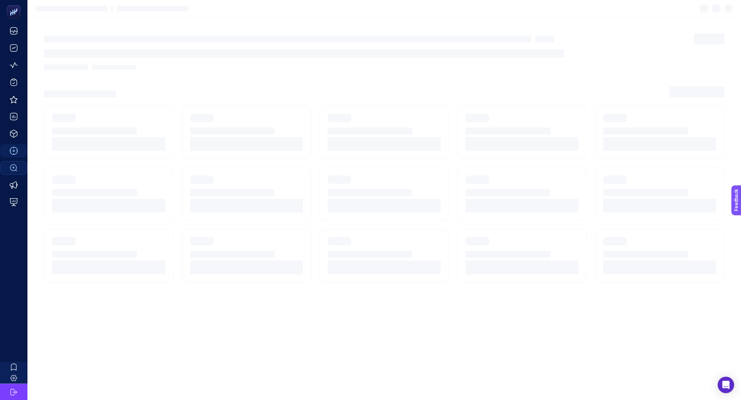
click at [243, 102] on article at bounding box center [383, 208] width 713 height 383
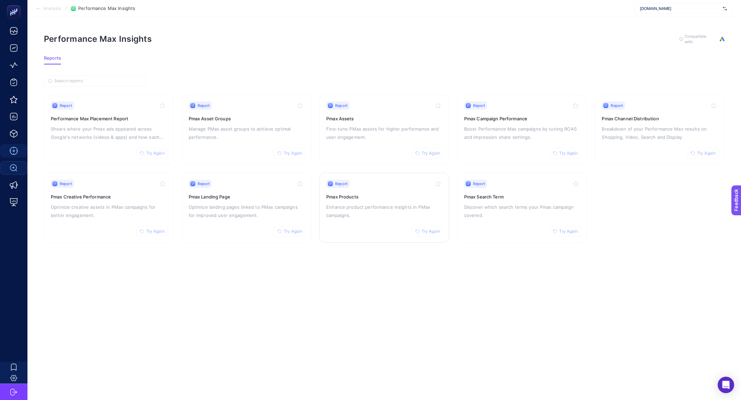
click at [379, 199] on div "Report Try Again Pmax Products Enhance product performance insights in PMax cam…" at bounding box center [384, 208] width 116 height 56
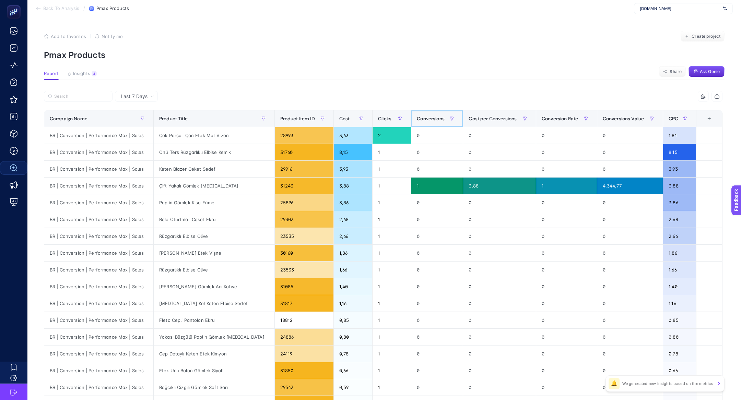
click at [417, 118] on span "Conversions" at bounding box center [431, 118] width 28 height 5
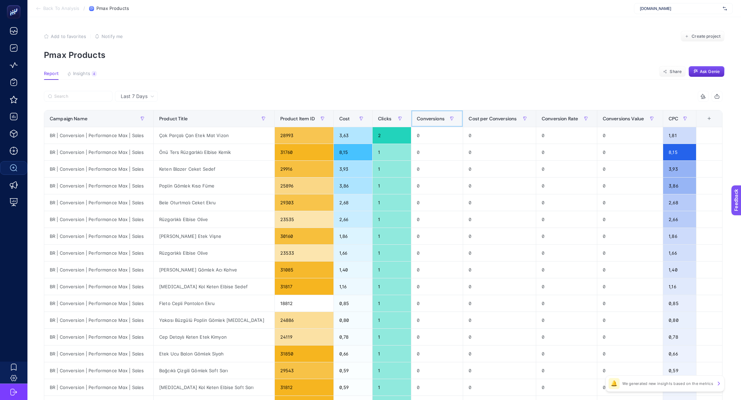
click at [417, 118] on span "Conversions" at bounding box center [431, 118] width 28 height 5
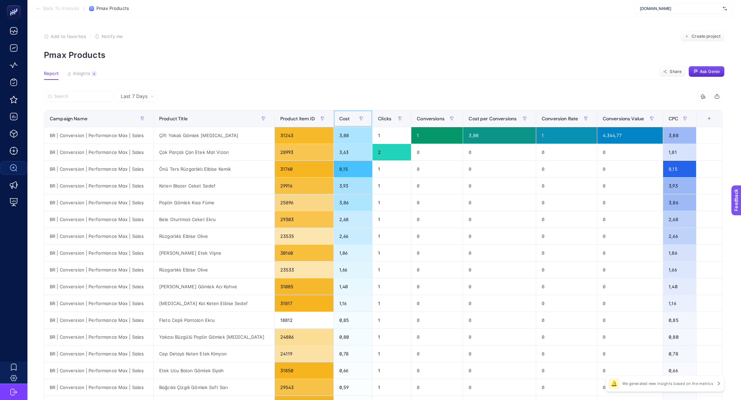
click at [334, 112] on th "Cost" at bounding box center [353, 118] width 39 height 17
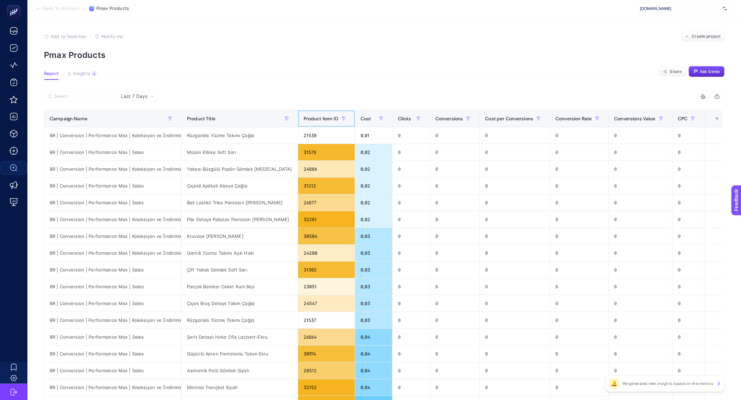
click at [333, 112] on th "Product Item ID" at bounding box center [326, 118] width 57 height 17
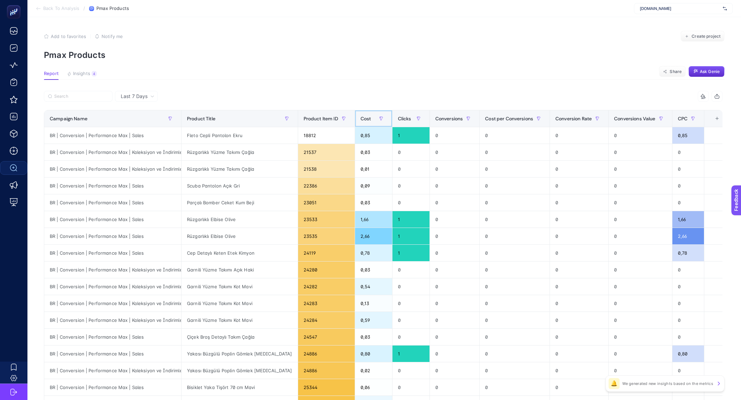
click at [360, 118] on span "Cost" at bounding box center [365, 118] width 11 height 5
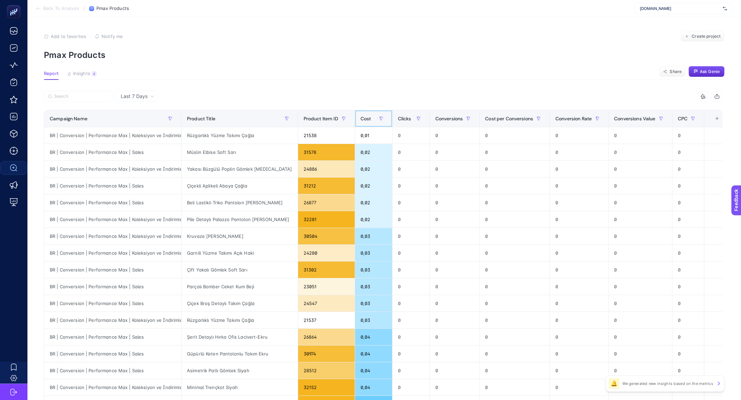
click at [360, 117] on span "Cost" at bounding box center [365, 118] width 11 height 5
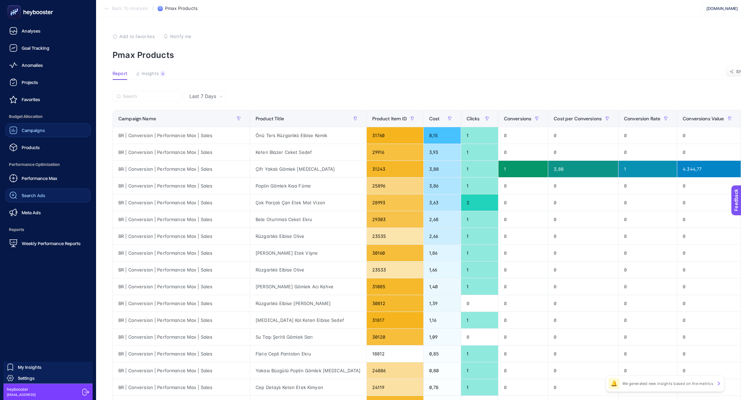
click at [23, 130] on span "Campaigns" at bounding box center [33, 130] width 23 height 5
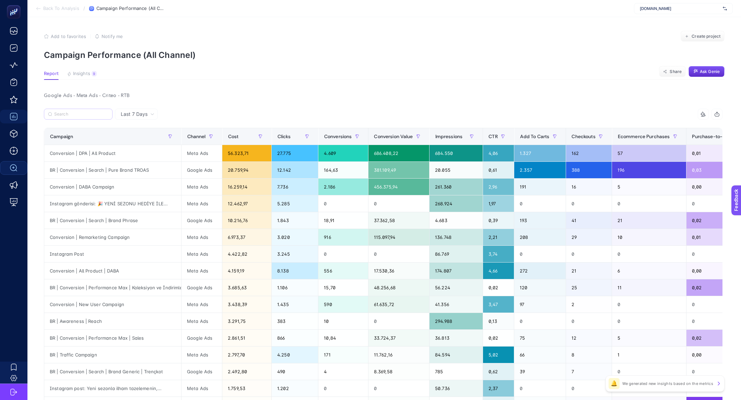
click at [73, 117] on label at bounding box center [78, 114] width 69 height 11
click at [73, 117] on input "Search" at bounding box center [81, 114] width 54 height 5
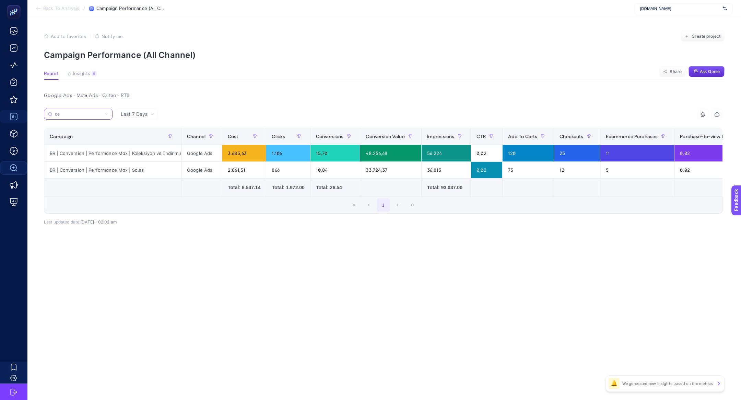
type input "c"
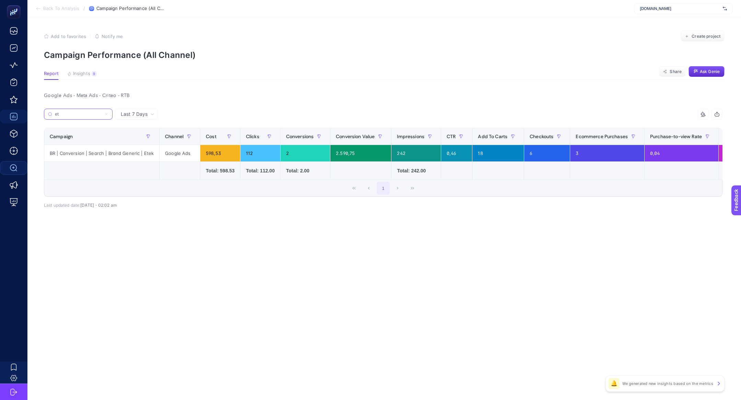
type input "e"
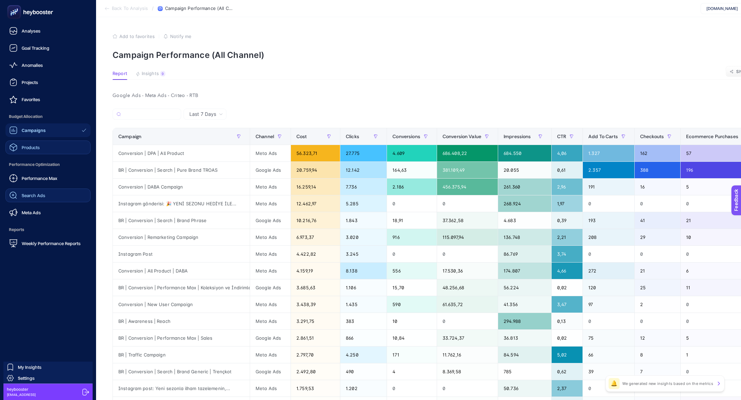
click at [44, 144] on link "Products" at bounding box center [47, 148] width 85 height 14
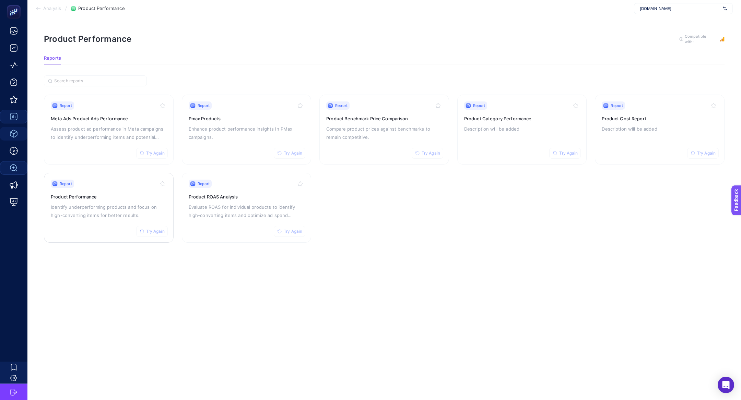
click at [145, 193] on h3 "Product Performance" at bounding box center [109, 196] width 116 height 7
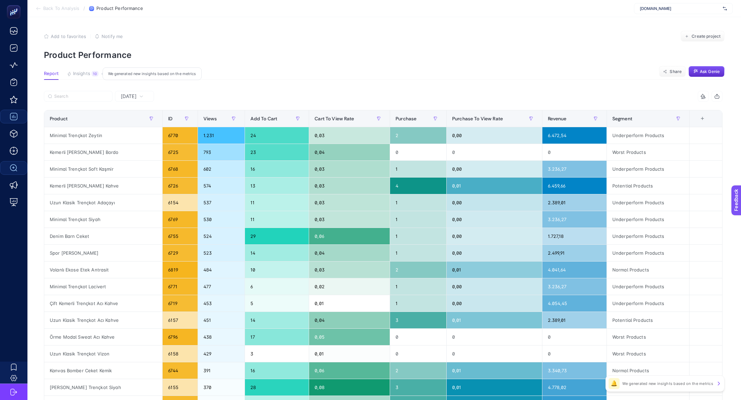
click at [91, 76] on button "Insights 10 We generated new insights based on the metrics" at bounding box center [83, 75] width 32 height 9
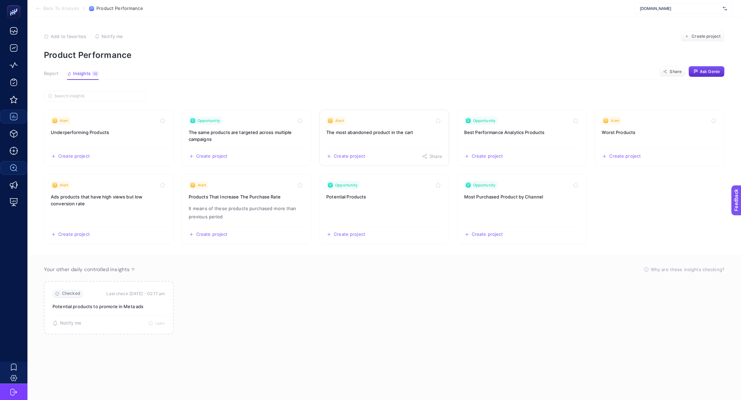
click at [351, 129] on h3 "The most abandoned product in the cart" at bounding box center [384, 132] width 116 height 7
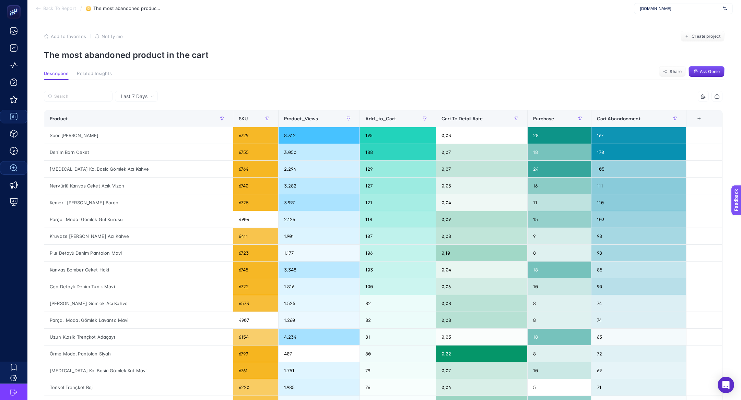
scroll to position [8, 0]
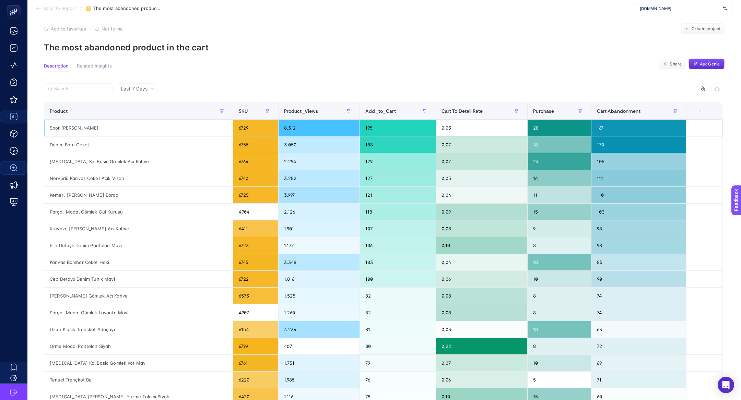
drag, startPoint x: 66, startPoint y: 125, endPoint x: 126, endPoint y: 133, distance: 60.6
click at [126, 133] on div "Spor Kesim Deri Ceket Yosun" at bounding box center [138, 128] width 189 height 16
drag, startPoint x: 620, startPoint y: 134, endPoint x: 586, endPoint y: 129, distance: 34.7
click at [591, 129] on div "167" at bounding box center [638, 128] width 95 height 16
click at [618, 105] on th "Cart Abandonment" at bounding box center [638, 111] width 95 height 17
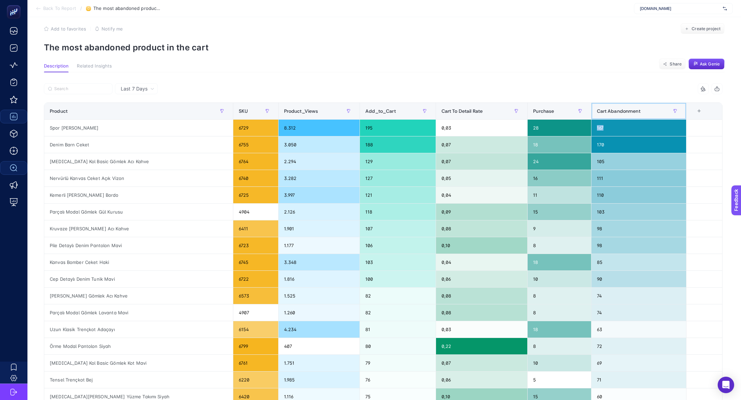
click at [618, 105] on th "Cart Abandonment" at bounding box center [638, 111] width 95 height 17
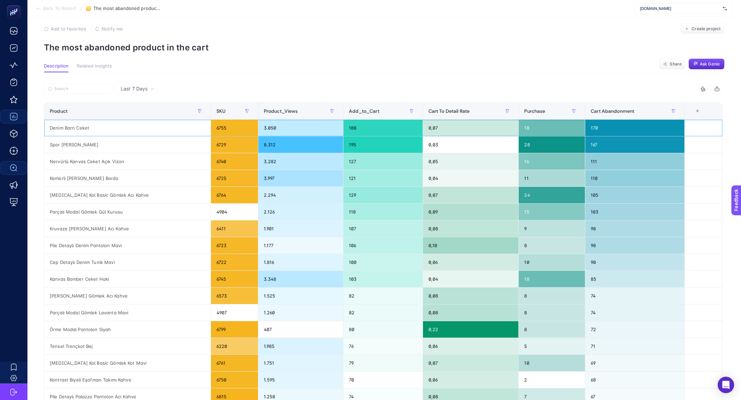
drag, startPoint x: 597, startPoint y: 130, endPoint x: 585, endPoint y: 131, distance: 11.7
click at [585, 131] on div "170" at bounding box center [634, 128] width 99 height 16
drag, startPoint x: 68, startPoint y: 144, endPoint x: 107, endPoint y: 149, distance: 39.4
click at [107, 149] on div "Spor Kesim Deri Ceket Yosun" at bounding box center [127, 144] width 166 height 16
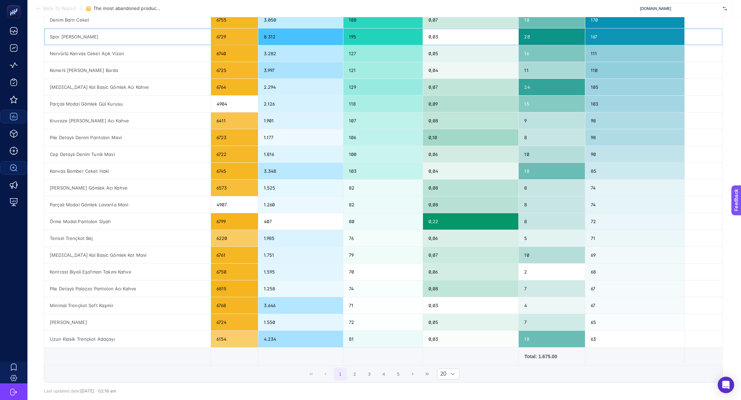
scroll to position [117, 0]
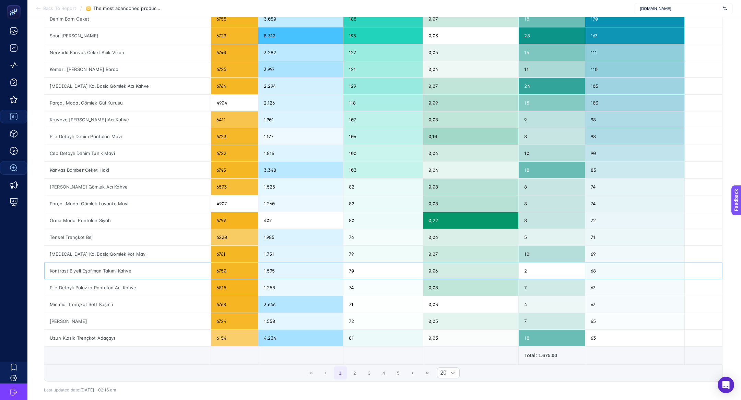
click at [510, 268] on div "0,06" at bounding box center [471, 271] width 96 height 16
drag, startPoint x: 72, startPoint y: 265, endPoint x: 515, endPoint y: 257, distance: 442.8
click at [515, 257] on tbody "Denim Barn Ceket 6755 3.050 188 0,07 18 170 Spor Kesim Deri Ceket Yosun 6729 8.…" at bounding box center [383, 179] width 678 height 336
click at [614, 263] on div "68" at bounding box center [634, 271] width 99 height 16
drag, startPoint x: 614, startPoint y: 271, endPoint x: 529, endPoint y: 270, distance: 85.1
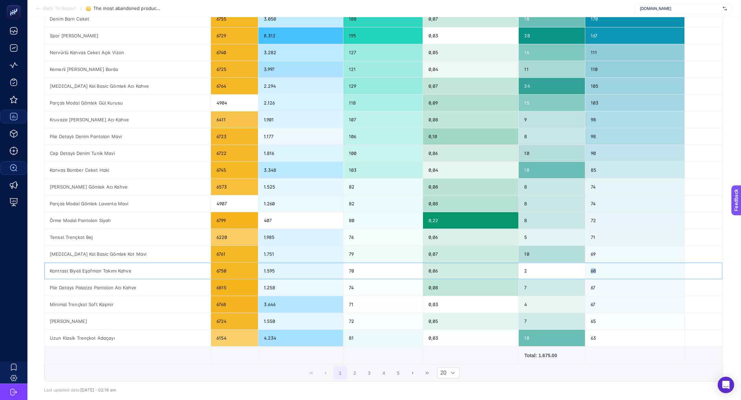
click at [533, 271] on tr "Kontrast Biyeli Eşofman Takımı Kahve 6750 1.595 70 0,06 2 68" at bounding box center [383, 271] width 678 height 17
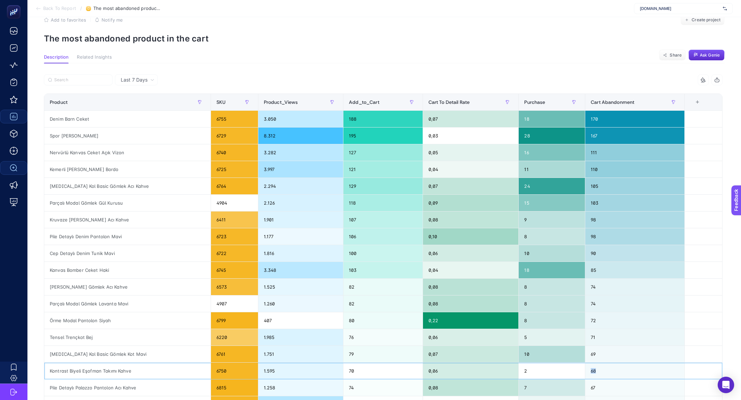
scroll to position [15, 0]
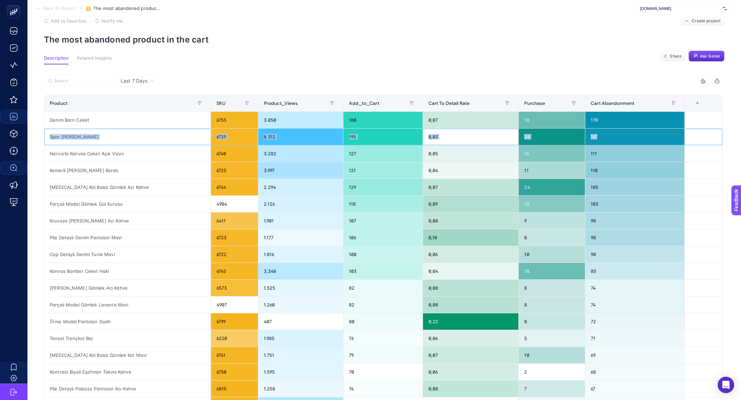
drag, startPoint x: 49, startPoint y: 138, endPoint x: 161, endPoint y: 144, distance: 112.0
click at [161, 144] on div "Spor Kesim Deri Ceket Yosun" at bounding box center [127, 137] width 166 height 16
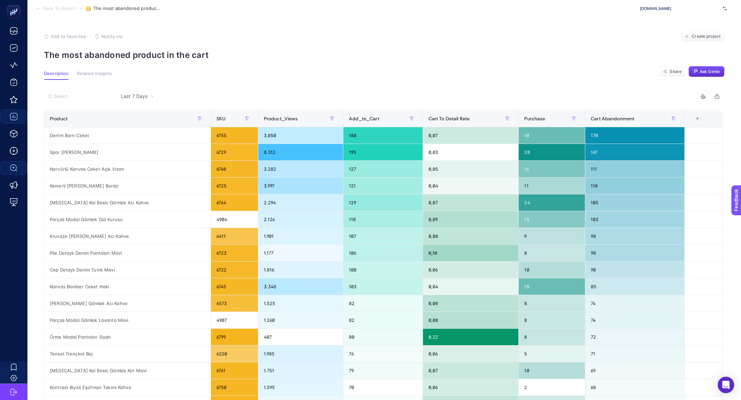
click at [56, 9] on span "Back To Report" at bounding box center [59, 8] width 33 height 5
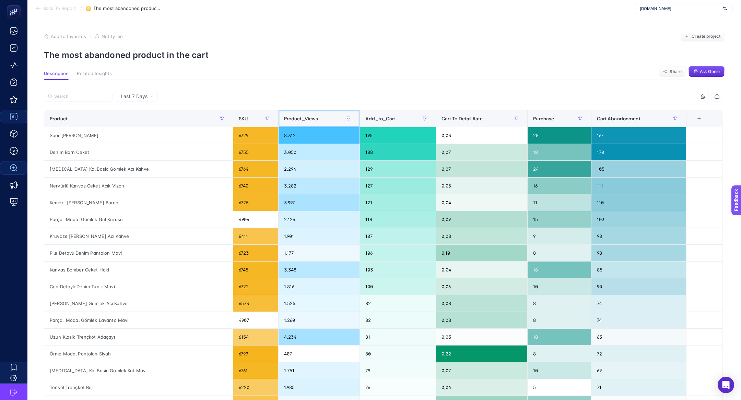
click at [291, 114] on div "Product_Views" at bounding box center [319, 118] width 70 height 11
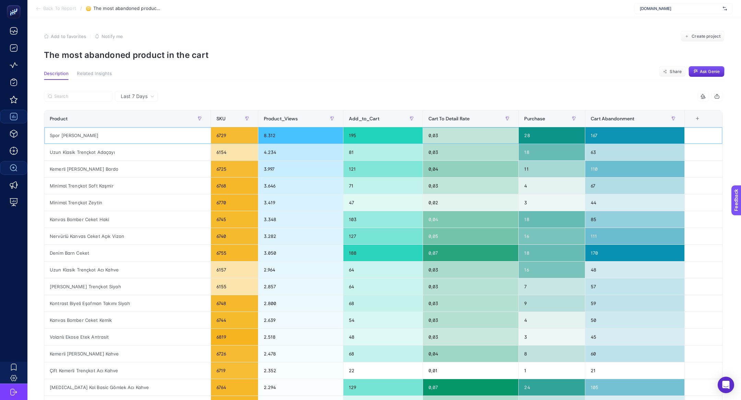
click at [105, 130] on div "Spor Kesim Deri Ceket Yosun" at bounding box center [127, 135] width 166 height 16
click at [100, 135] on div "Spor Kesim Deri Ceket Yosun" at bounding box center [127, 135] width 166 height 16
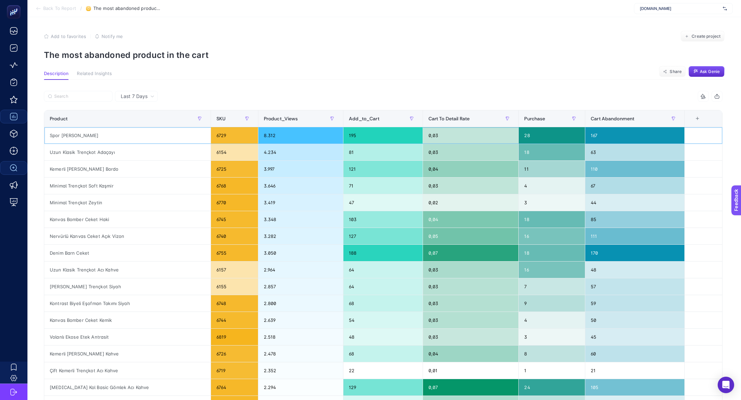
click at [100, 135] on div "Spor Kesim Deri Ceket Yosun" at bounding box center [127, 135] width 166 height 16
copy tr "Spor Kesim Deri Ceket Yosun"
click at [56, 7] on span "Back To Report" at bounding box center [59, 8] width 33 height 5
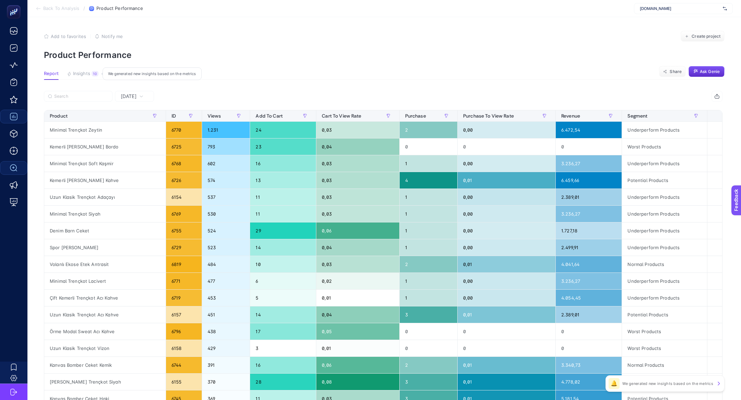
click at [86, 70] on article "Add to favorites false Notify me Create project Product Performance Report Insi…" at bounding box center [383, 282] width 713 height 531
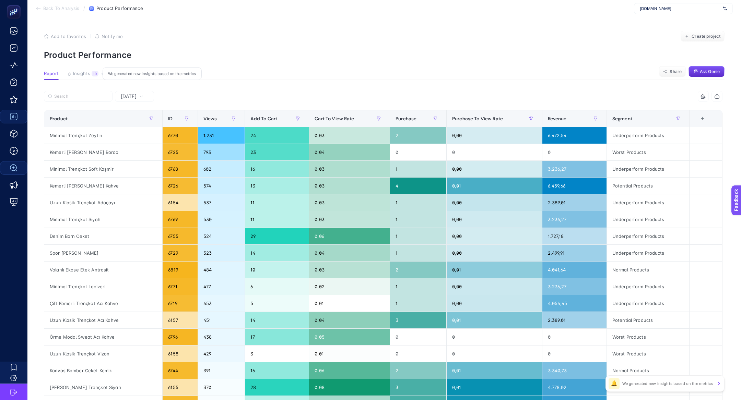
click at [86, 71] on span "Insights" at bounding box center [81, 73] width 17 height 5
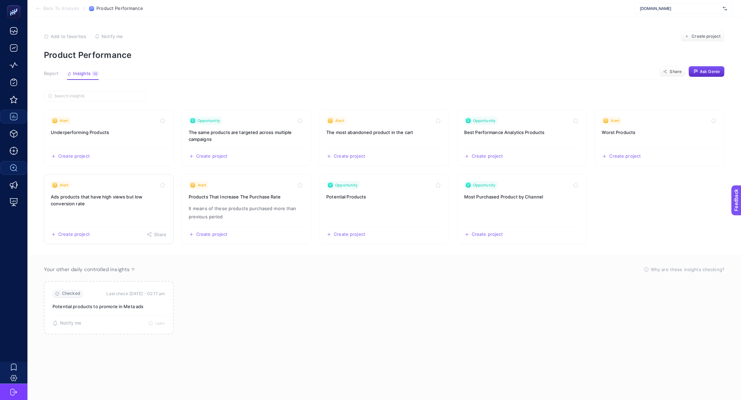
click at [120, 203] on h3 "Ads products that have high views but low conversion rate" at bounding box center [109, 200] width 116 height 14
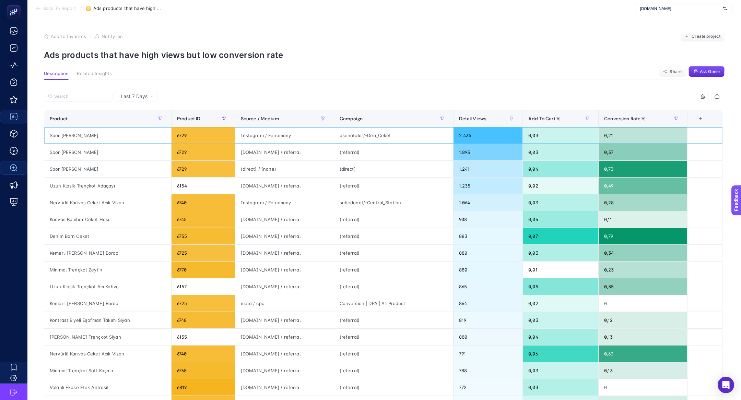
click at [360, 141] on div "asenatalar/-Deri_Ceket" at bounding box center [393, 135] width 119 height 16
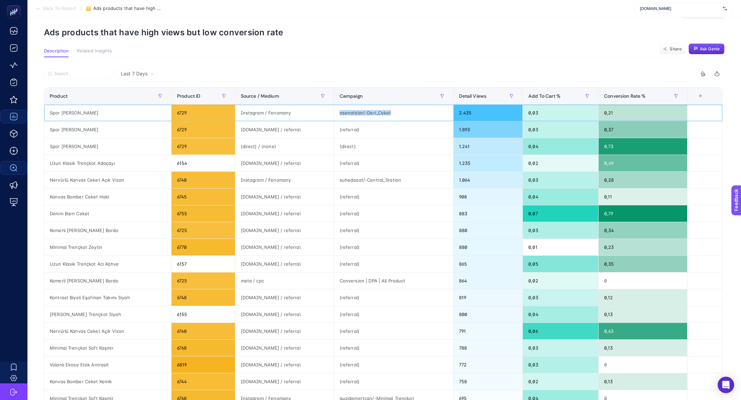
scroll to position [23, 0]
click at [350, 177] on div "suhedaaat/-Central_Station" at bounding box center [393, 179] width 119 height 16
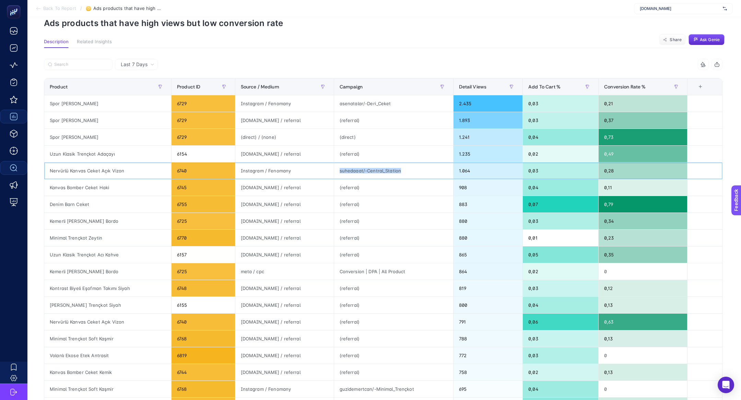
scroll to position [33, 0]
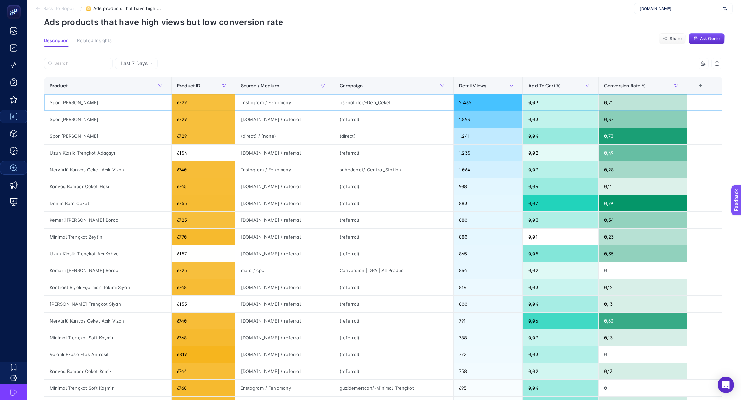
click at [110, 106] on div "Spor Kesim Deri Ceket Yosun" at bounding box center [107, 102] width 127 height 16
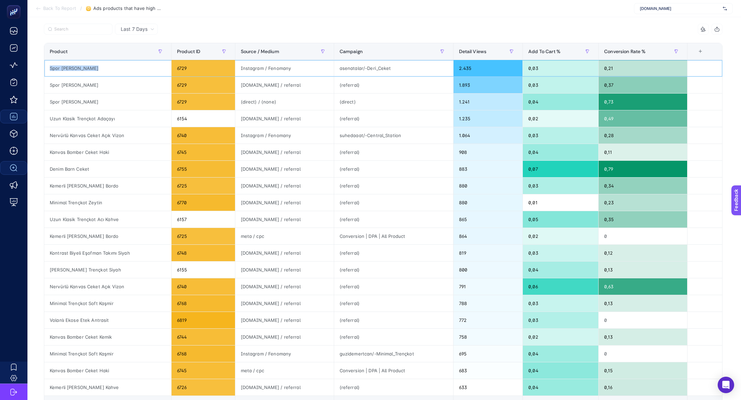
scroll to position [156, 0]
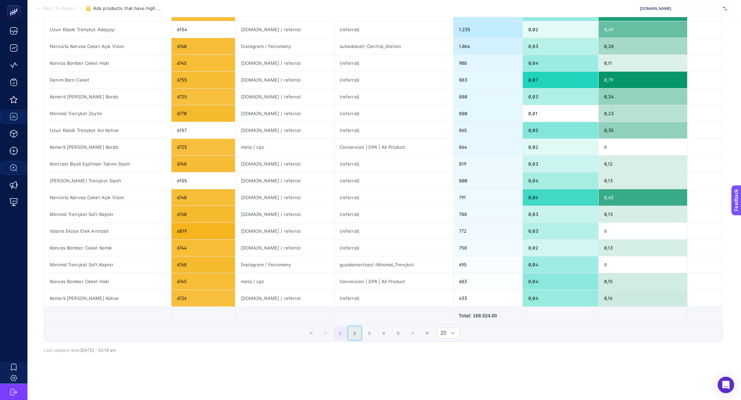
click at [356, 334] on button "2" at bounding box center [354, 333] width 13 height 13
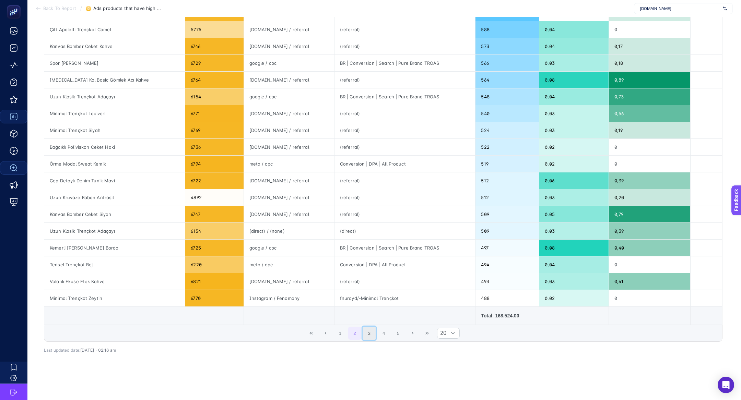
click at [367, 333] on button "3" at bounding box center [369, 333] width 13 height 13
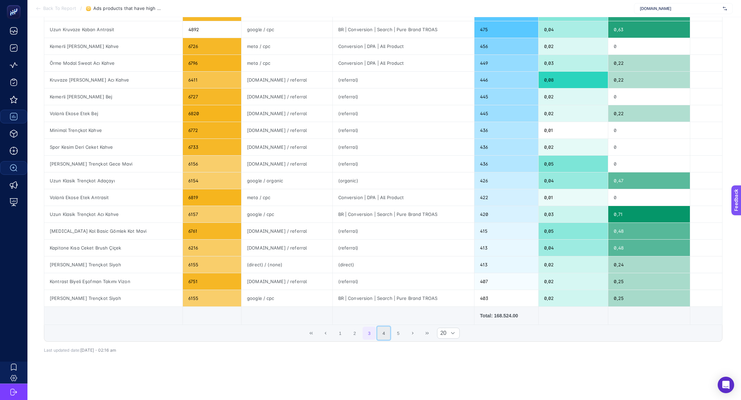
click at [378, 333] on button "4" at bounding box center [383, 333] width 13 height 13
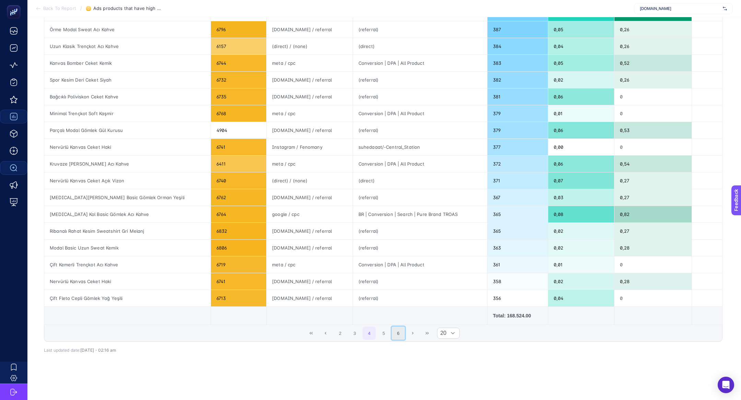
click at [395, 332] on button "6" at bounding box center [398, 333] width 13 height 13
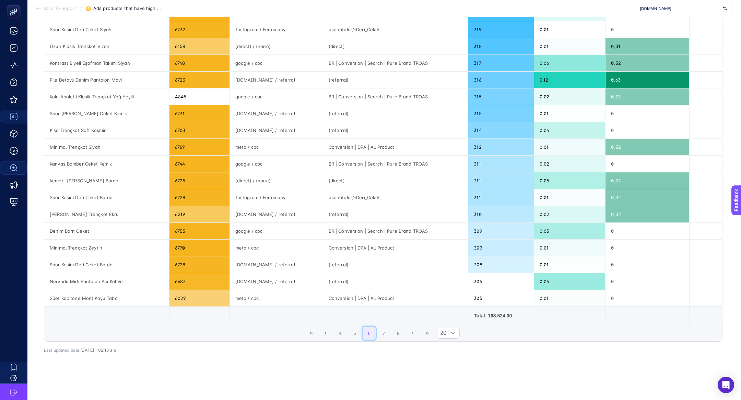
click at [374, 333] on button "6" at bounding box center [369, 333] width 13 height 13
click at [382, 333] on button "7" at bounding box center [383, 333] width 13 height 13
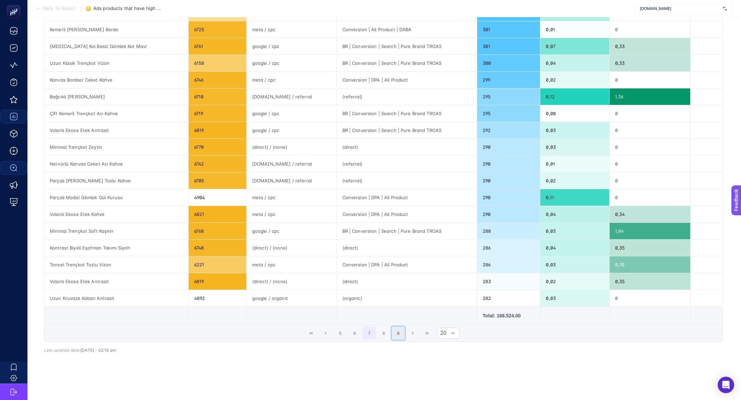
click at [394, 335] on button "9" at bounding box center [398, 333] width 13 height 13
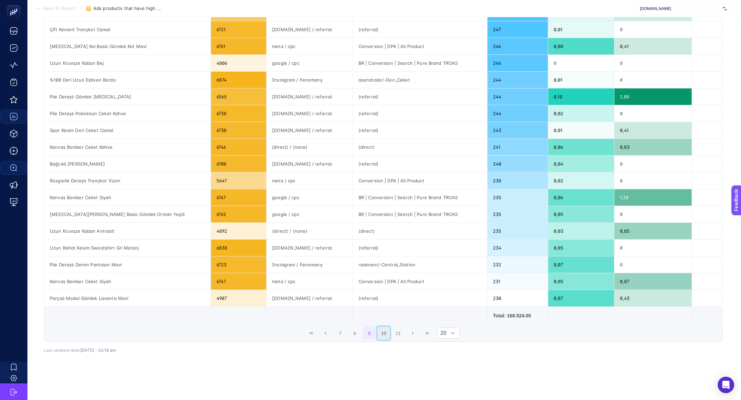
click at [380, 333] on button "10" at bounding box center [383, 333] width 13 height 13
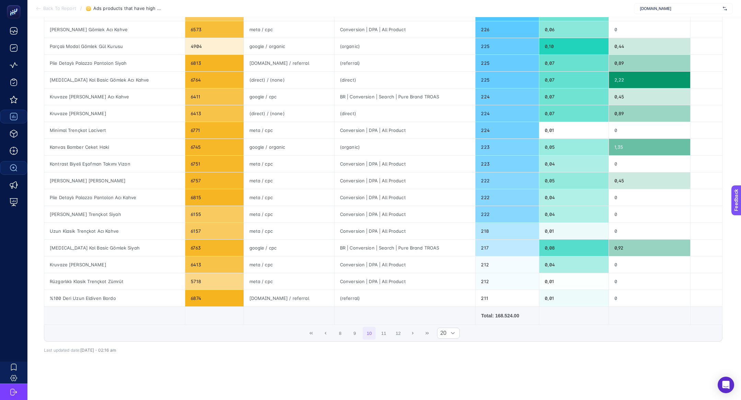
click at [390, 334] on span "8 9 10 11 12" at bounding box center [369, 333] width 72 height 14
click at [397, 334] on button "12" at bounding box center [398, 333] width 13 height 13
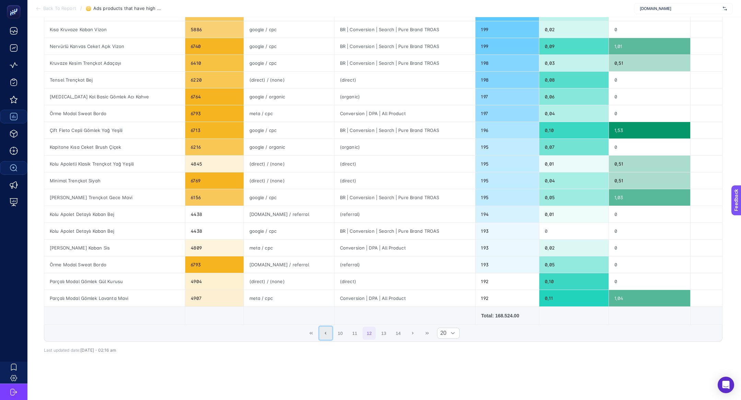
click at [325, 328] on button "Previous Page" at bounding box center [325, 333] width 13 height 13
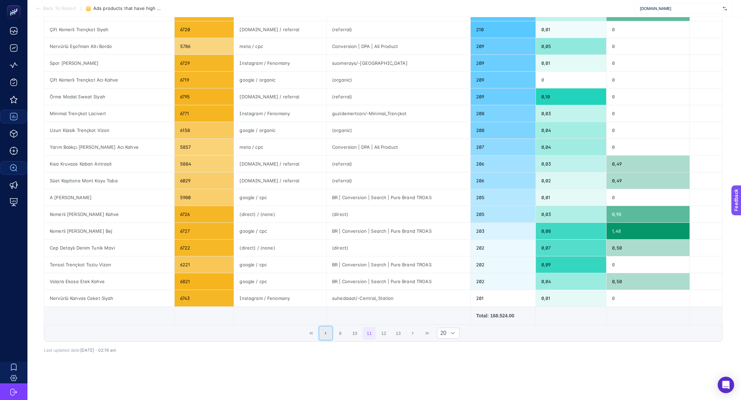
click at [319, 328] on button "Previous Page" at bounding box center [325, 333] width 13 height 13
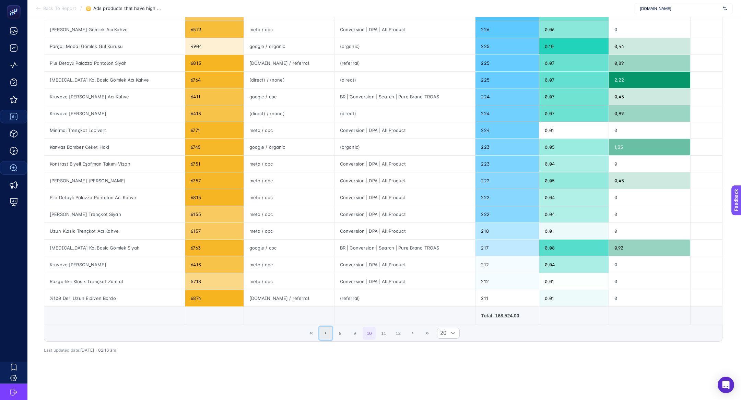
click at [319, 328] on button "Previous Page" at bounding box center [325, 333] width 13 height 13
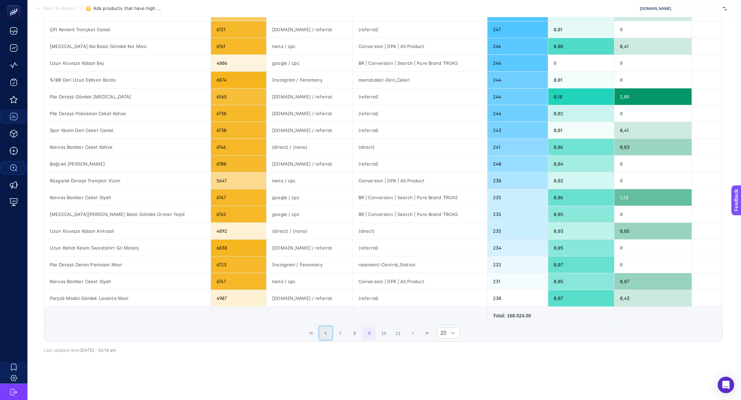
click at [319, 328] on button "Previous Page" at bounding box center [325, 333] width 13 height 13
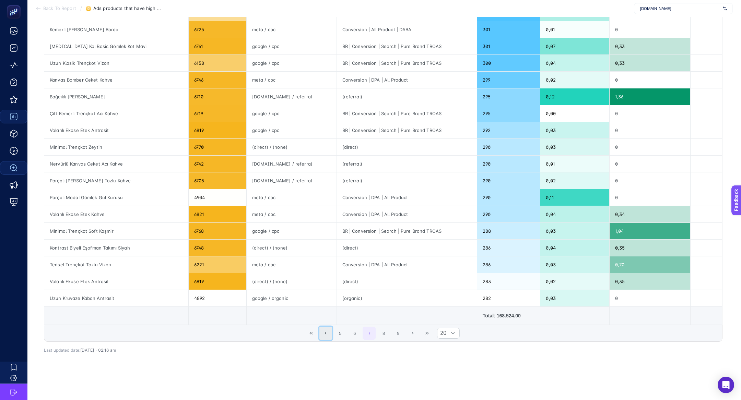
click at [319, 328] on button "Previous Page" at bounding box center [325, 333] width 13 height 13
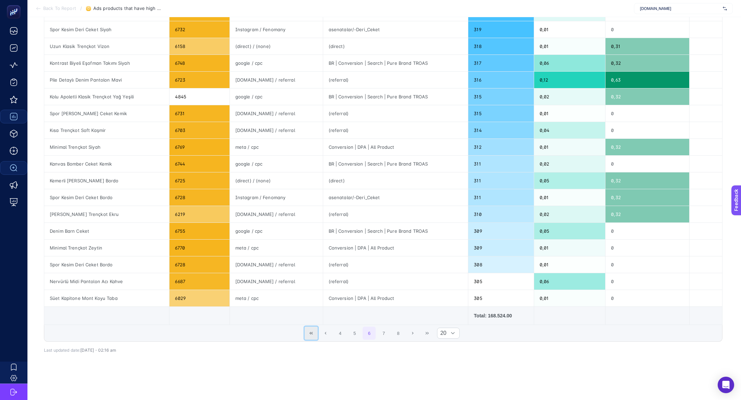
click at [307, 332] on button "First Page" at bounding box center [311, 333] width 13 height 13
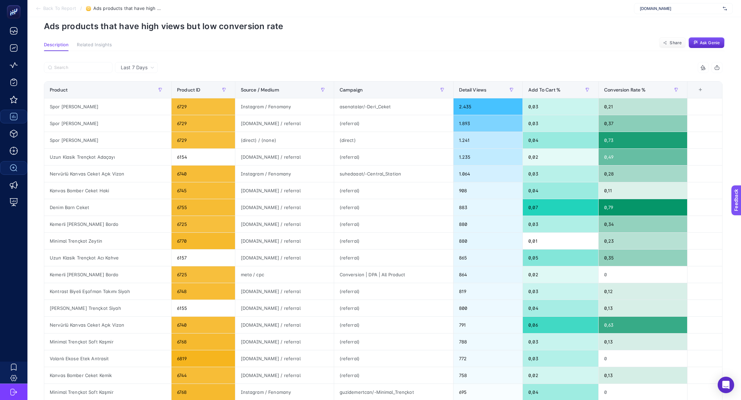
scroll to position [28, 0]
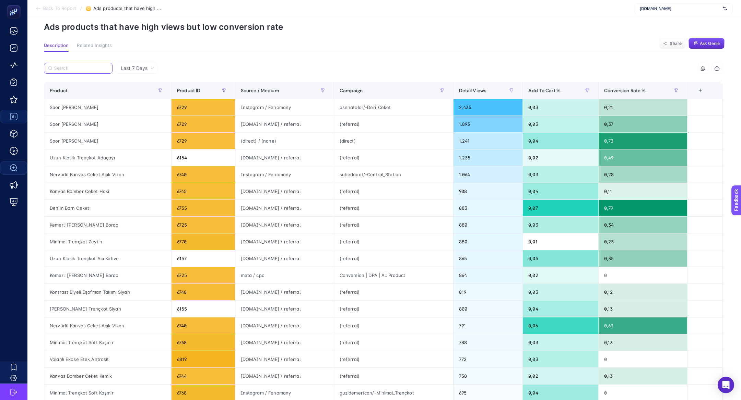
click at [96, 66] on input "Search" at bounding box center [81, 68] width 54 height 5
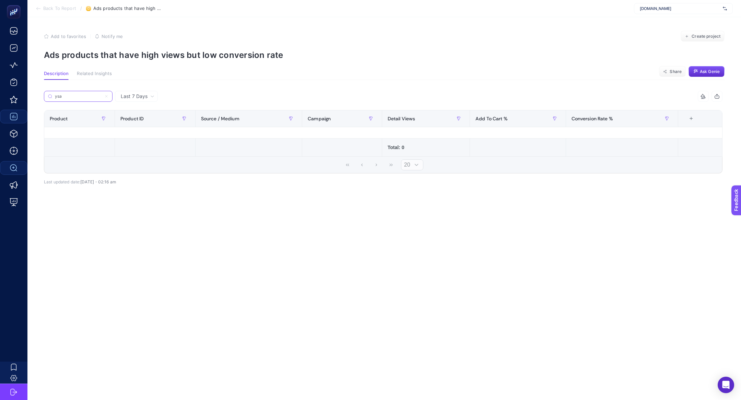
scroll to position [0, 0]
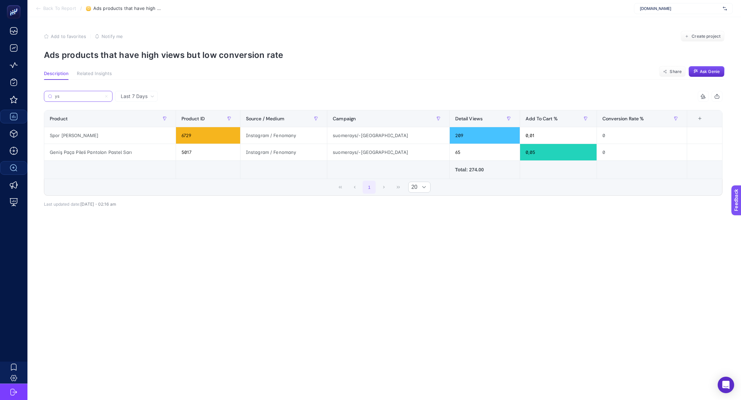
type input "y"
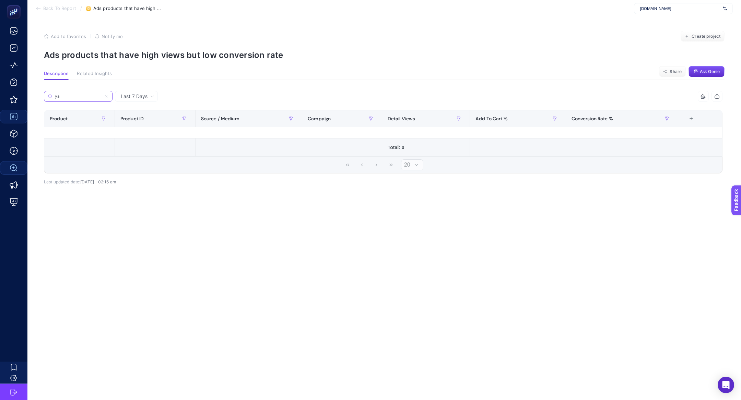
type input "y"
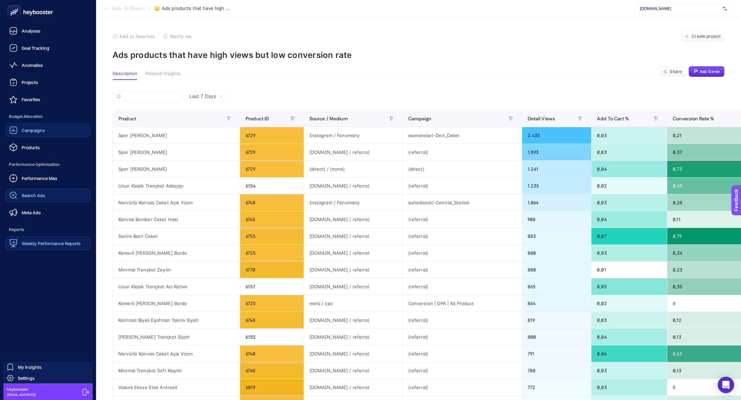
click at [45, 240] on div "Weekly Performance Reports" at bounding box center [44, 243] width 71 height 8
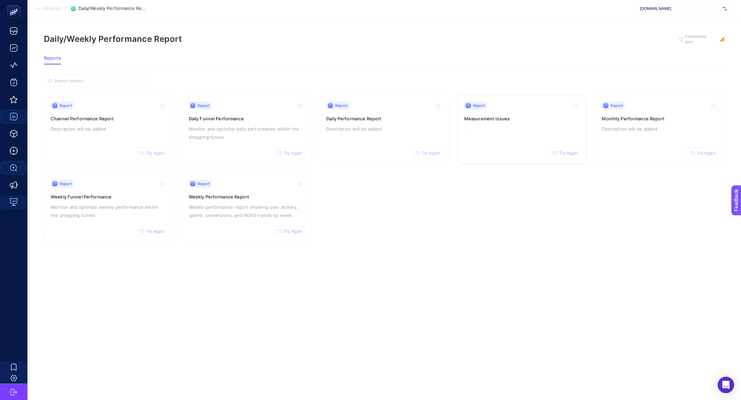
click at [499, 137] on div "Report Try Again Measurement Issues ." at bounding box center [522, 130] width 116 height 56
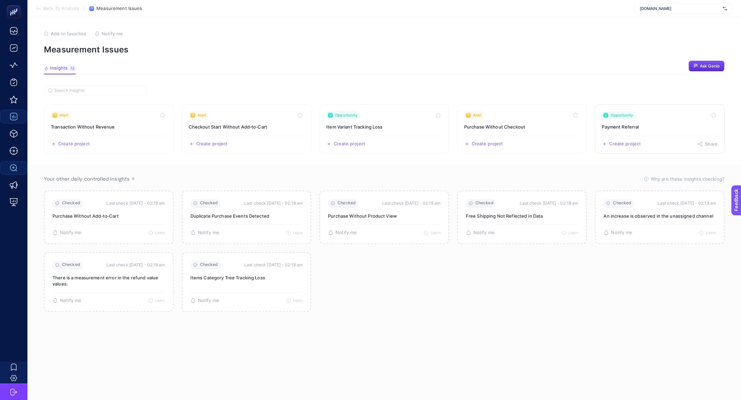
click at [654, 113] on div "Opportunity" at bounding box center [660, 115] width 116 height 8
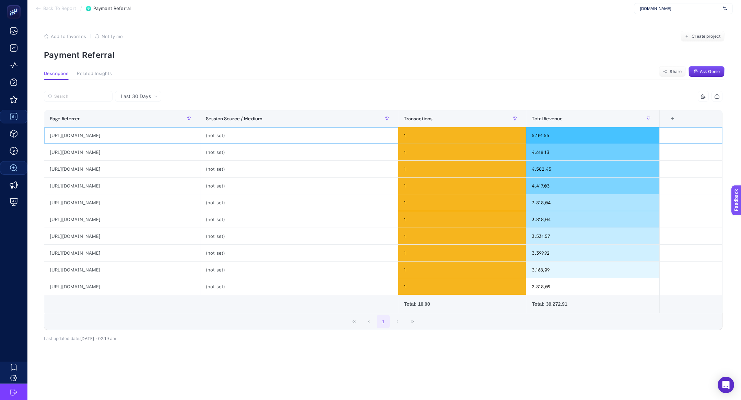
click at [200, 140] on div "https://www.he-qa.com/Order/OrderAPI/paytrSuccess/009d476fdaaf33a8005d92588356e…" at bounding box center [122, 135] width 156 height 16
click at [597, 304] on div "Total: 39.272.91" at bounding box center [593, 304] width 122 height 7
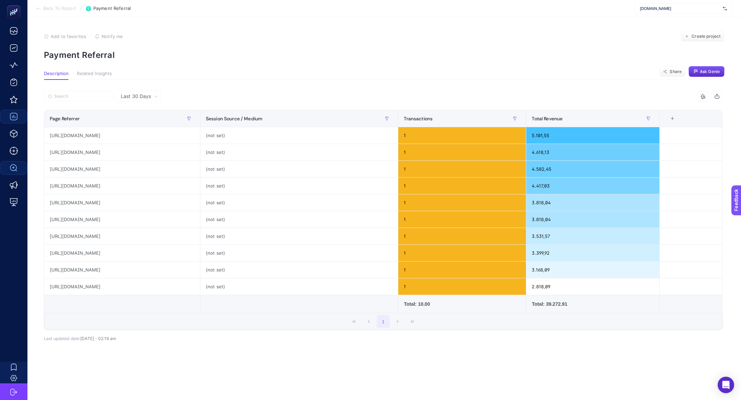
click at [597, 304] on div "Total: 39.272.91" at bounding box center [593, 304] width 122 height 7
drag, startPoint x: 321, startPoint y: 134, endPoint x: 348, endPoint y: 169, distance: 44.2
click at [348, 168] on tbody "https://www.he-qa.com/Order/OrderAPI/paytrSuccess/009d476fdaaf33a8005d92588356e…" at bounding box center [383, 211] width 678 height 168
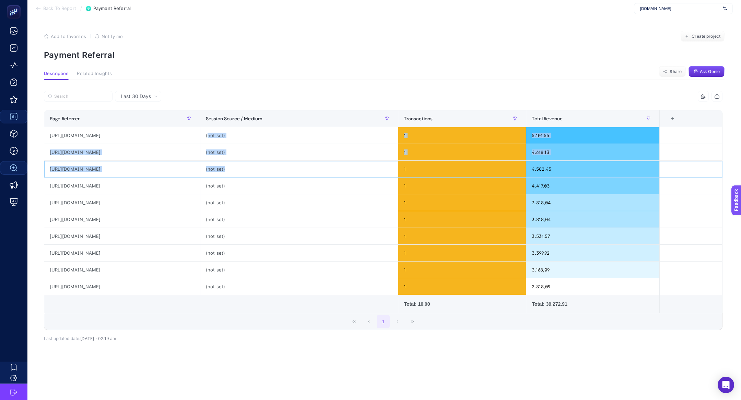
click at [348, 169] on div "(not set)" at bounding box center [299, 169] width 198 height 16
drag, startPoint x: 107, startPoint y: 136, endPoint x: 128, endPoint y: 138, distance: 21.6
click at [128, 138] on div "https://www.he-qa.com/Order/OrderAPI/paytrSuccess/009d476fdaaf33a8005d92588356e…" at bounding box center [122, 135] width 156 height 16
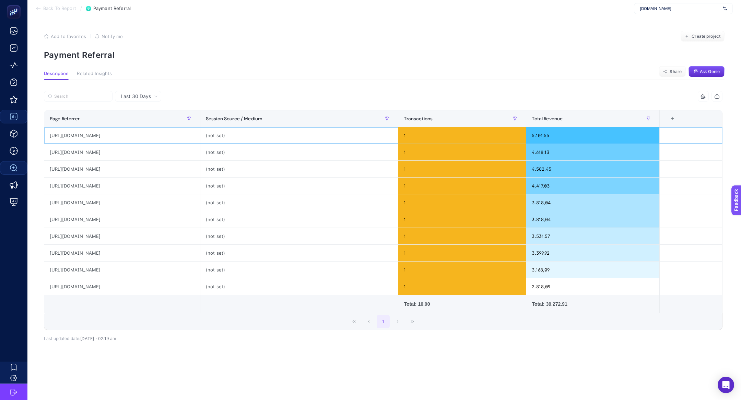
click at [128, 138] on div "https://www.he-qa.com/Order/OrderAPI/paytrSuccess/009d476fdaaf33a8005d92588356e…" at bounding box center [122, 135] width 156 height 16
click at [129, 100] on div "Last 30 Days" at bounding box center [138, 96] width 46 height 11
click at [133, 120] on li "Last 7 Days" at bounding box center [138, 123] width 42 height 12
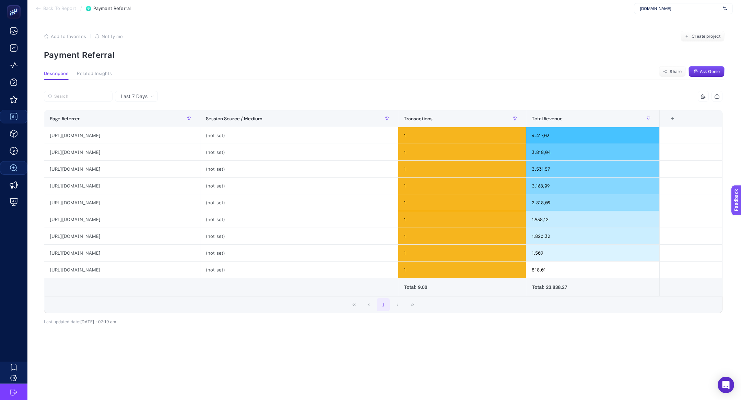
click at [51, 10] on span "Back To Report" at bounding box center [59, 8] width 33 height 5
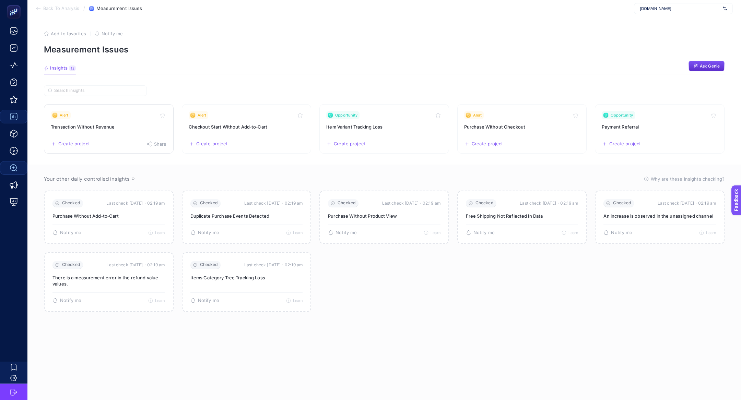
click at [111, 125] on h3 "Transaction Without Revenue" at bounding box center [109, 126] width 116 height 7
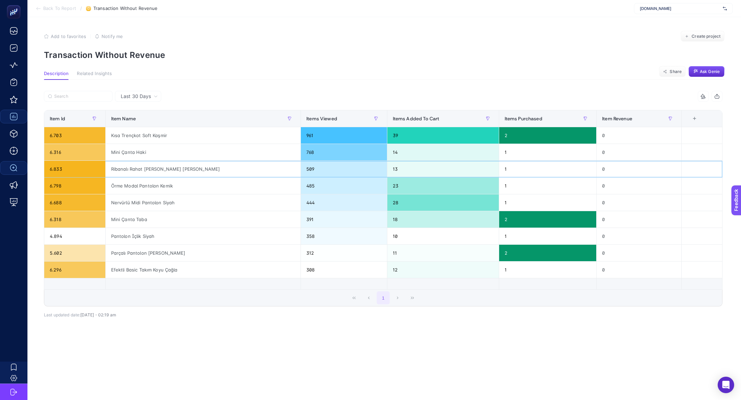
click at [165, 172] on div "Ribanalı Rahat [PERSON_NAME] [PERSON_NAME]" at bounding box center [203, 169] width 195 height 16
click at [510, 121] on span "Items Purchased" at bounding box center [523, 118] width 38 height 5
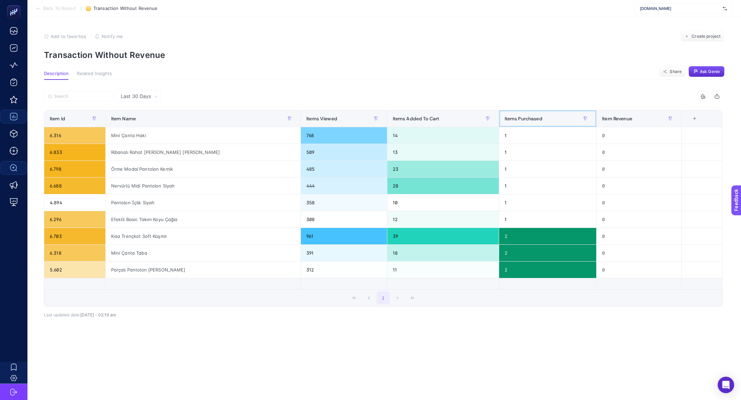
click at [510, 121] on span "Items Purchased" at bounding box center [523, 118] width 38 height 5
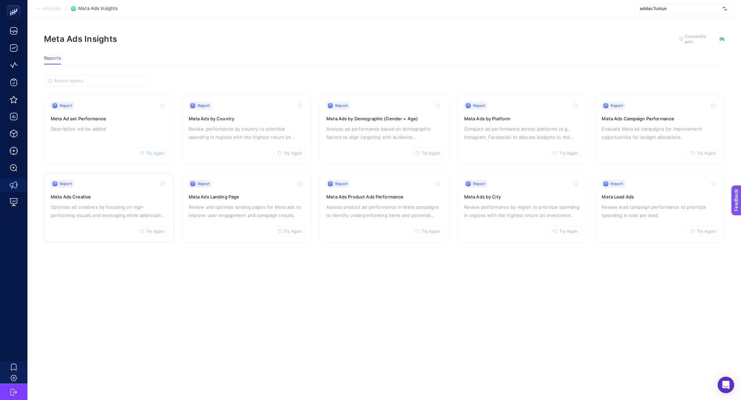
click at [81, 203] on p "Optimize ad creatives by focusing on high-performing visuals and messaging whil…" at bounding box center [109, 211] width 116 height 16
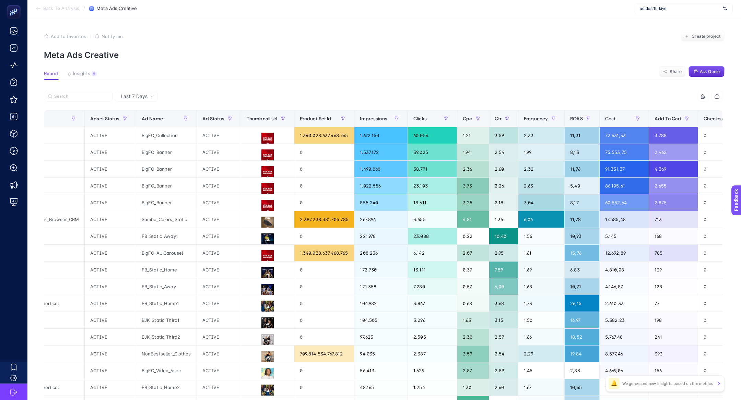
scroll to position [0, 175]
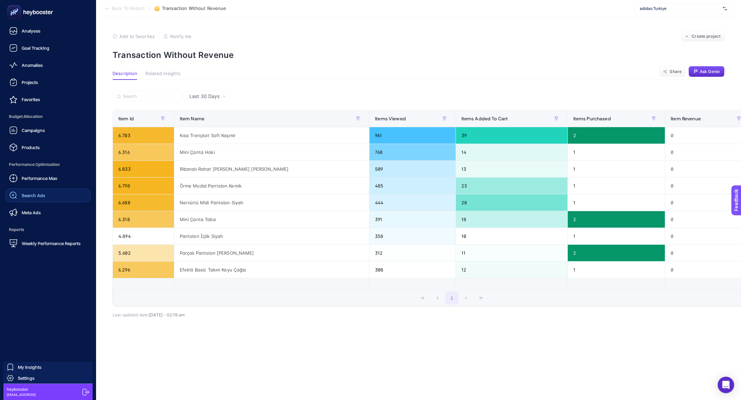
click at [38, 196] on span "Search Ads" at bounding box center [34, 195] width 24 height 5
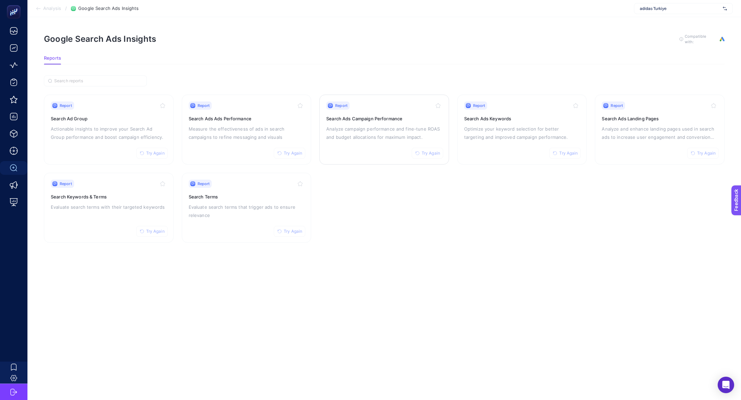
click at [375, 142] on div "Report Try Again Search Ads Campaign Performance Analyze campaign performance a…" at bounding box center [384, 130] width 116 height 56
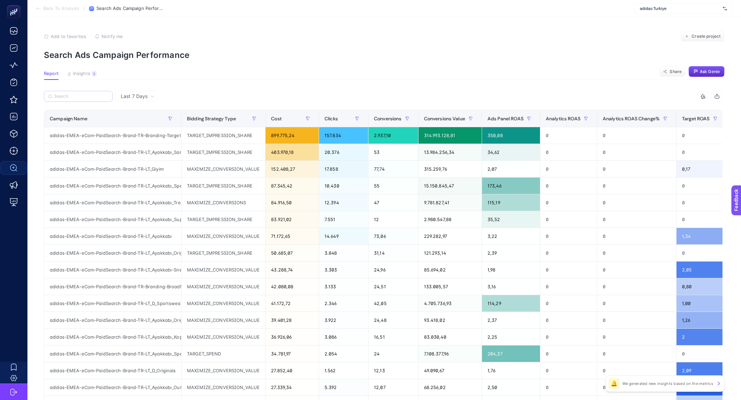
click at [67, 100] on label at bounding box center [78, 96] width 69 height 11
click at [67, 99] on input "Search" at bounding box center [81, 96] width 54 height 5
paste input "adidas-EMEA-eCom-PaidSearch-Brand-TR-LT_Giyim"
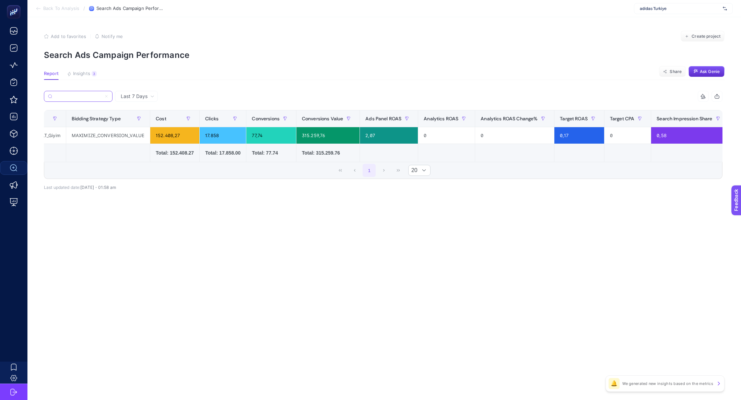
scroll to position [0, 148]
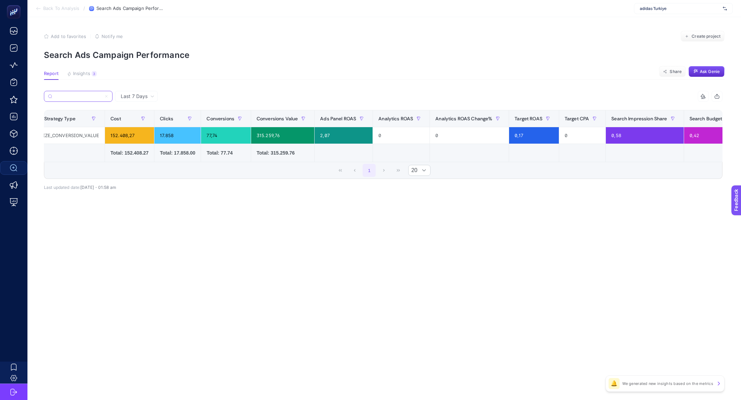
type input "adidas-EMEA-eCom-PaidSearch-Brand-TR-LT_Giyim"
drag, startPoint x: 522, startPoint y: 132, endPoint x: 529, endPoint y: 141, distance: 11.3
click at [529, 141] on div "0,17" at bounding box center [534, 135] width 50 height 16
click at [525, 138] on div "0,17" at bounding box center [534, 135] width 50 height 16
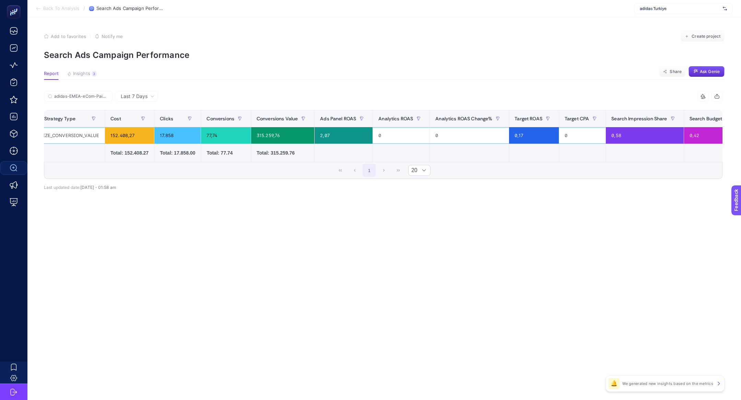
click at [525, 138] on div "0,17" at bounding box center [534, 135] width 50 height 16
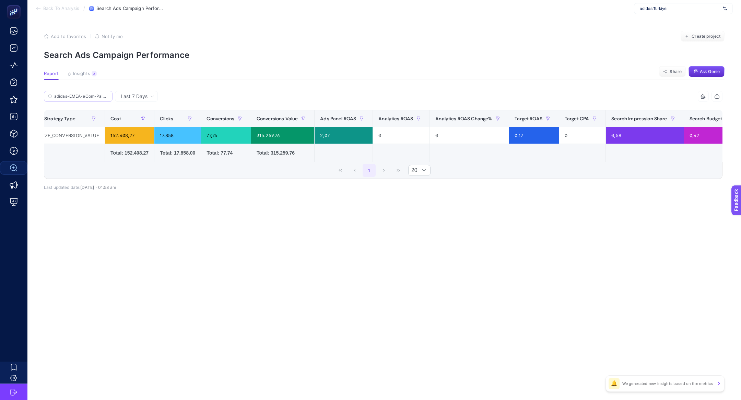
click at [104, 92] on label "adidas-EMEA-eCom-PaidSearch-Brand-TR-LT_Giyim" at bounding box center [78, 96] width 69 height 11
click at [104, 94] on input "adidas-EMEA-eCom-PaidSearch-Brand-TR-LT_Giyim" at bounding box center [81, 96] width 54 height 5
click at [106, 95] on icon at bounding box center [106, 96] width 4 height 4
click at [102, 95] on input "adidas-EMEA-eCom-PaidSearch-Brand-TR-LT_Giyim" at bounding box center [78, 96] width 47 height 5
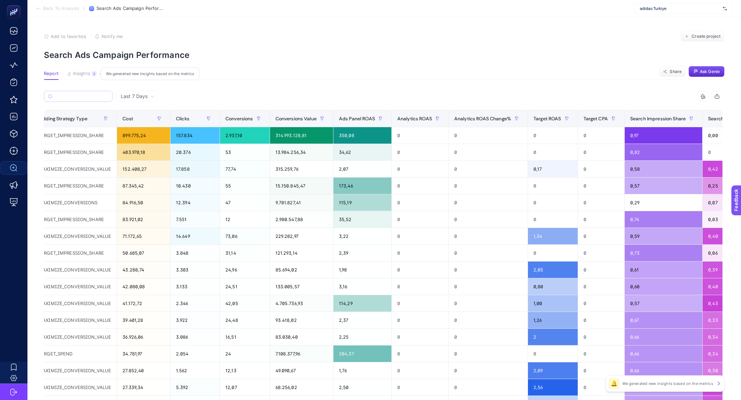
click at [90, 76] on button "Insights 3 We generated new insights based on the metrics" at bounding box center [82, 75] width 30 height 9
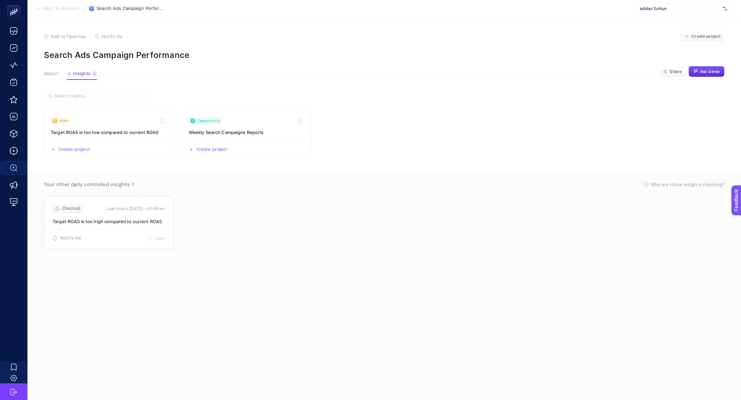
click at [30, 72] on article "Add to favorites false Notify me Create project Search Ads Campaign Performance…" at bounding box center [383, 208] width 713 height 383
click at [59, 75] on div "Report Insights 3 We generated new insights based on the metrics" at bounding box center [70, 75] width 53 height 9
click at [48, 71] on span "Report" at bounding box center [51, 73] width 15 height 5
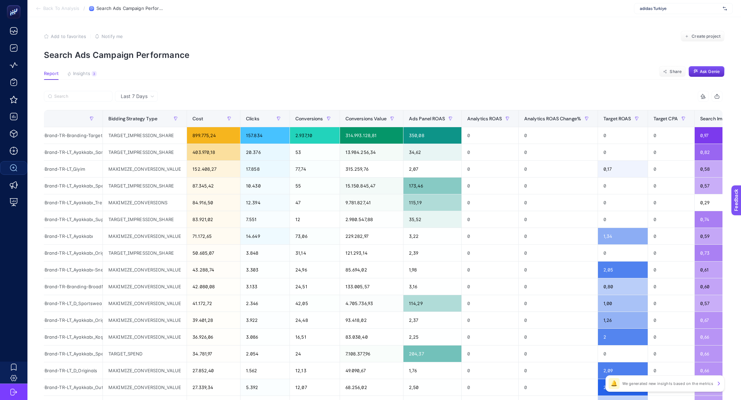
scroll to position [0, 117]
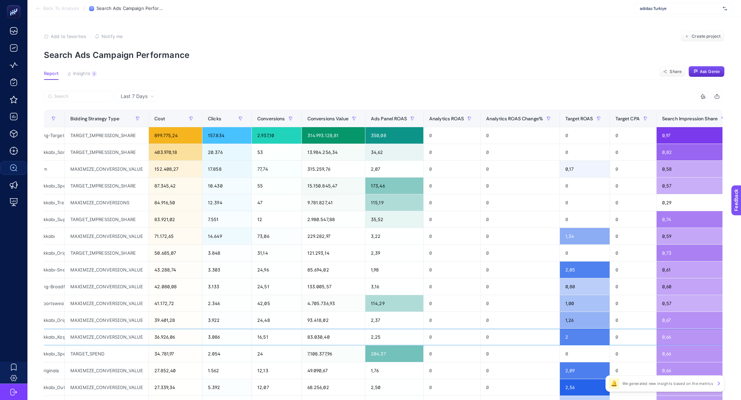
click at [345, 333] on div "83.030,40" at bounding box center [333, 337] width 63 height 16
click at [580, 123] on div "Target ROAS" at bounding box center [584, 118] width 39 height 11
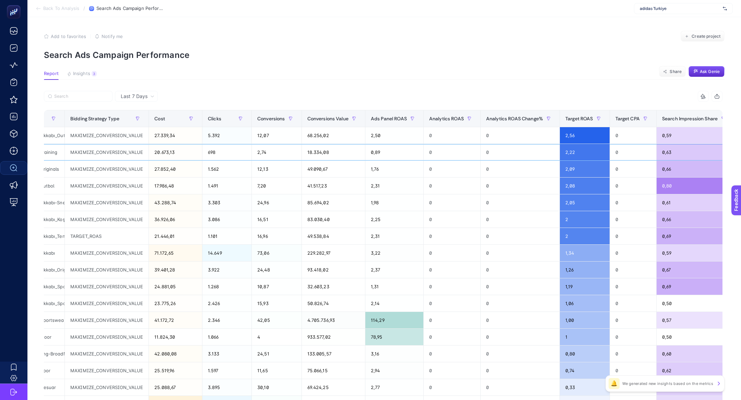
click at [375, 149] on div "0,89" at bounding box center [394, 152] width 58 height 16
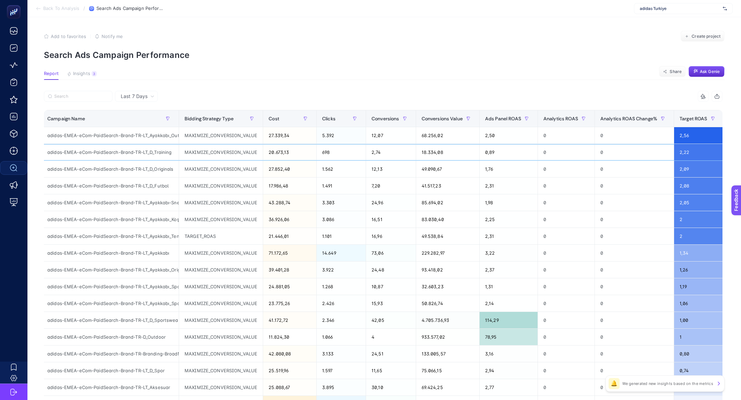
scroll to position [0, 0]
click at [150, 88] on article "Add to favorites false Notify me Create project Search Ads Campaign Performance…" at bounding box center [383, 285] width 713 height 536
click at [146, 101] on div "Last 7 Days" at bounding box center [136, 96] width 43 height 11
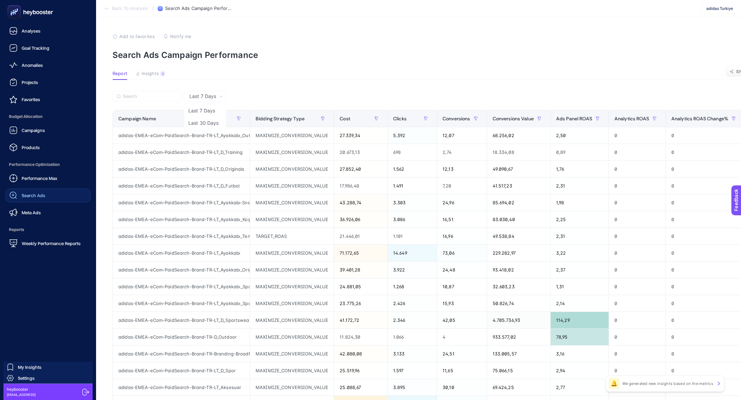
click at [29, 203] on div "Performance Max Search Ads Meta Ads" at bounding box center [47, 195] width 85 height 48
click at [38, 197] on span "Search Ads" at bounding box center [34, 195] width 24 height 5
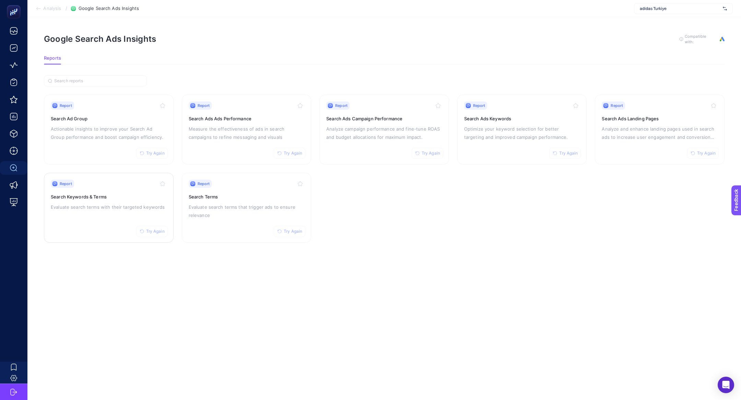
click at [112, 203] on p "Evaluate search terms with their targeted keywords" at bounding box center [109, 207] width 116 height 8
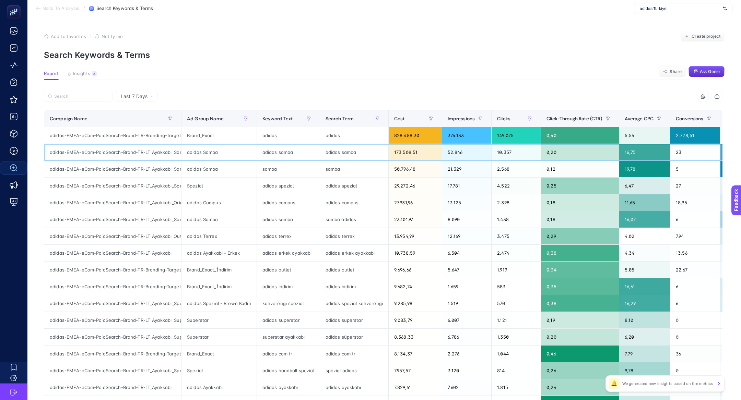
click at [515, 147] on div "10.357" at bounding box center [515, 152] width 49 height 16
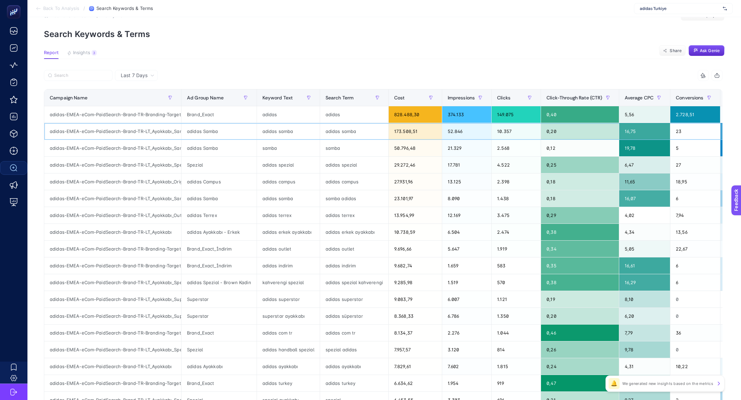
scroll to position [23, 0]
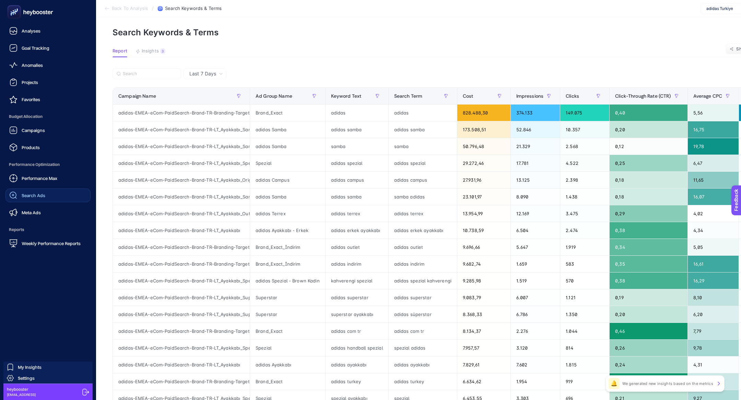
click at [10, 21] on div at bounding box center [47, 12] width 85 height 24
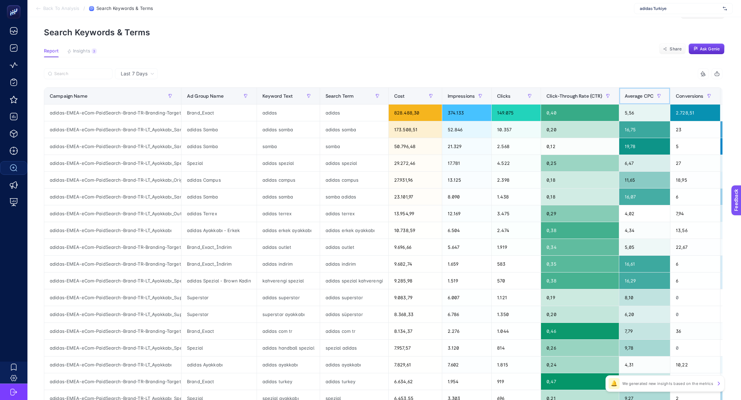
click at [640, 95] on span "Average CPC" at bounding box center [639, 95] width 29 height 5
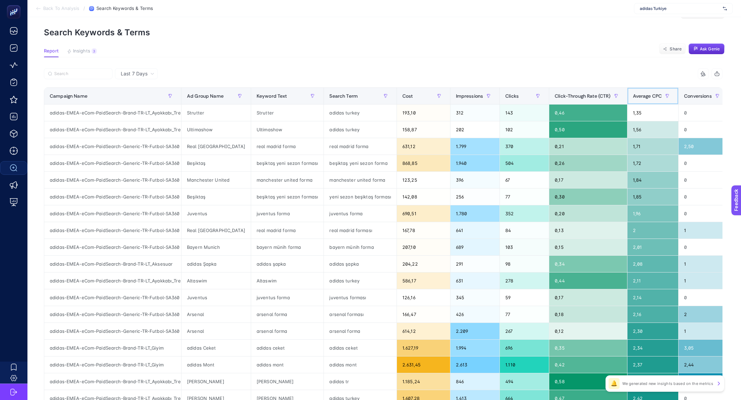
click at [640, 95] on span "Average CPC" at bounding box center [647, 95] width 29 height 5
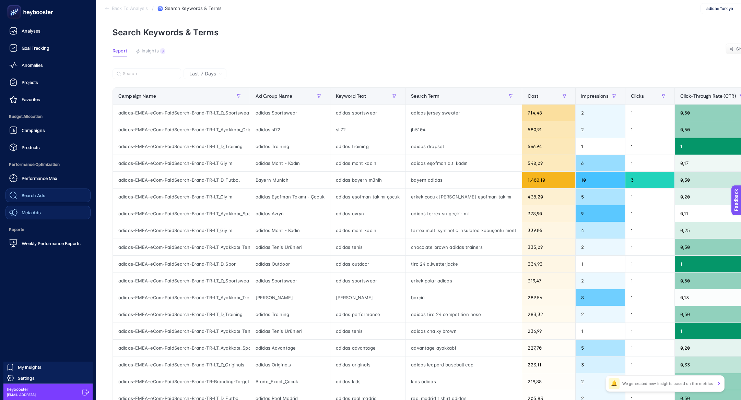
click at [48, 211] on link "Meta Ads" at bounding box center [47, 213] width 85 height 14
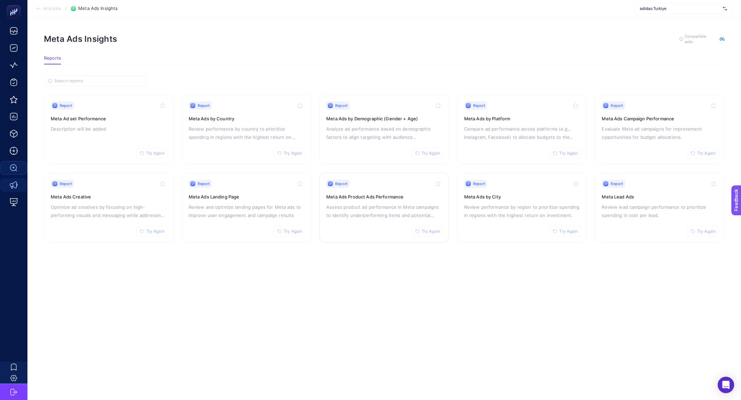
click at [394, 223] on div "Report Try Again Meta Ads Product Ads Performance Assess product ad performance…" at bounding box center [384, 208] width 116 height 56
click at [111, 106] on div "Report Try Again" at bounding box center [109, 106] width 116 height 8
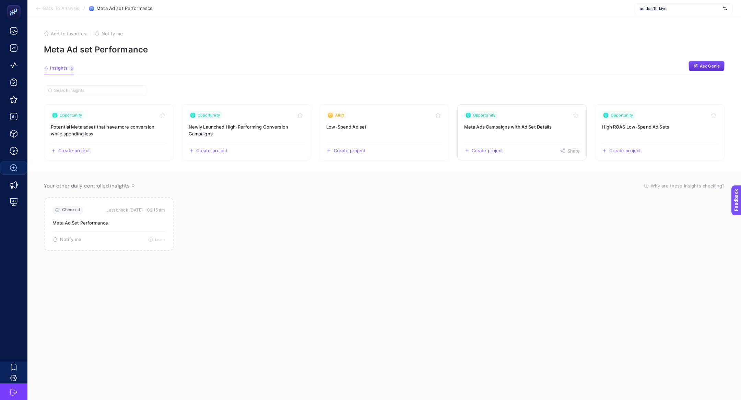
click at [509, 124] on h3 "Meta Ads Campaigns with Ad Set Details" at bounding box center [522, 126] width 116 height 7
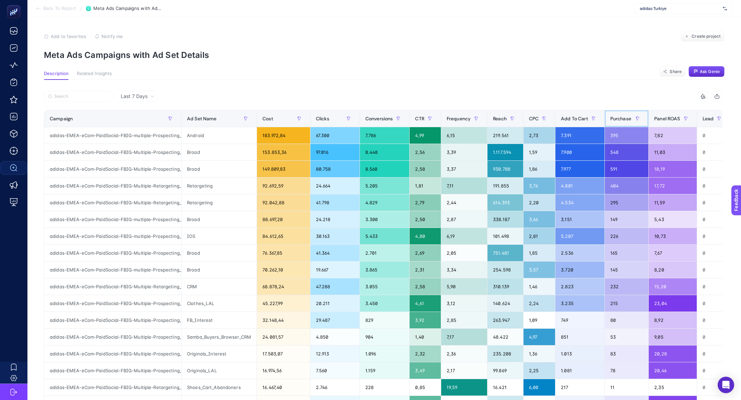
click at [615, 126] on th "Purchase" at bounding box center [626, 118] width 44 height 17
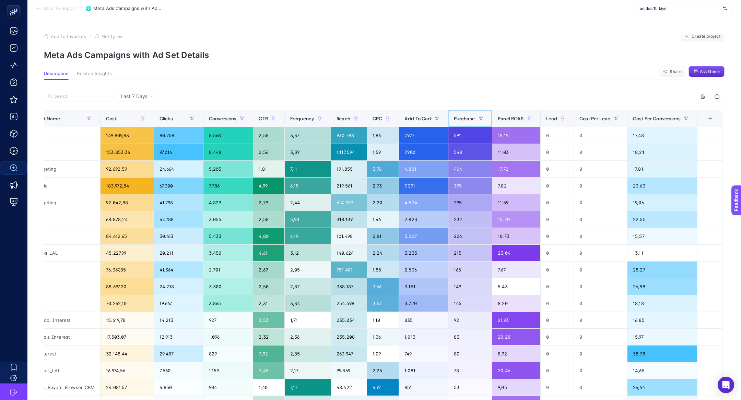
scroll to position [0, 163]
click at [559, 248] on div "0" at bounding box center [556, 253] width 33 height 16
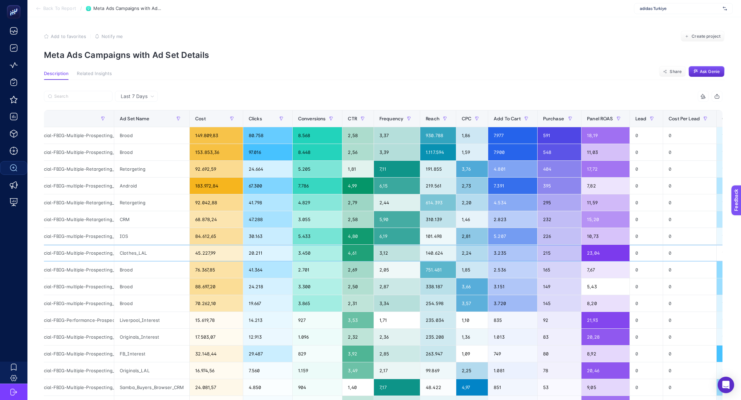
scroll to position [0, 68]
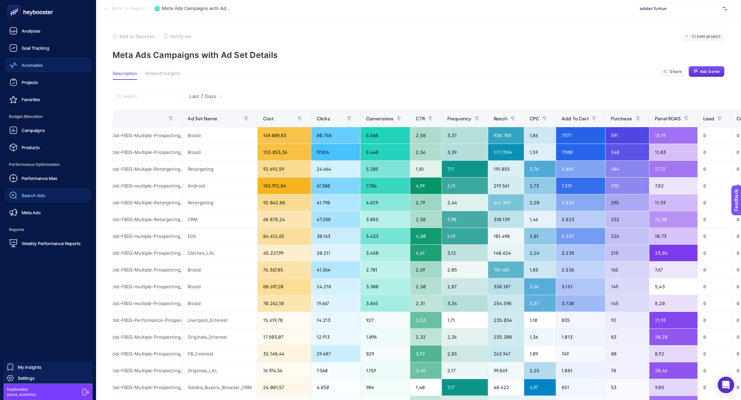
click at [28, 71] on link "Anomalies" at bounding box center [47, 65] width 85 height 14
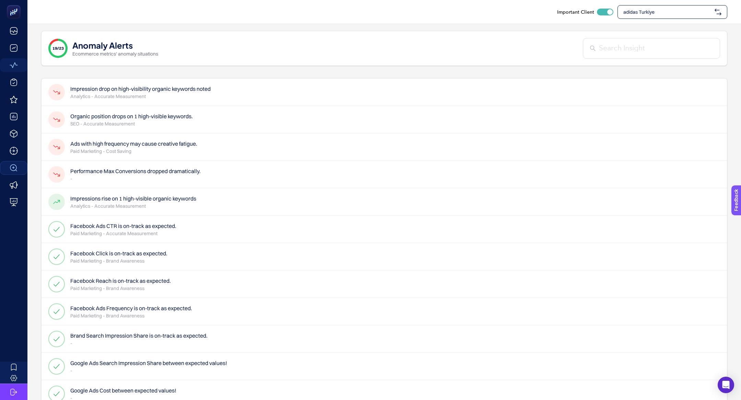
click at [132, 122] on p "SEO - Accurate Measurement" at bounding box center [131, 123] width 122 height 7
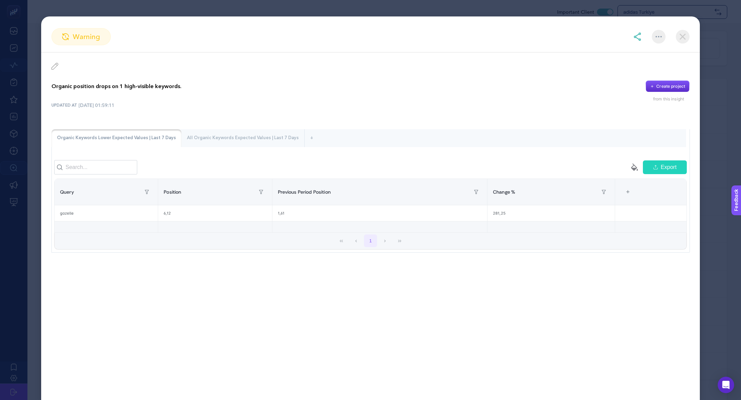
click at [41, 139] on div "Organic position drops on 1 high-visible keywords. Create project from this ins…" at bounding box center [370, 157] width 658 height 211
click at [182, 10] on section "warning Organic position drops on 1 high-visible keywords. Create project from …" at bounding box center [370, 200] width 741 height 400
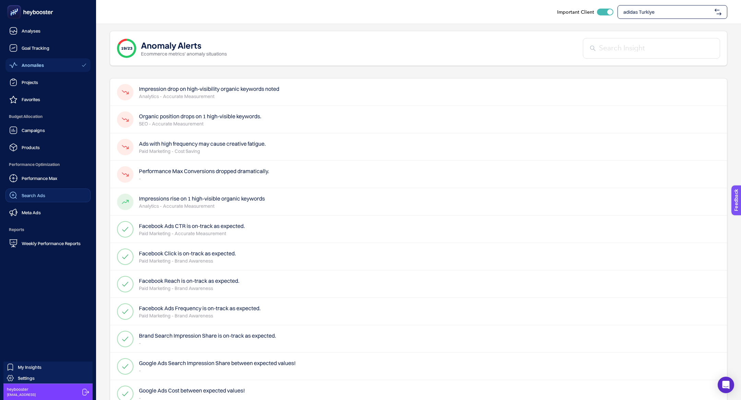
click at [17, 12] on rect at bounding box center [14, 12] width 11 height 11
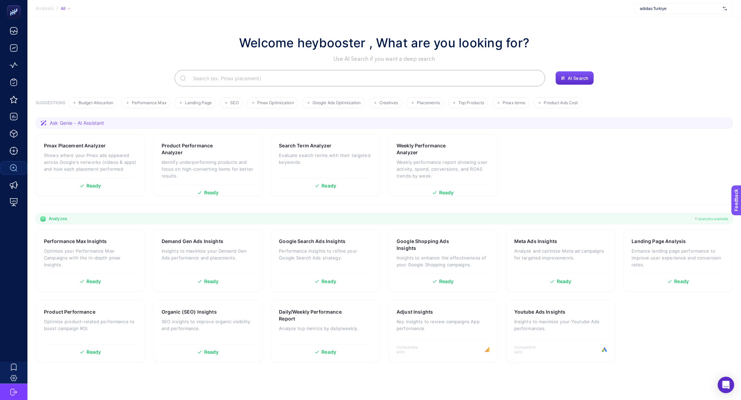
click at [234, 72] on input "Search" at bounding box center [364, 78] width 352 height 19
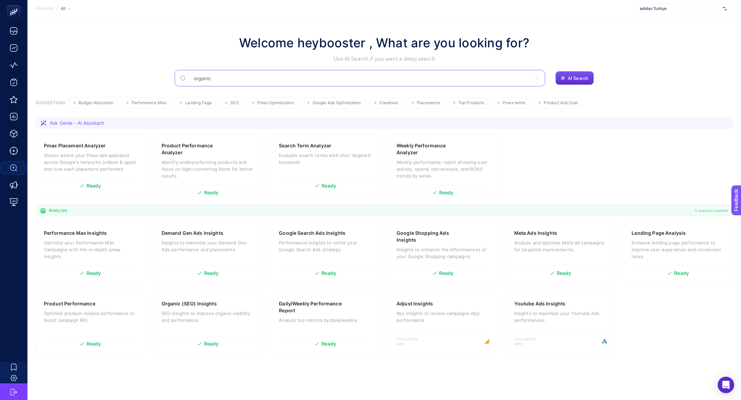
type input "organic"
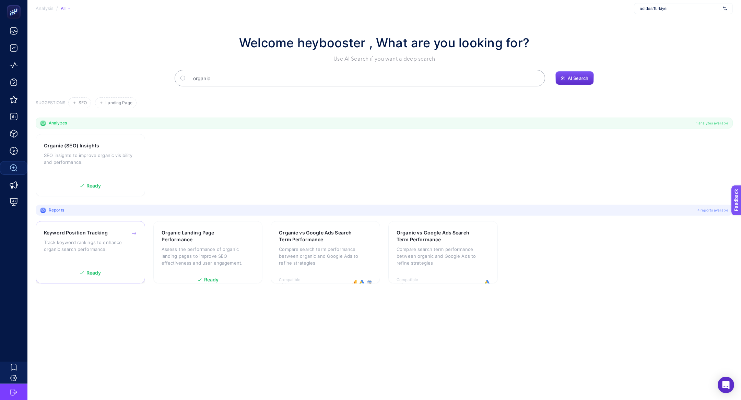
click at [88, 264] on div "Keyword Position Tracking Track keyword rankings to enhance organic search perf…" at bounding box center [90, 252] width 109 height 62
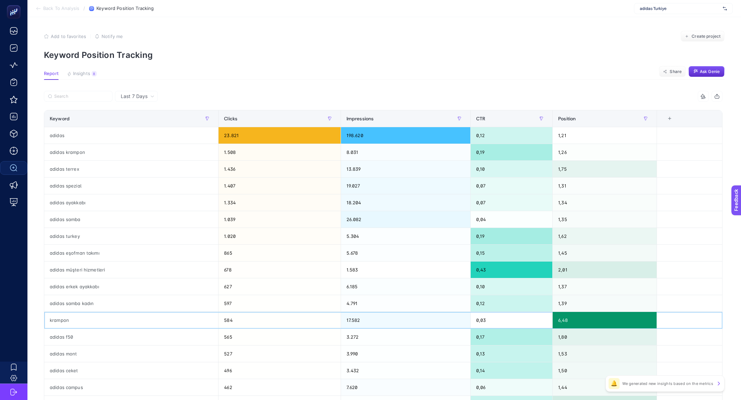
click at [105, 321] on div "krampon" at bounding box center [131, 320] width 174 height 16
click at [63, 108] on div "4 items selected Keyword Clicks Impressions CTR Position 5 items selected + adi…" at bounding box center [383, 294] width 678 height 407
click at [63, 104] on div at bounding box center [213, 98] width 339 height 15
click at [63, 95] on input "Search" at bounding box center [81, 96] width 54 height 5
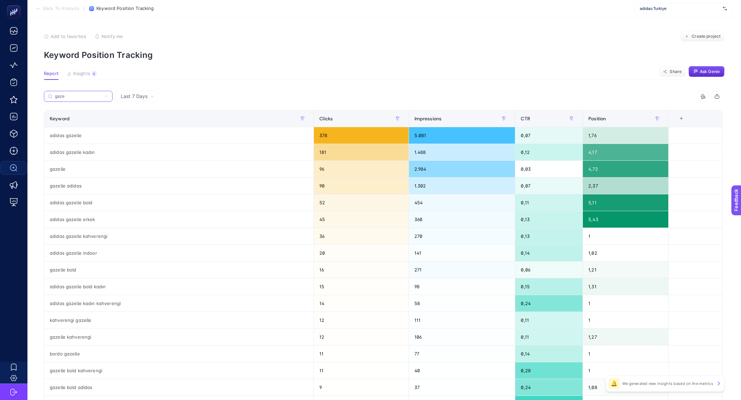
type input "gaze"
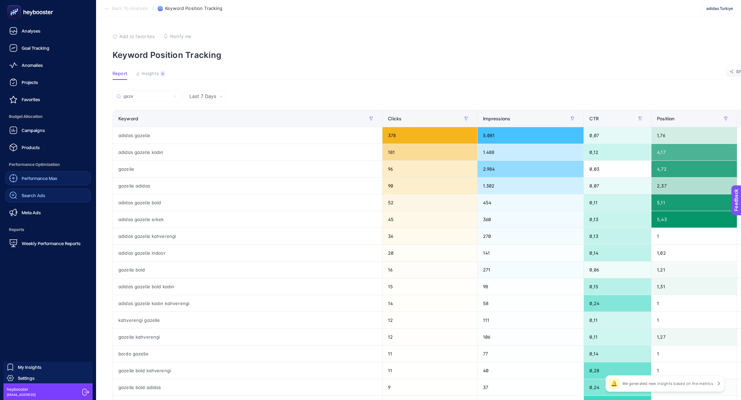
click at [64, 178] on link "Performance Max" at bounding box center [47, 178] width 85 height 14
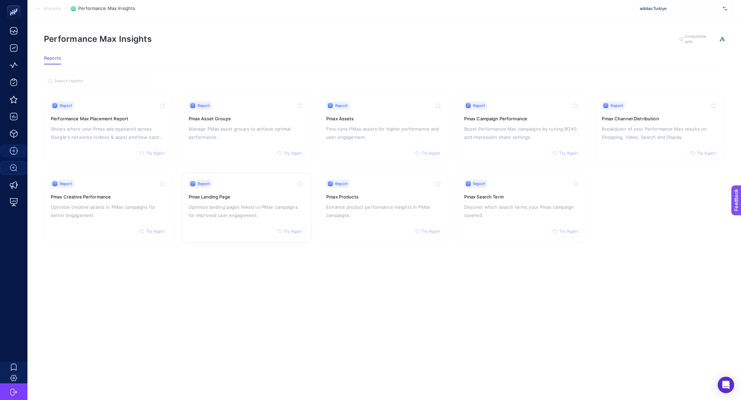
click at [268, 191] on div "Report Try Again Pmax Landing Page Optimize landing pages linked to PMax campai…" at bounding box center [247, 208] width 116 height 56
